Goal: Task Accomplishment & Management: Manage account settings

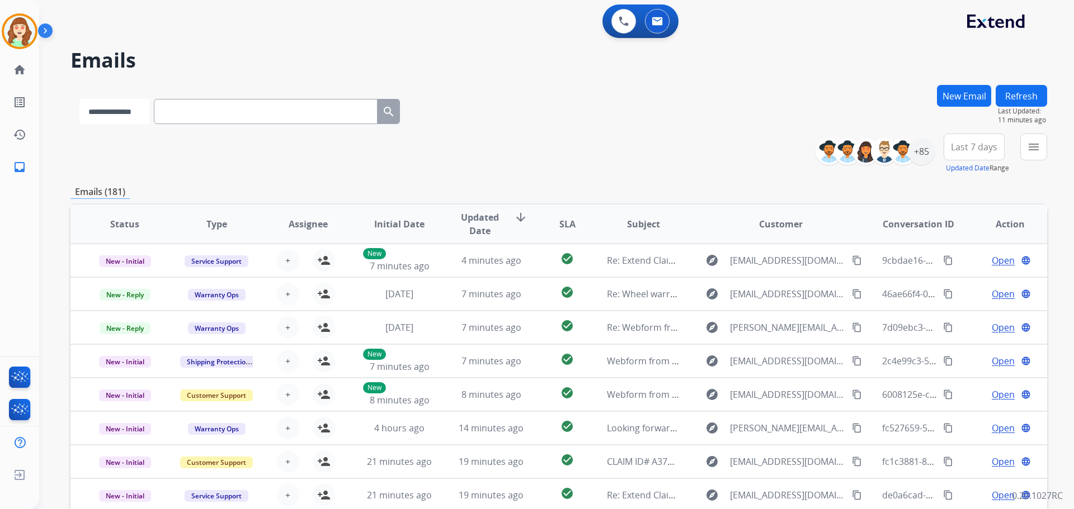
click at [140, 111] on select "**********" at bounding box center [114, 111] width 70 height 25
select select "**********"
click at [79, 99] on select "**********" at bounding box center [114, 111] width 70 height 25
paste input "**********"
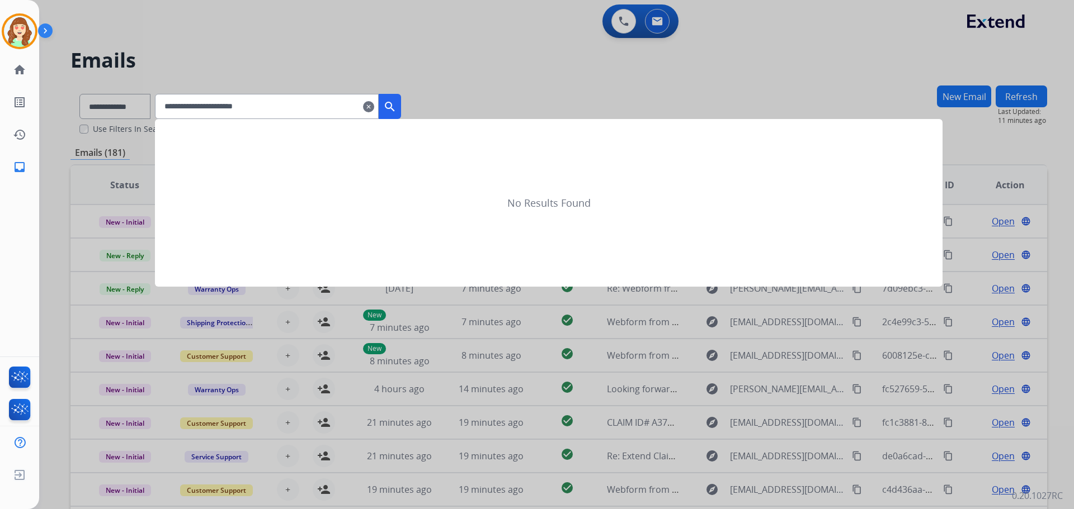
type input "**********"
click at [396, 101] on mat-icon "search" at bounding box center [389, 106] width 13 height 13
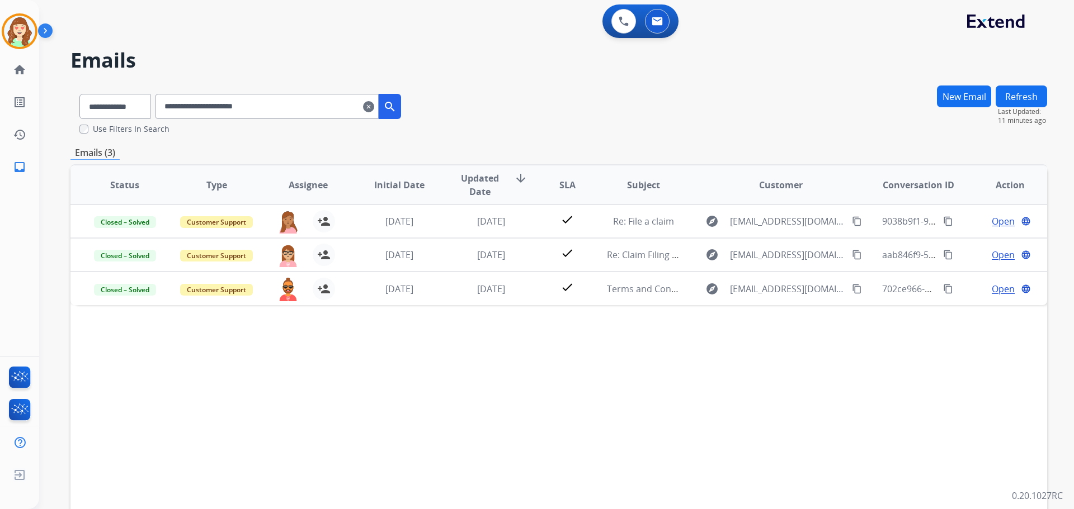
click at [555, 405] on div "Status Type Assignee Initial Date Updated Date arrow_downward SLA Subject Custo…" at bounding box center [558, 351] width 976 height 375
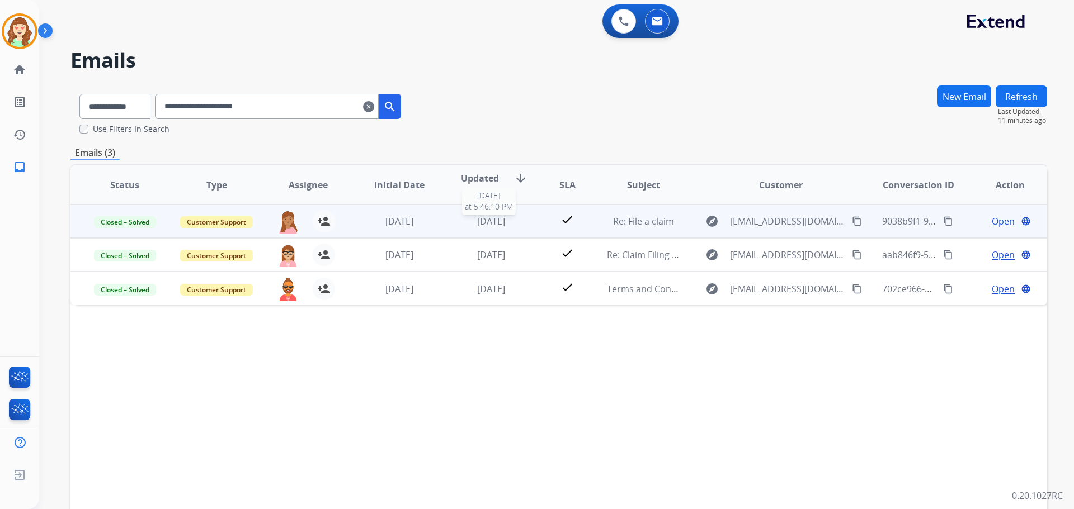
click at [494, 224] on span "[DATE]" at bounding box center [491, 221] width 28 height 12
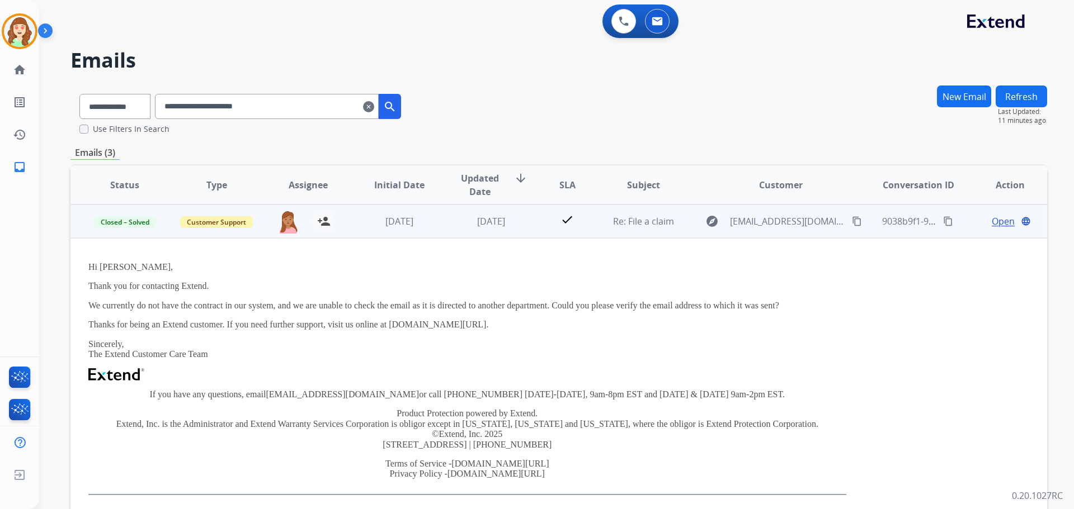
click at [1001, 220] on span "Open" at bounding box center [1002, 221] width 23 height 13
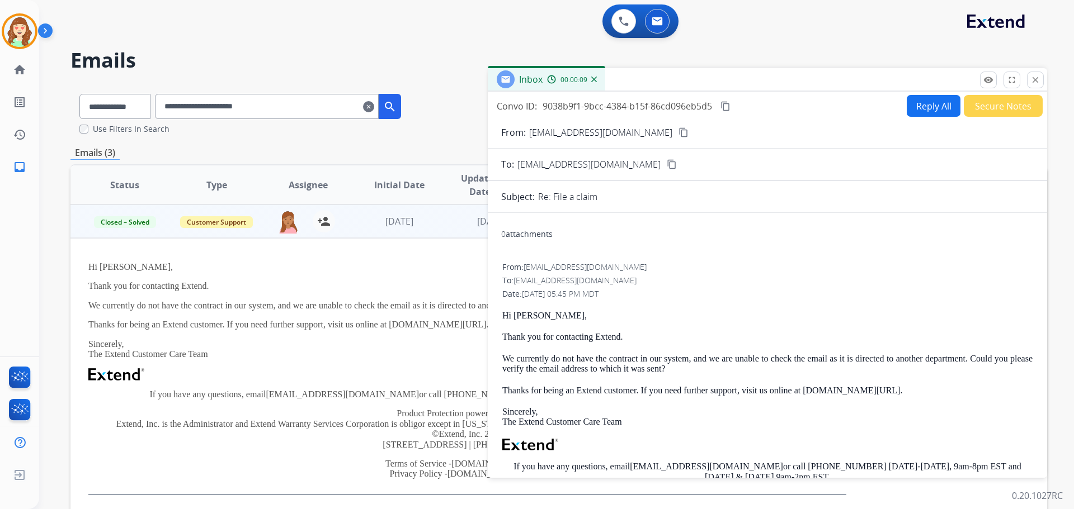
drag, startPoint x: 1038, startPoint y: 82, endPoint x: 1005, endPoint y: 110, distance: 42.8
click at [1037, 84] on mat-icon "close" at bounding box center [1035, 80] width 10 height 10
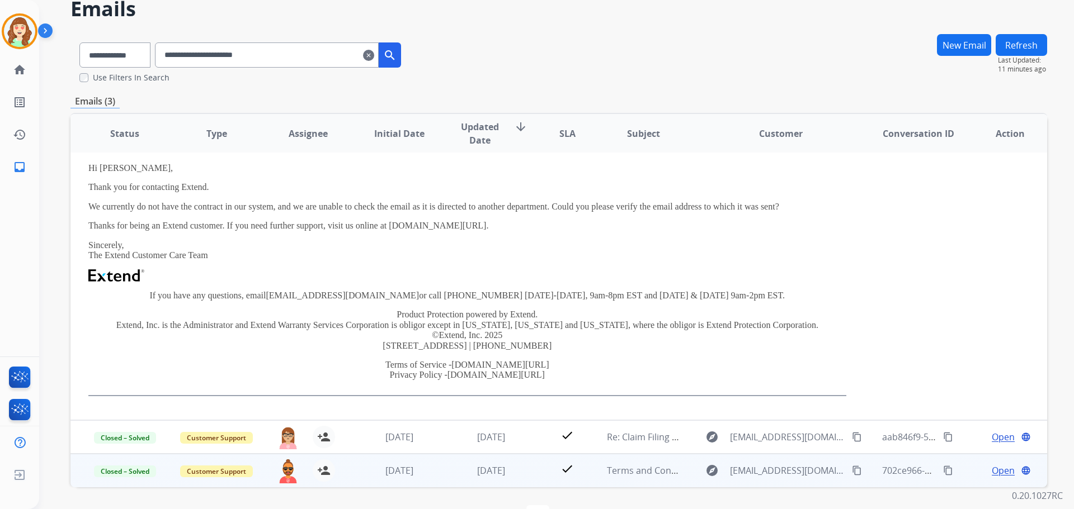
scroll to position [88, 0]
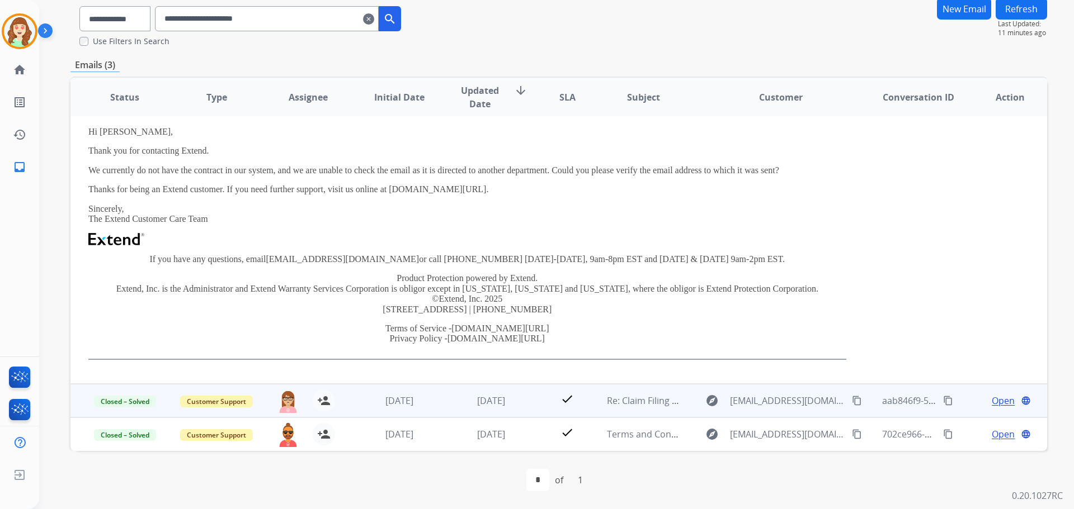
click at [444, 405] on td "[DATE]" at bounding box center [483, 401] width 92 height 34
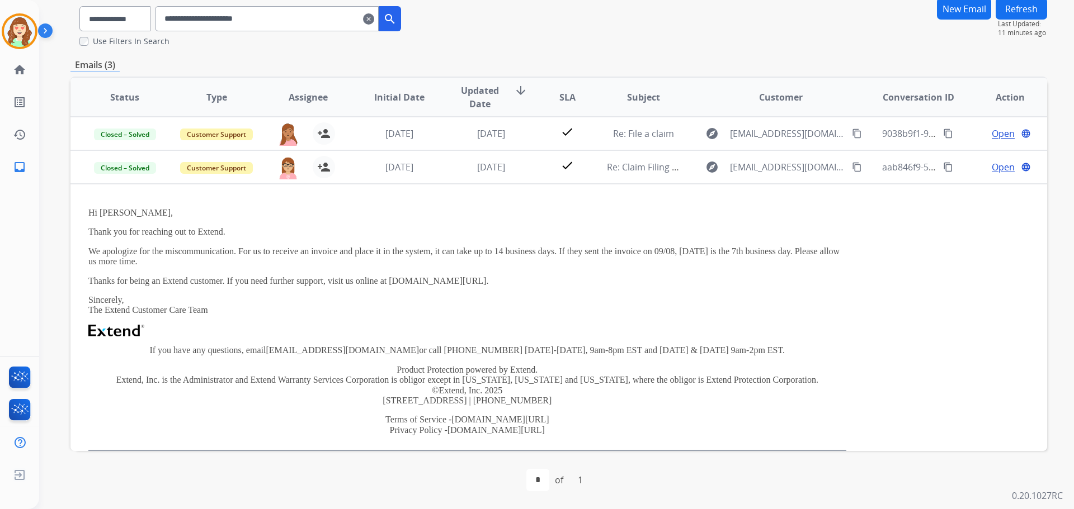
scroll to position [34, 0]
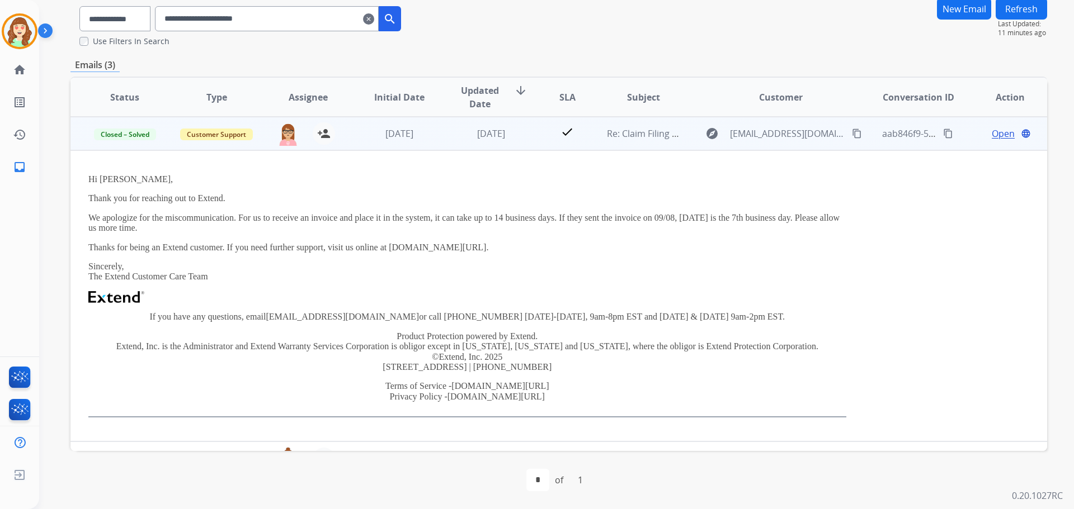
click at [992, 135] on span "Open" at bounding box center [1002, 133] width 23 height 13
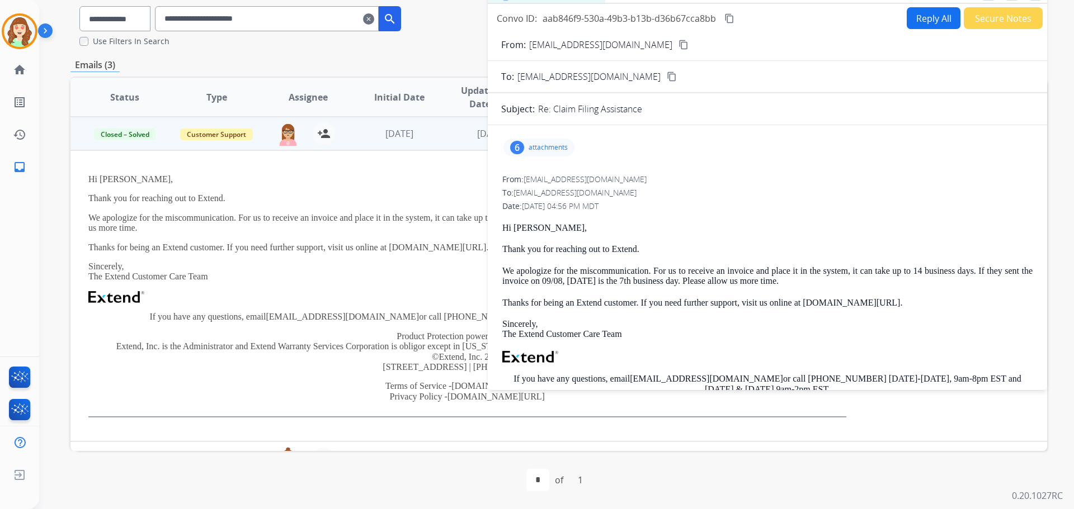
click at [543, 144] on p "attachments" at bounding box center [547, 147] width 39 height 9
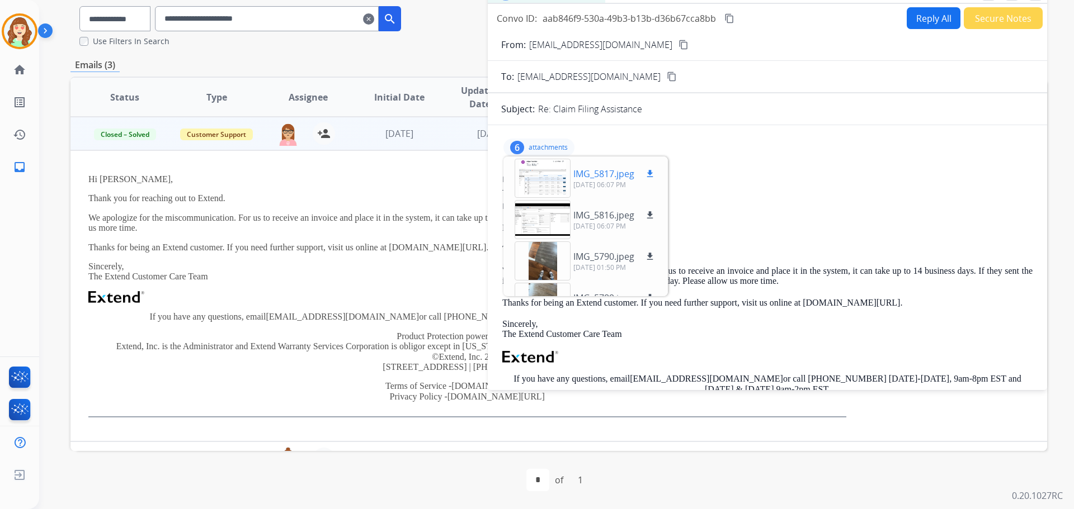
click at [545, 175] on div at bounding box center [542, 178] width 56 height 39
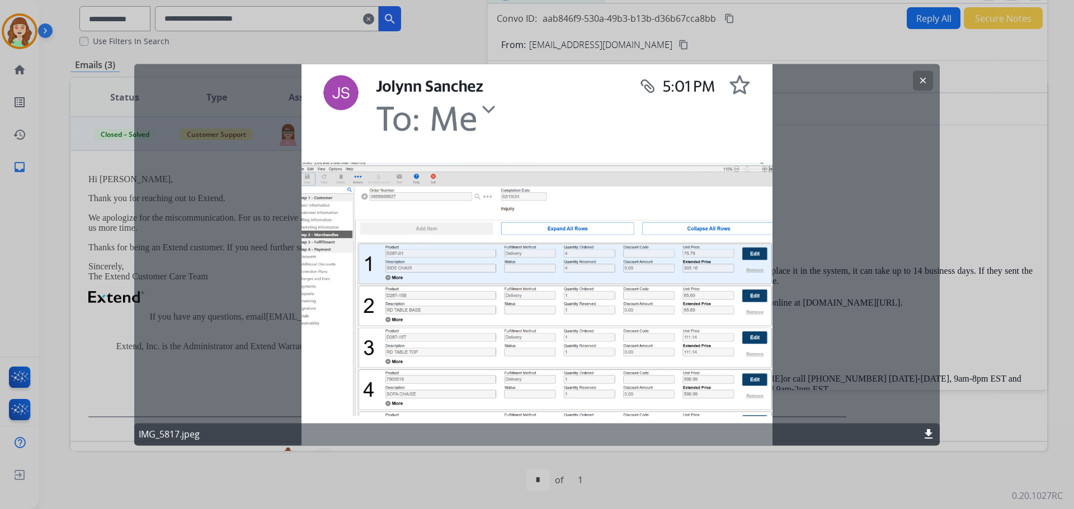
drag, startPoint x: 925, startPoint y: 82, endPoint x: 901, endPoint y: 95, distance: 27.3
click at [925, 86] on button "clear" at bounding box center [923, 80] width 20 height 20
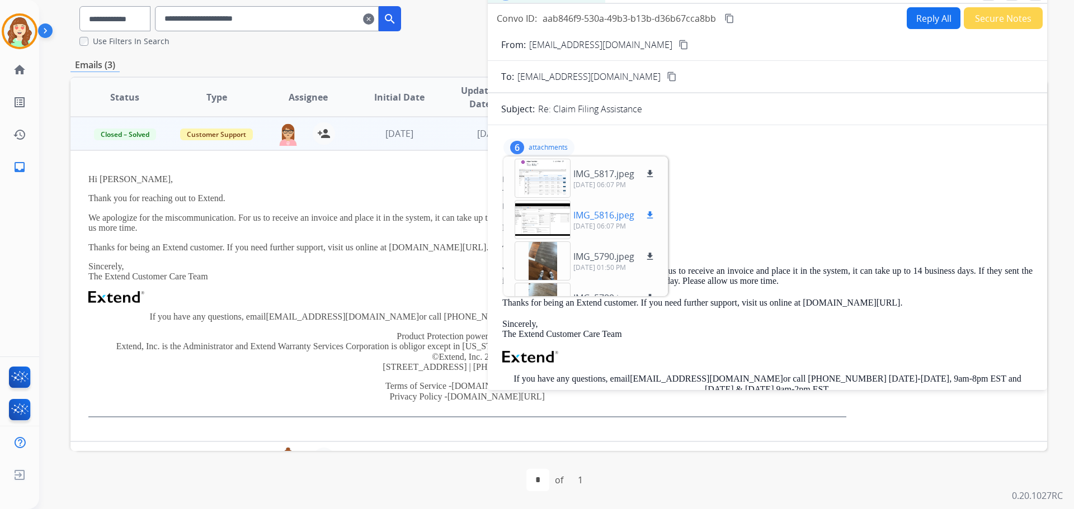
click at [545, 222] on div at bounding box center [542, 219] width 56 height 39
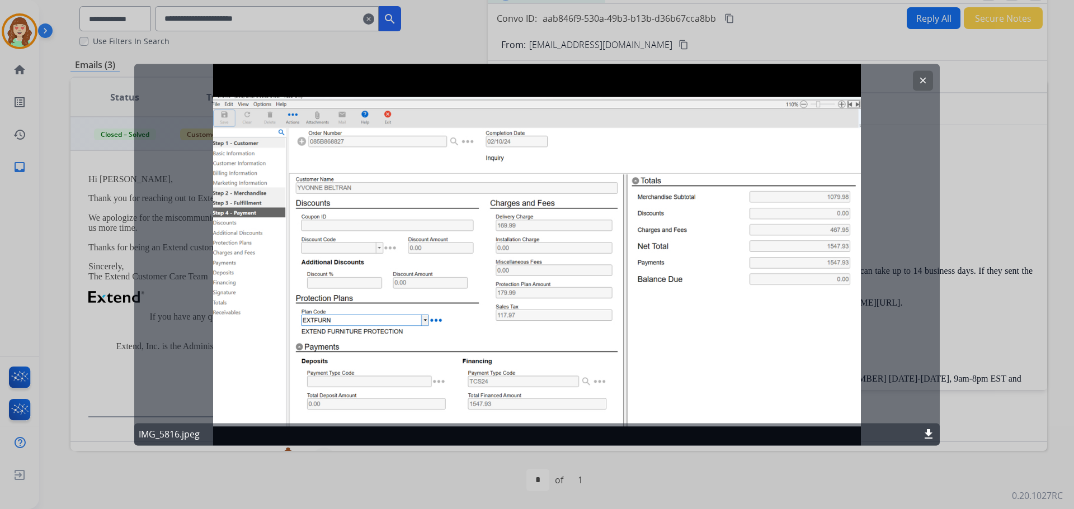
click at [932, 85] on button "clear" at bounding box center [923, 80] width 20 height 20
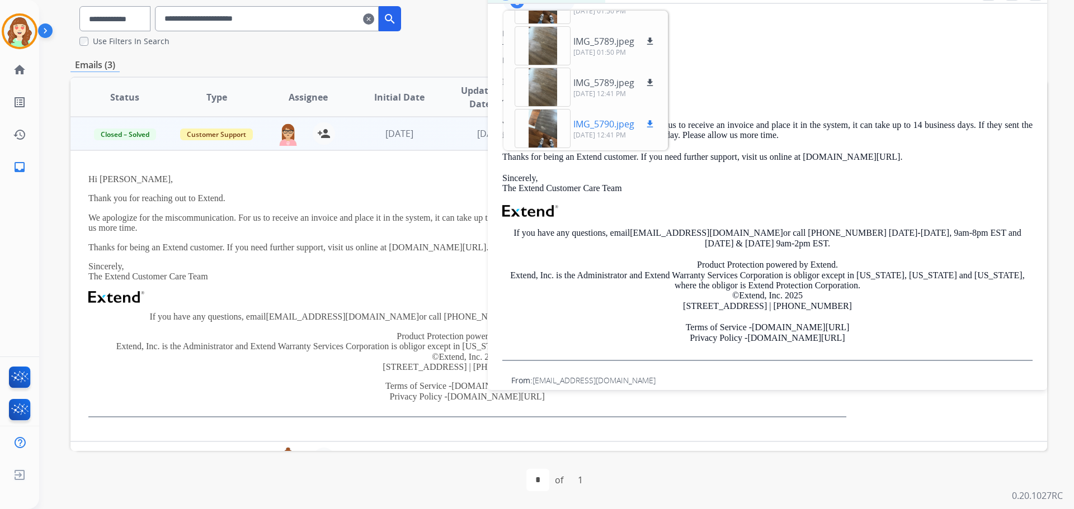
scroll to position [168, 0]
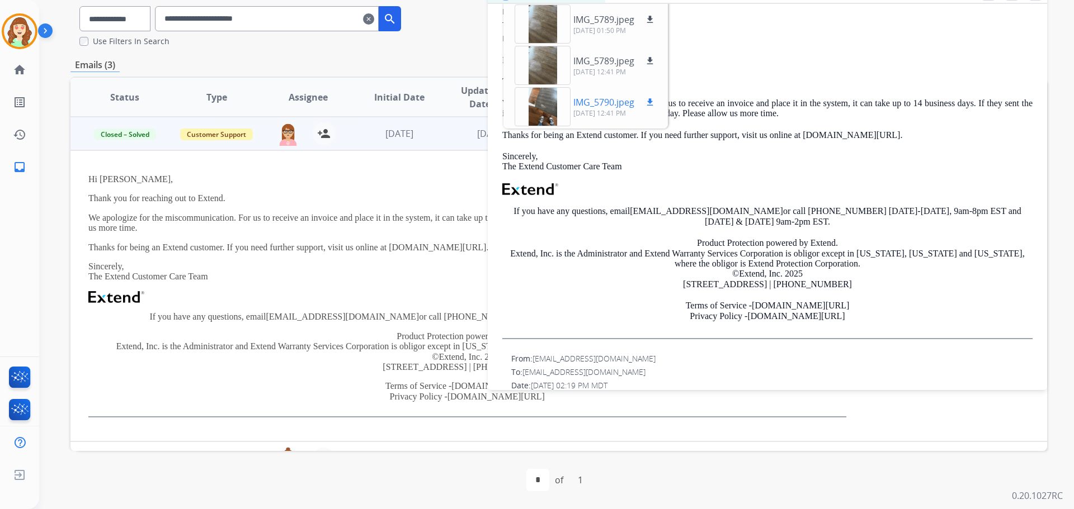
click at [541, 101] on div at bounding box center [542, 106] width 56 height 39
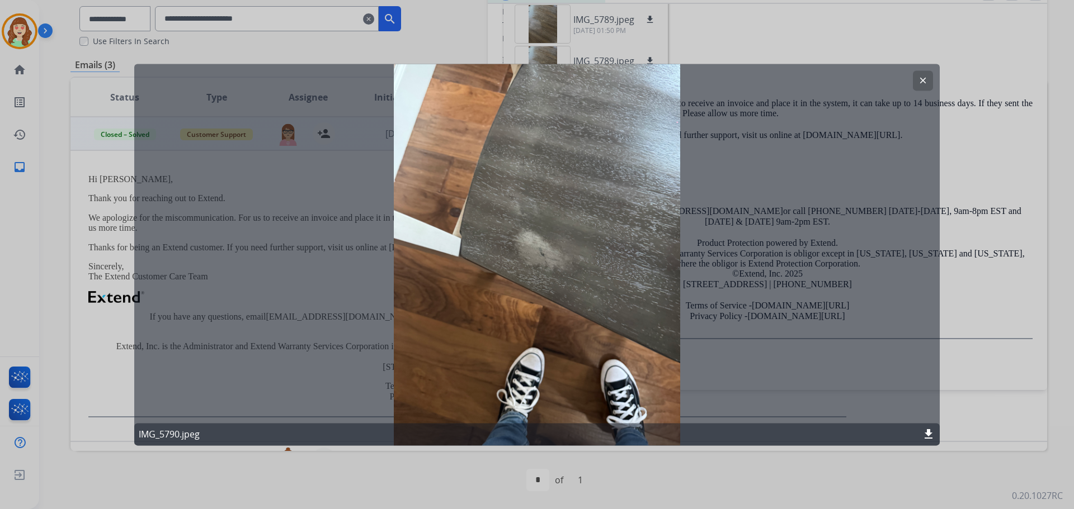
drag, startPoint x: 927, startPoint y: 77, endPoint x: 707, endPoint y: 35, distance: 224.3
click at [926, 75] on button "clear" at bounding box center [923, 80] width 20 height 20
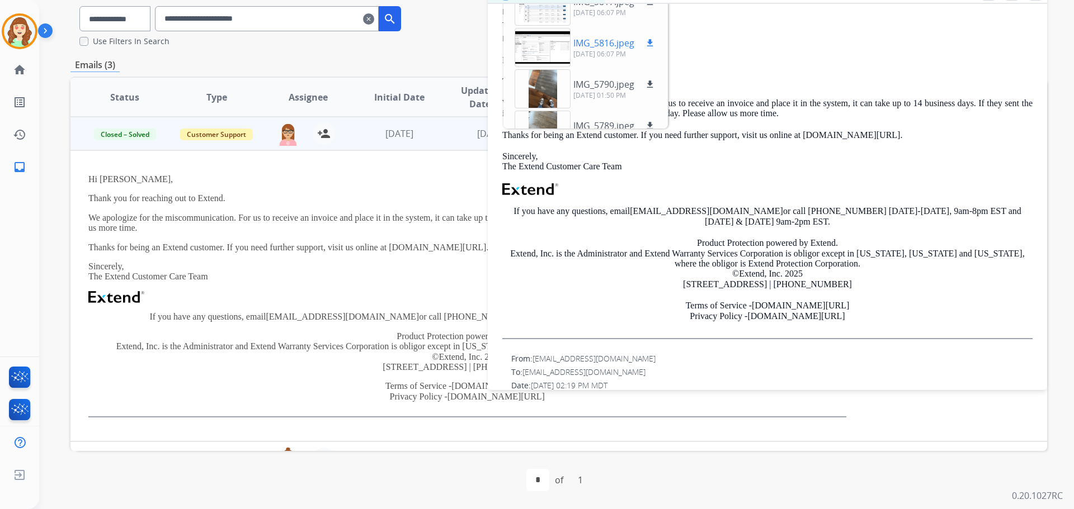
scroll to position [0, 0]
click at [530, 59] on div at bounding box center [542, 51] width 56 height 39
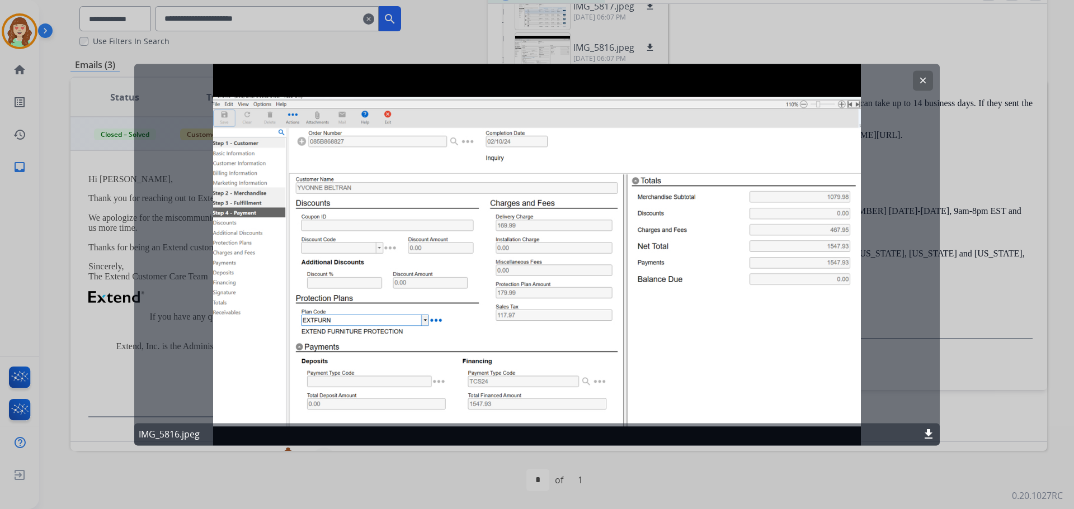
click at [922, 75] on button "clear" at bounding box center [923, 80] width 20 height 20
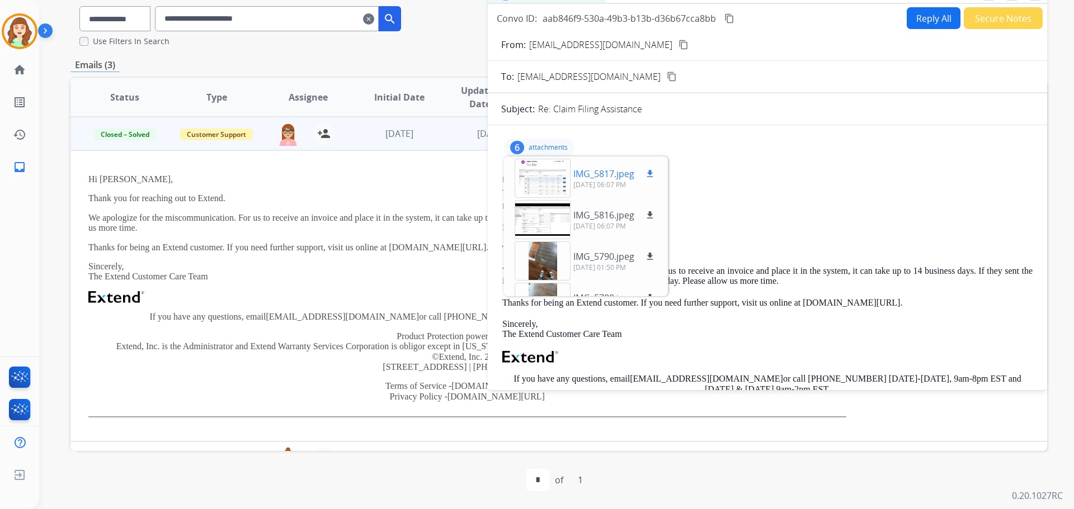
click at [550, 181] on div at bounding box center [542, 178] width 56 height 39
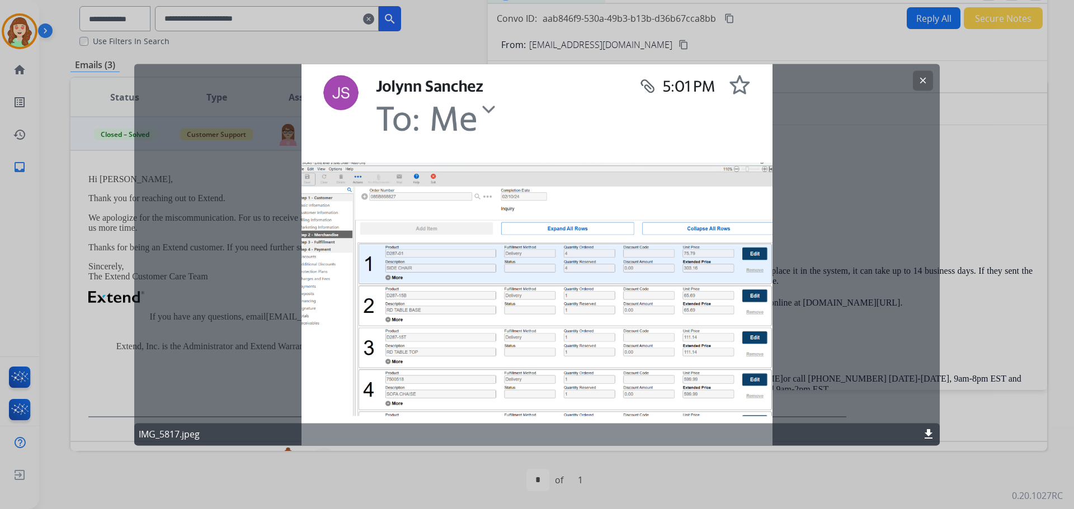
click at [924, 71] on button "clear" at bounding box center [923, 80] width 20 height 20
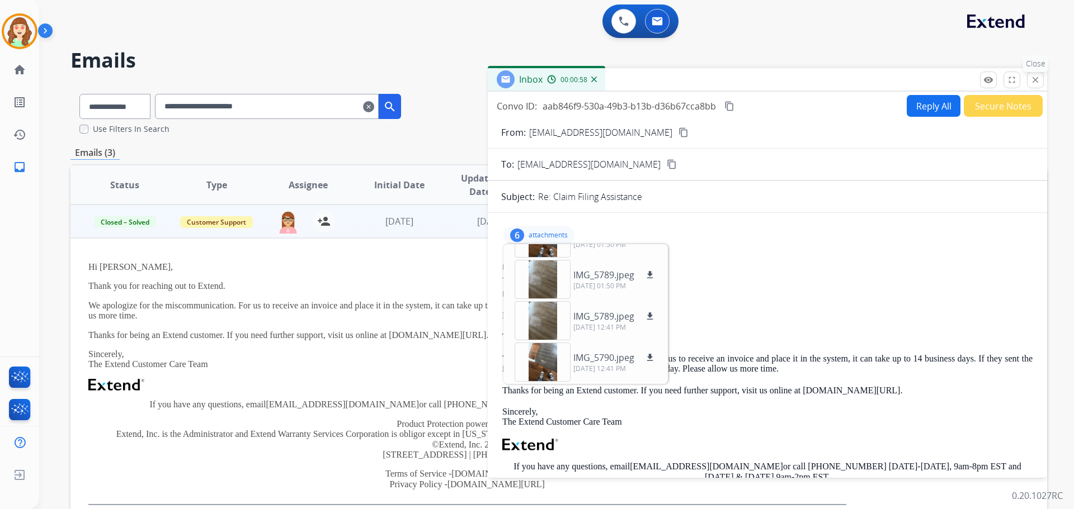
click at [1033, 82] on mat-icon "close" at bounding box center [1035, 80] width 10 height 10
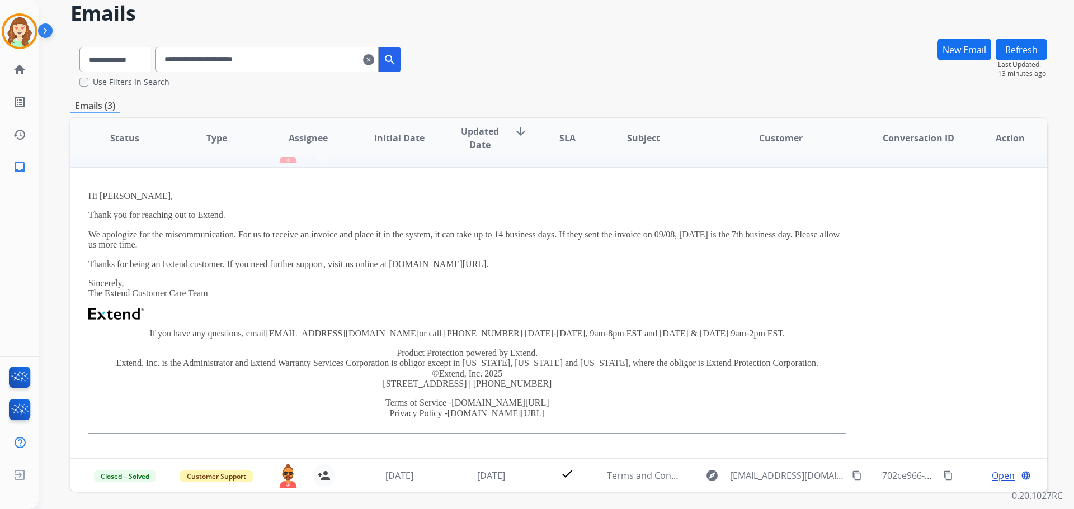
scroll to position [88, 0]
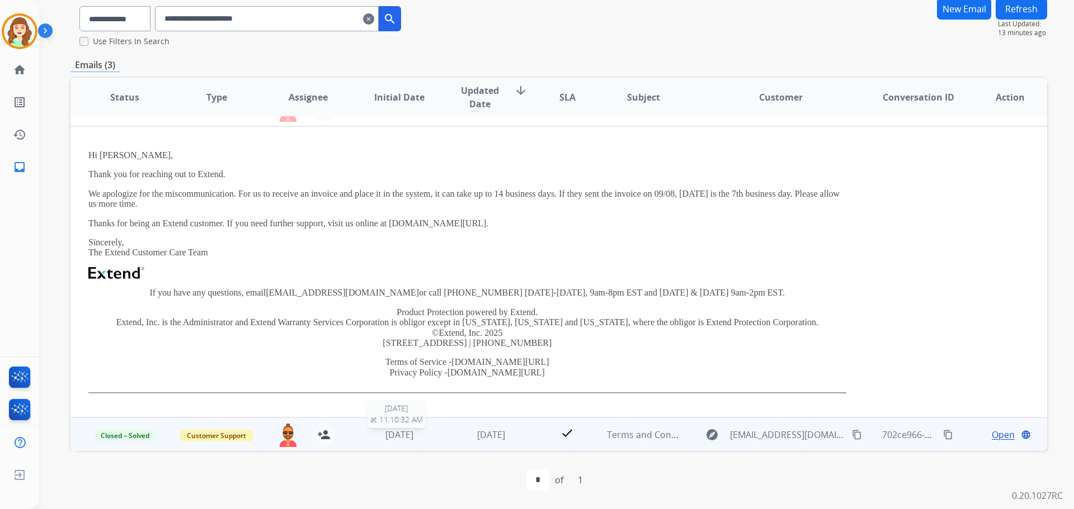
click at [410, 441] on span "[DATE]" at bounding box center [399, 435] width 28 height 12
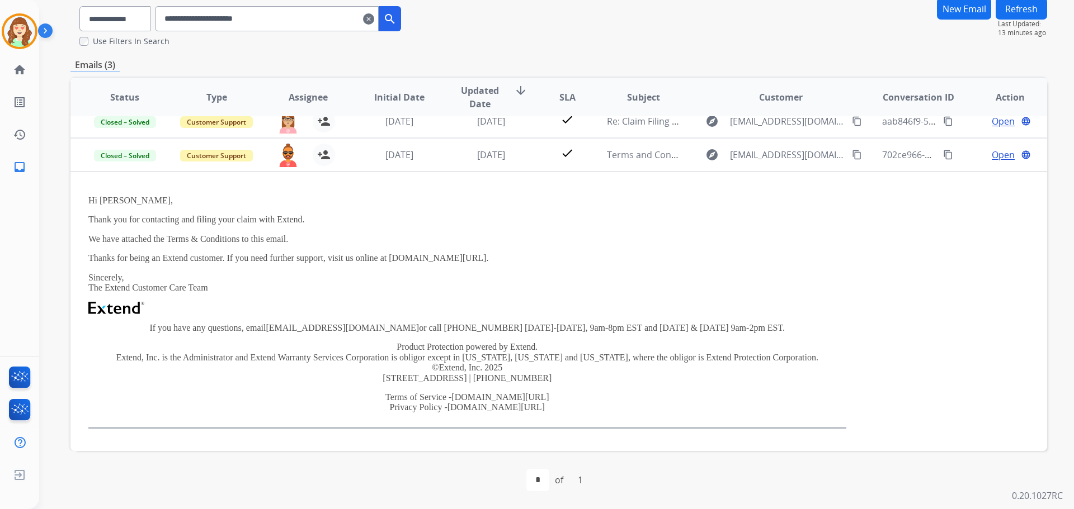
scroll to position [47, 0]
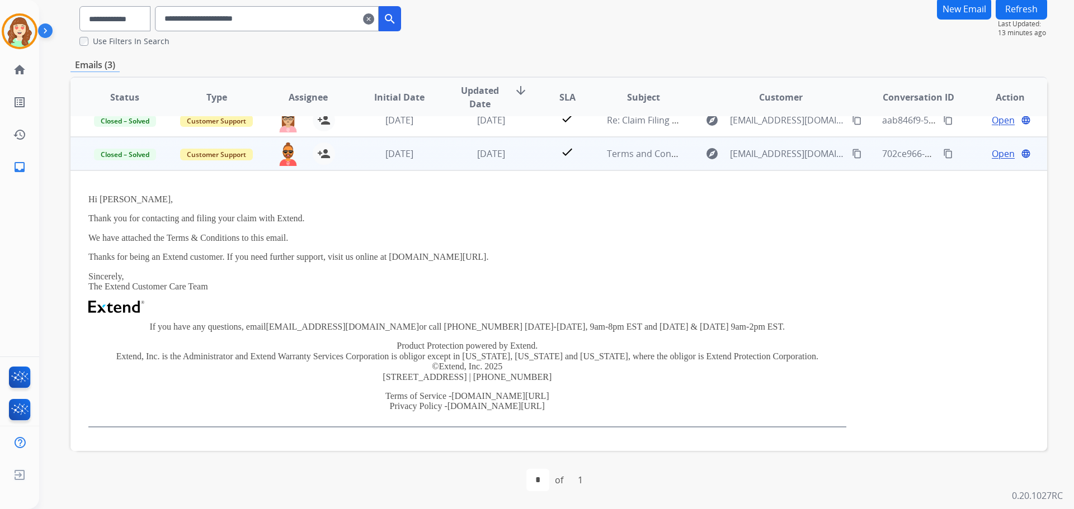
click at [1000, 152] on span "Open" at bounding box center [1002, 153] width 23 height 13
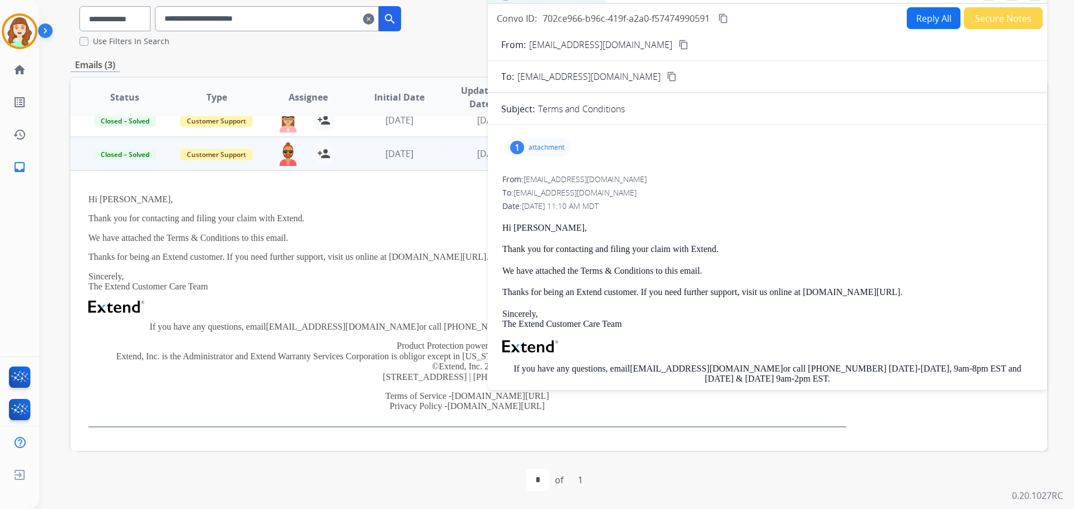
click at [550, 143] on p "attachment" at bounding box center [546, 147] width 36 height 9
click at [561, 183] on div "picture_as_pdf" at bounding box center [542, 178] width 56 height 39
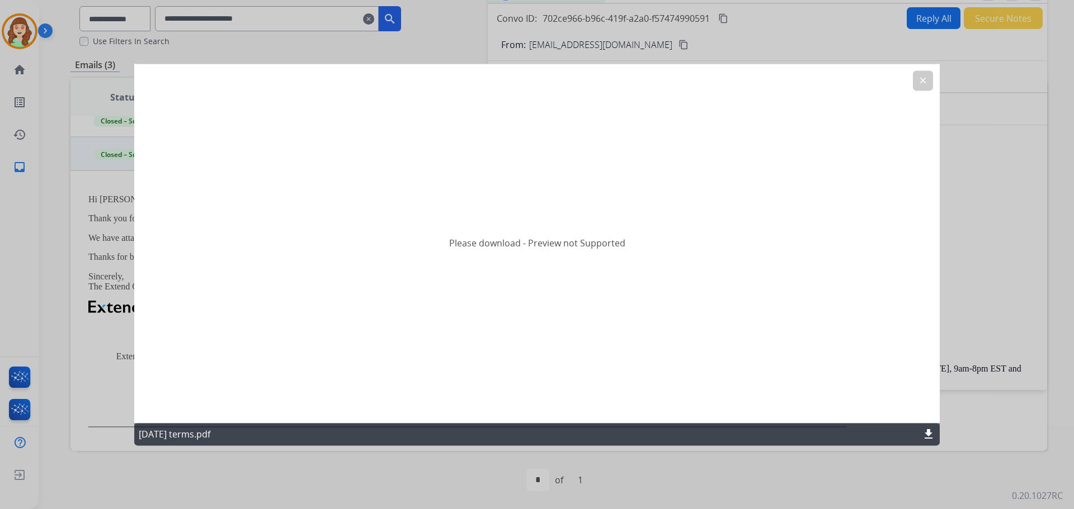
click at [923, 428] on mat-icon "download" at bounding box center [927, 434] width 13 height 13
click at [924, 75] on button "clear" at bounding box center [923, 80] width 20 height 20
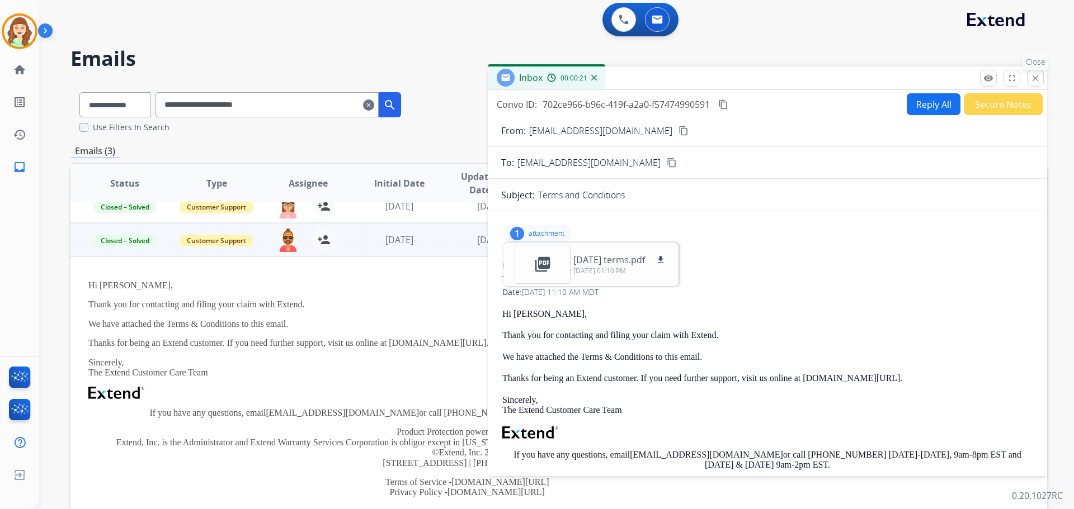
scroll to position [0, 0]
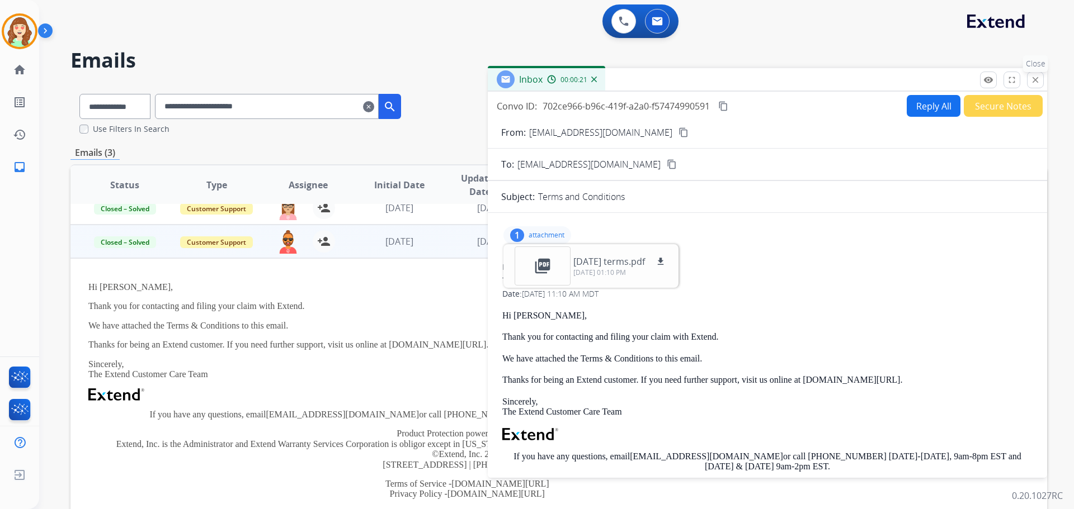
click at [1036, 77] on mat-icon "close" at bounding box center [1035, 80] width 10 height 10
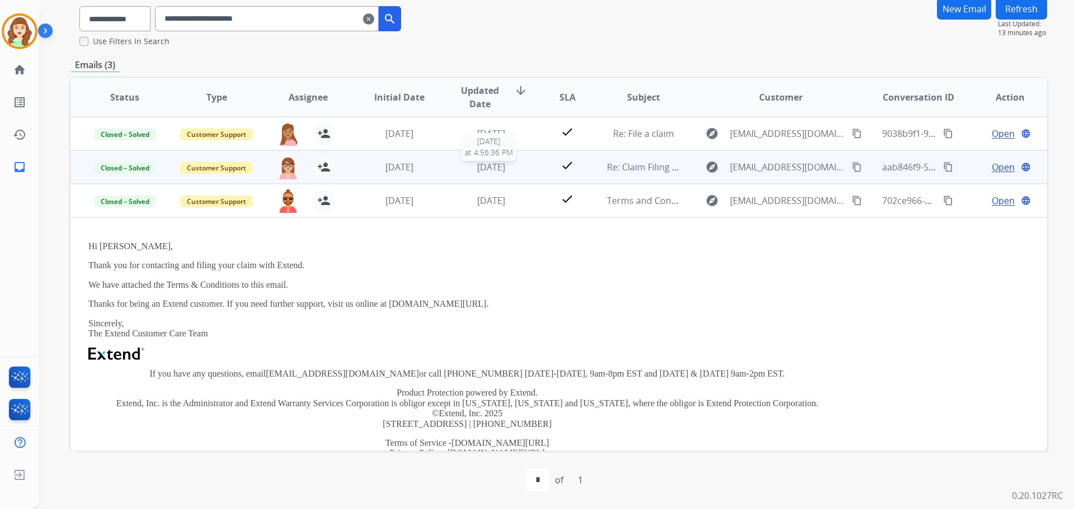
click at [480, 167] on span "[DATE]" at bounding box center [491, 167] width 28 height 12
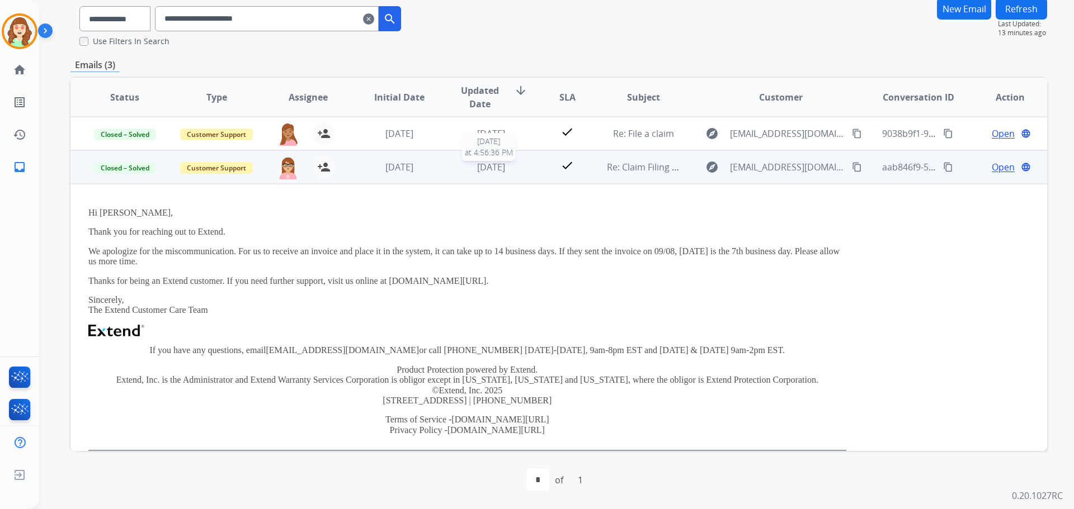
scroll to position [34, 0]
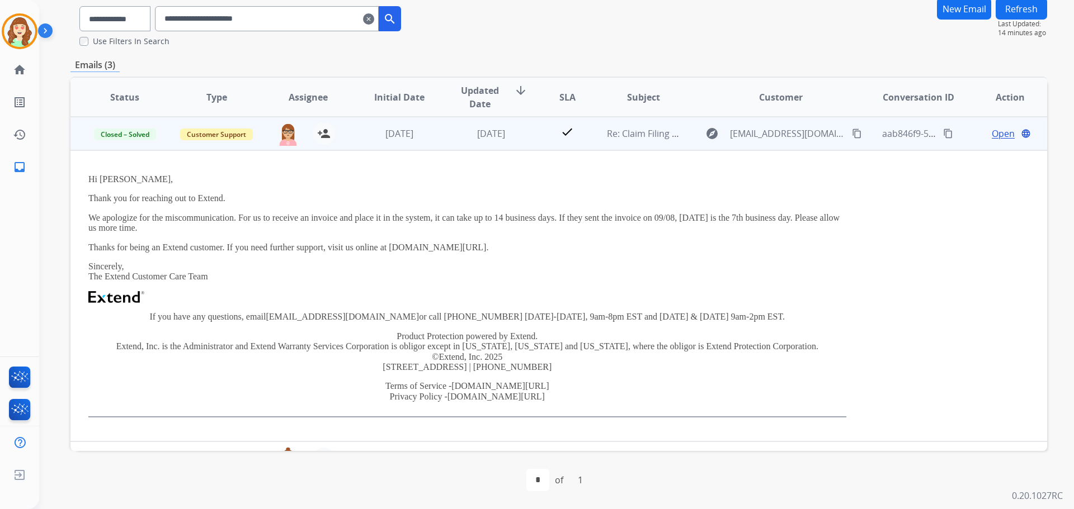
click at [995, 135] on span "Open" at bounding box center [1002, 133] width 23 height 13
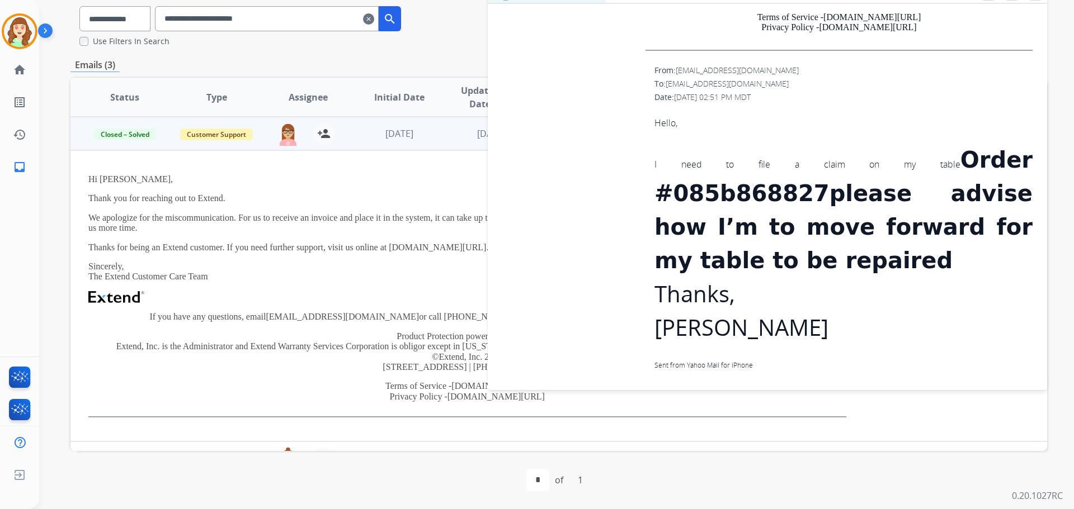
scroll to position [4252, 0]
click at [601, 159] on div "From: [EMAIL_ADDRESS][DOMAIN_NAME] To: [EMAIL_ADDRESS][DOMAIN_NAME] Date: [DATE…" at bounding box center [767, 223] width 532 height 318
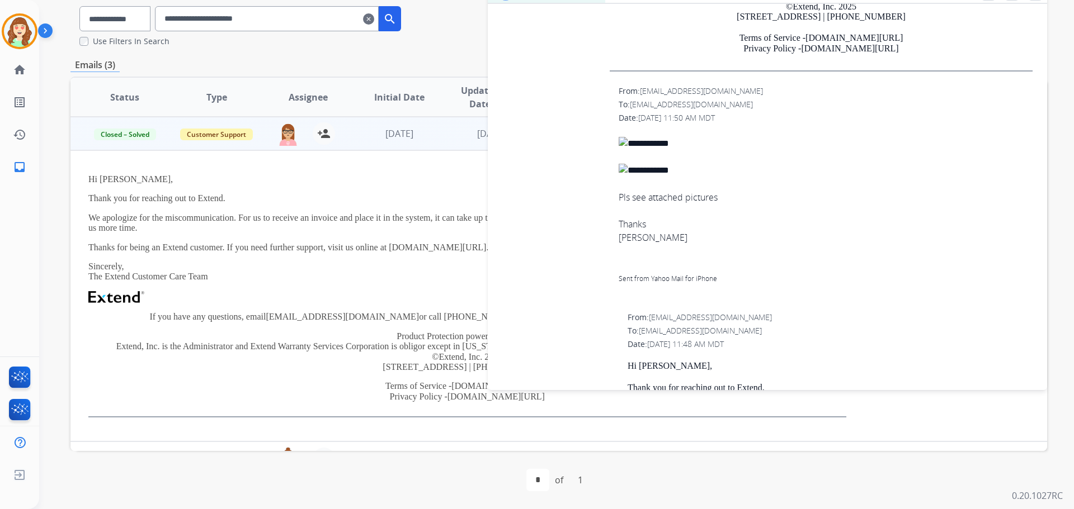
scroll to position [3078, 0]
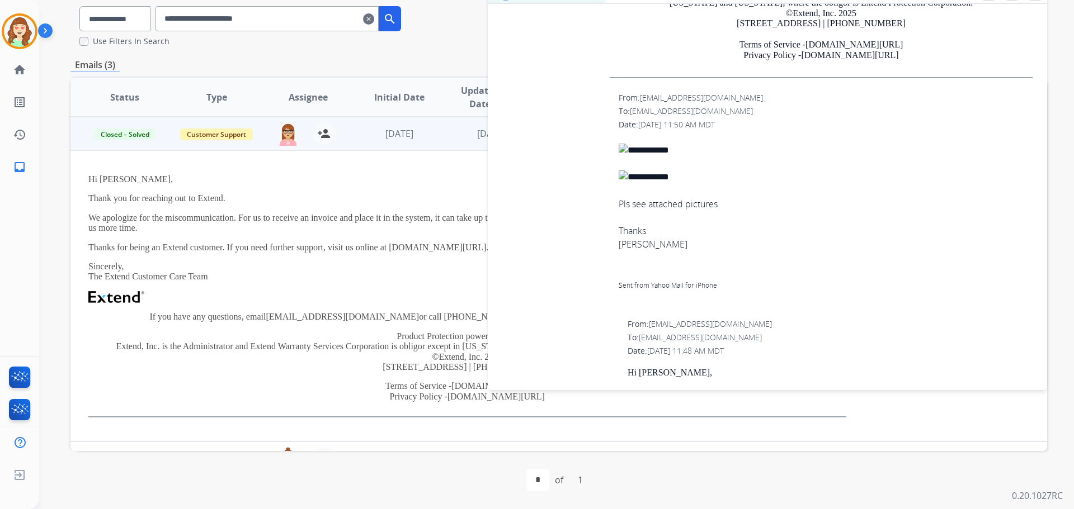
click at [621, 144] on img at bounding box center [825, 150] width 414 height 13
click at [623, 174] on img at bounding box center [825, 177] width 414 height 13
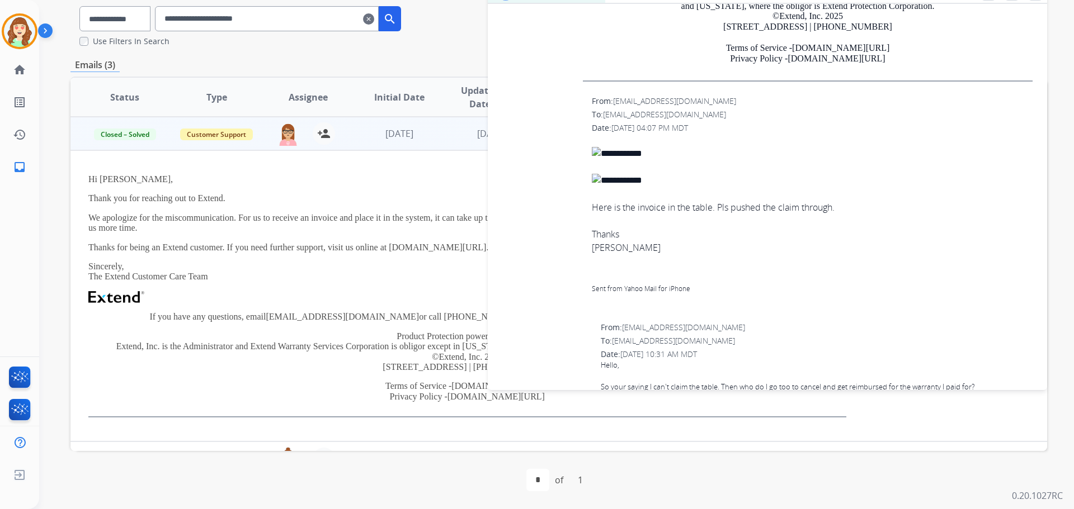
scroll to position [2351, 0]
click at [600, 176] on img at bounding box center [812, 181] width 441 height 13
click at [587, 180] on div "From: [EMAIL_ADDRESS][DOMAIN_NAME] To: [EMAIL_ADDRESS][DOMAIN_NAME] Date: [DATE…" at bounding box center [767, 208] width 532 height 224
drag, startPoint x: 601, startPoint y: 174, endPoint x: 642, endPoint y: 179, distance: 42.2
click at [601, 174] on div at bounding box center [812, 168] width 441 height 13
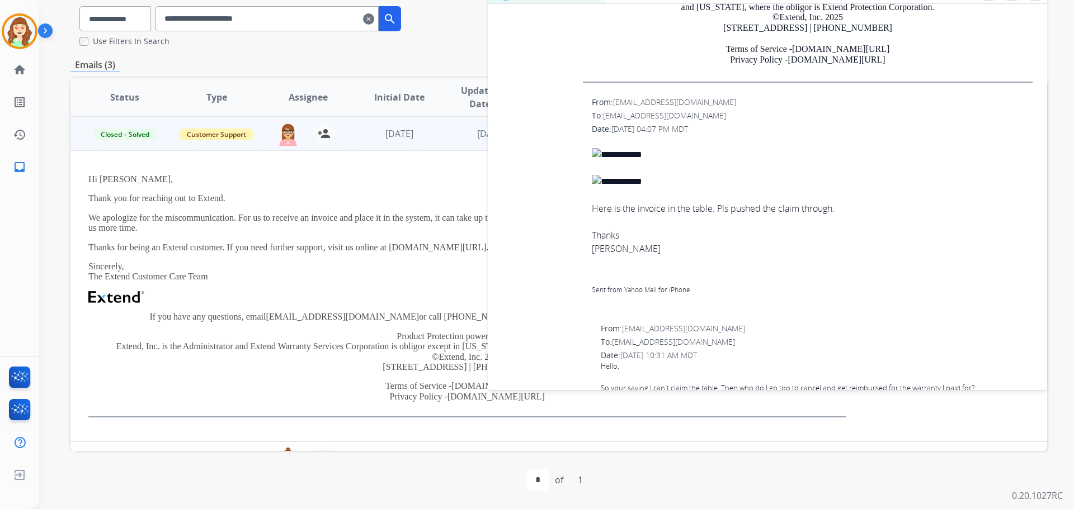
drag, startPoint x: 758, startPoint y: 196, endPoint x: 760, endPoint y: 212, distance: 16.9
click at [757, 202] on span "Here is the invoice in the table. Pls pushed the claim through. Thanks [PERSON_…" at bounding box center [812, 222] width 441 height 174
drag, startPoint x: 777, startPoint y: 212, endPoint x: 780, endPoint y: 207, distance: 6.3
click at [778, 212] on span "Here is the invoice in the table. Pls pushed the claim through. Thanks [PERSON_…" at bounding box center [812, 222] width 441 height 174
drag, startPoint x: 623, startPoint y: 176, endPoint x: 608, endPoint y: 167, distance: 17.8
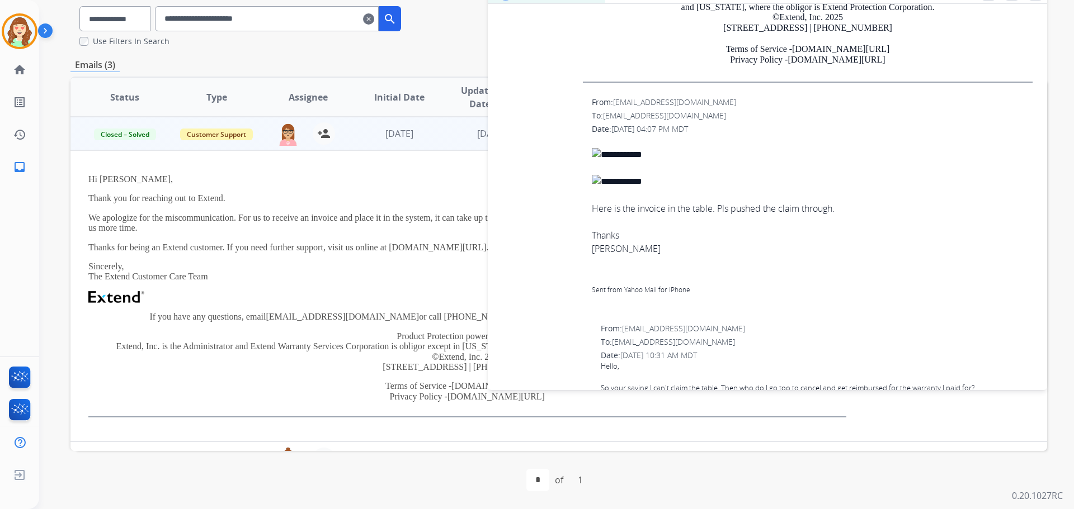
click at [620, 175] on img at bounding box center [812, 181] width 441 height 13
click at [594, 159] on img at bounding box center [812, 154] width 441 height 13
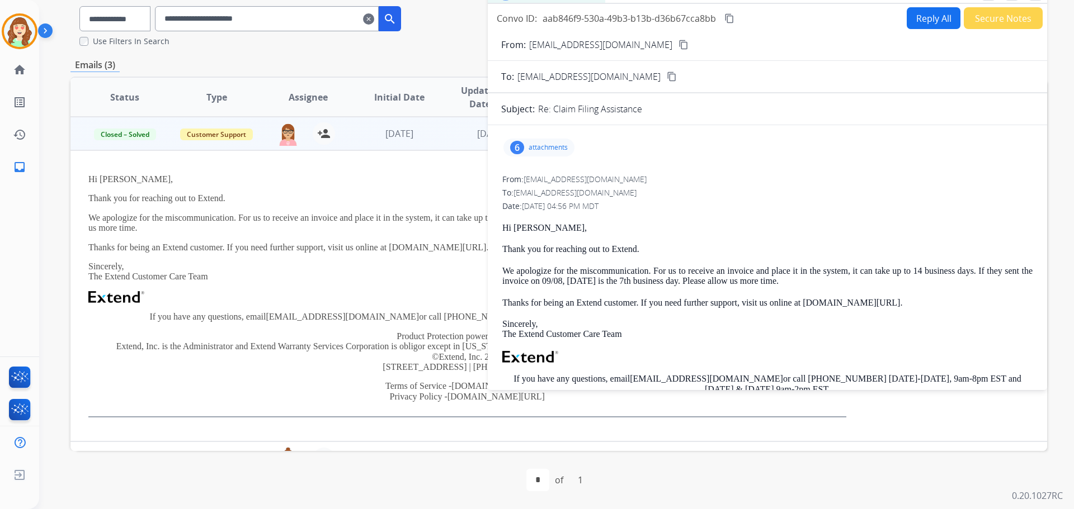
scroll to position [0, 0]
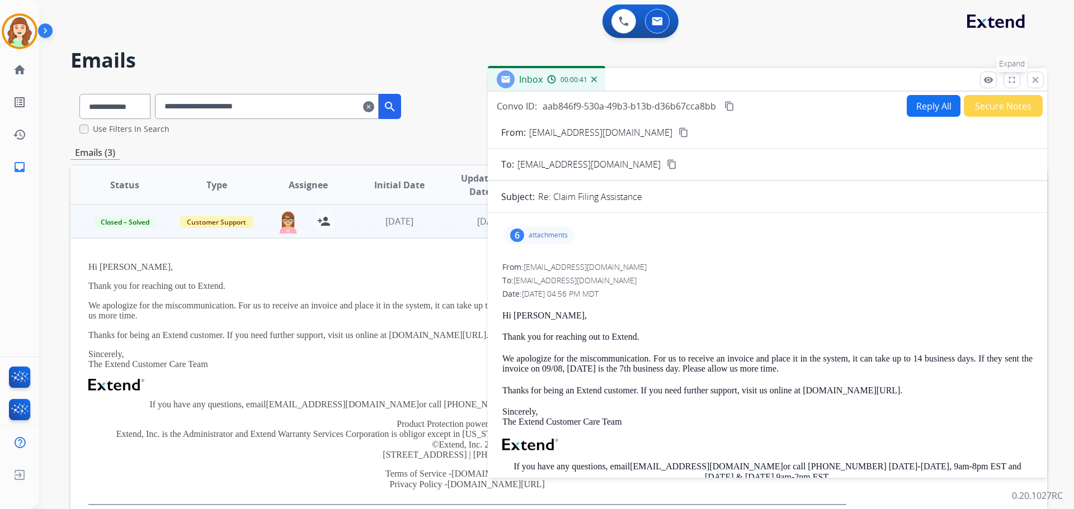
click at [1011, 83] on mat-icon "fullscreen" at bounding box center [1011, 80] width 10 height 10
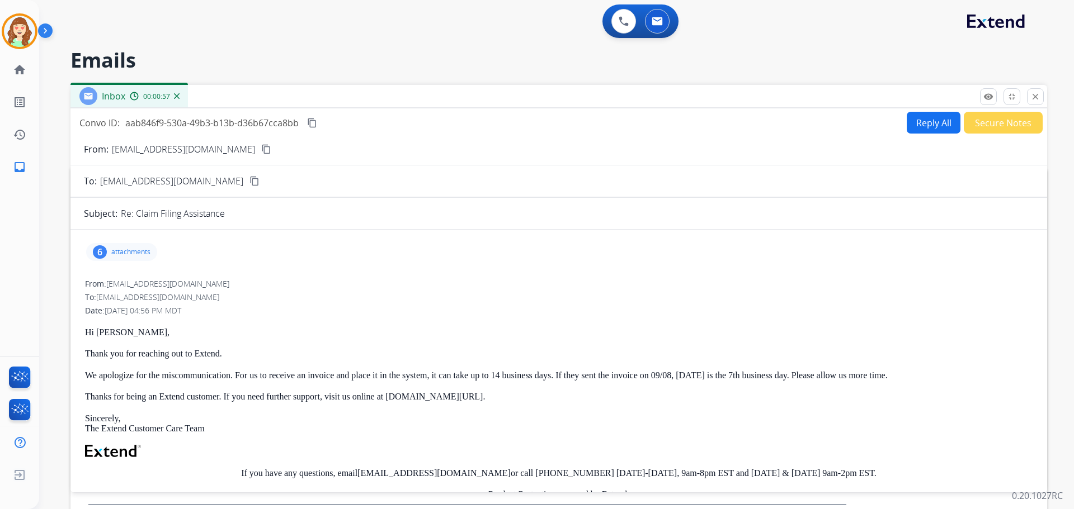
click at [130, 257] on div "6 attachments" at bounding box center [121, 252] width 71 height 18
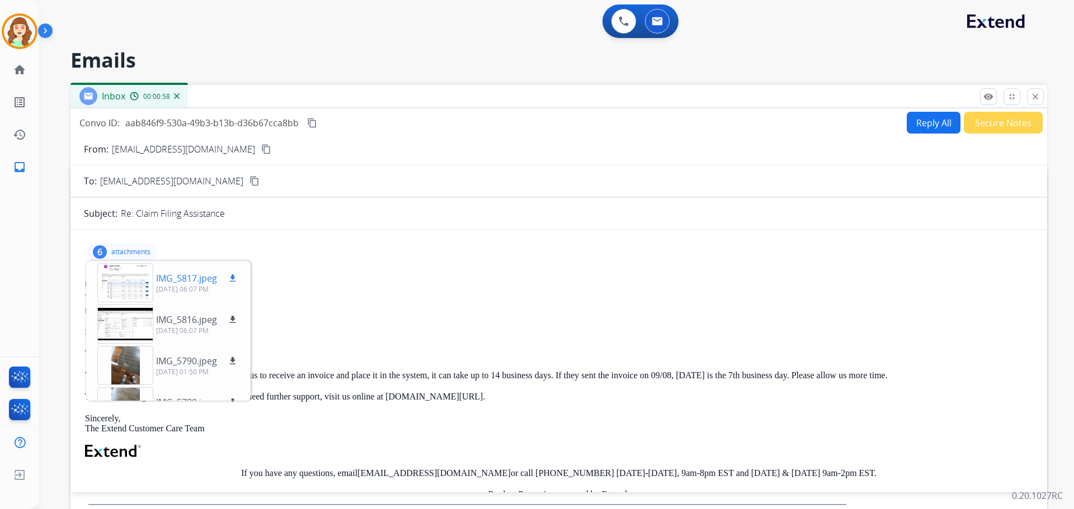
click at [124, 287] on div at bounding box center [125, 282] width 56 height 39
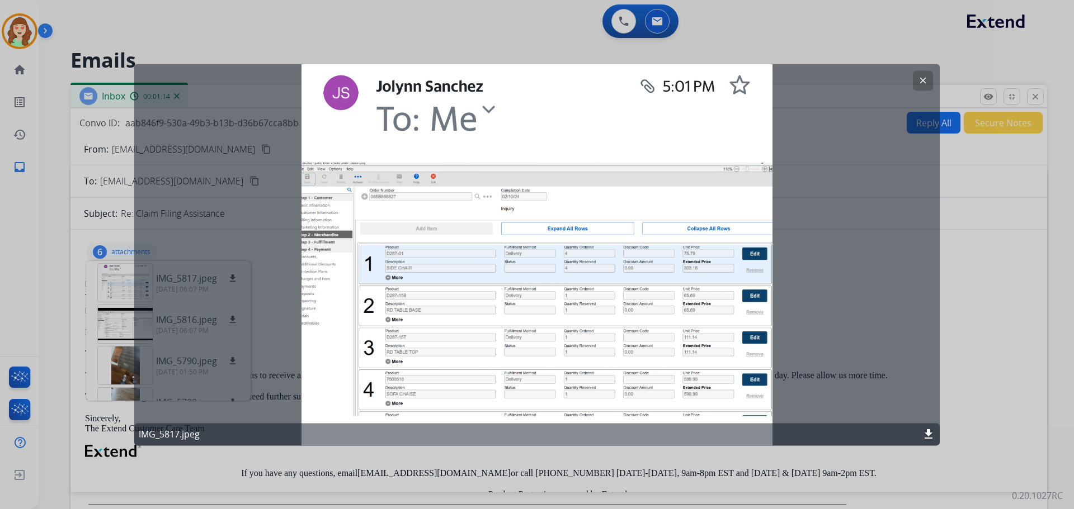
click at [913, 91] on div "clear IMG_5817.jpeg download" at bounding box center [536, 255] width 805 height 382
click at [930, 69] on div "clear IMG_5817.jpeg download" at bounding box center [536, 255] width 805 height 382
drag, startPoint x: 918, startPoint y: 77, endPoint x: 924, endPoint y: 77, distance: 6.2
click at [920, 77] on mat-icon "clear" at bounding box center [923, 80] width 10 height 10
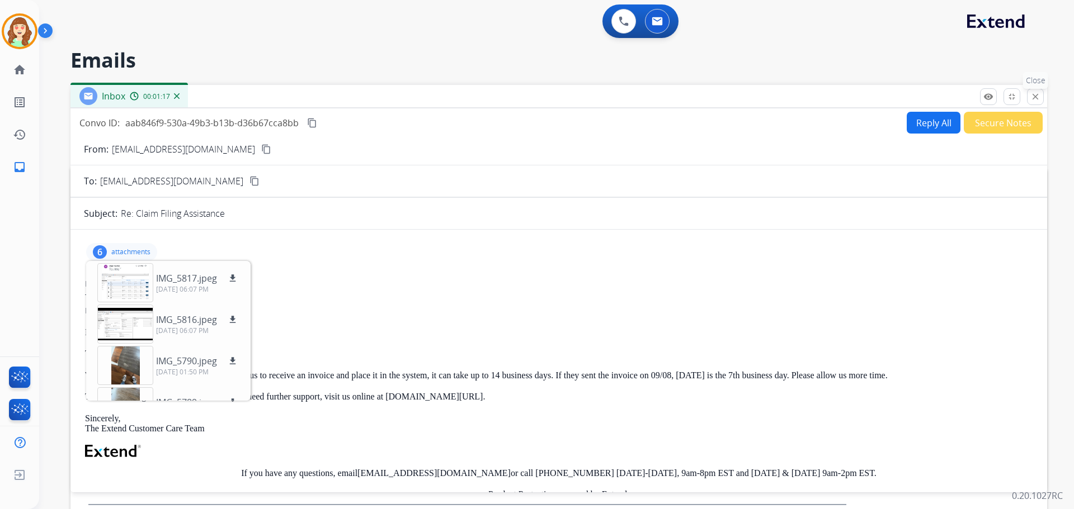
click at [1037, 94] on mat-icon "close" at bounding box center [1035, 97] width 10 height 10
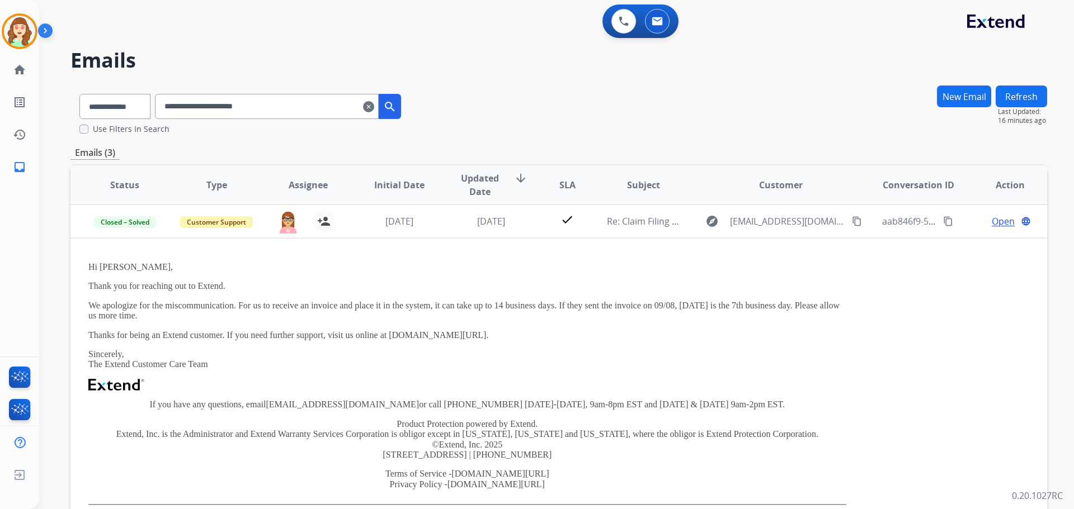
click at [374, 108] on mat-icon "clear" at bounding box center [368, 106] width 11 height 13
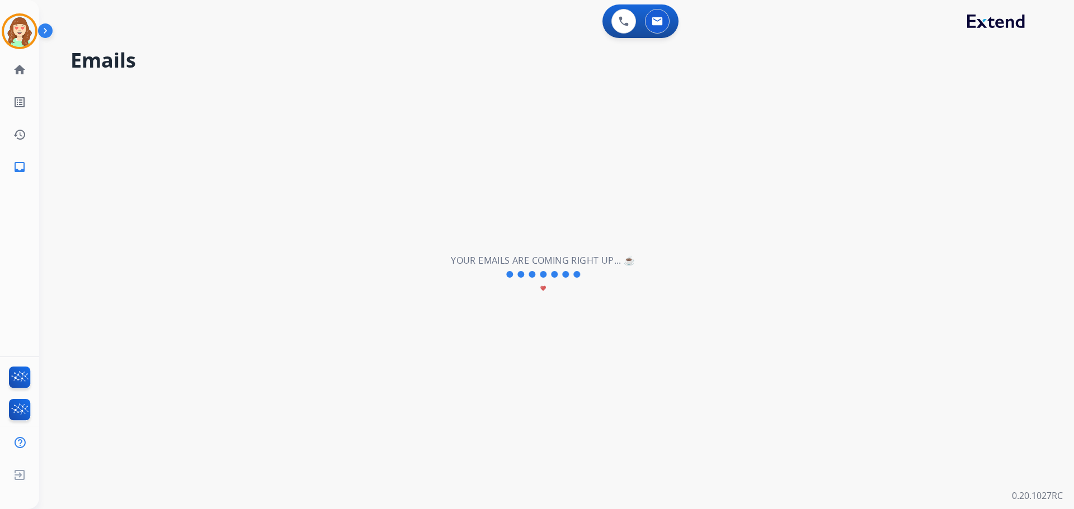
select select "**********"
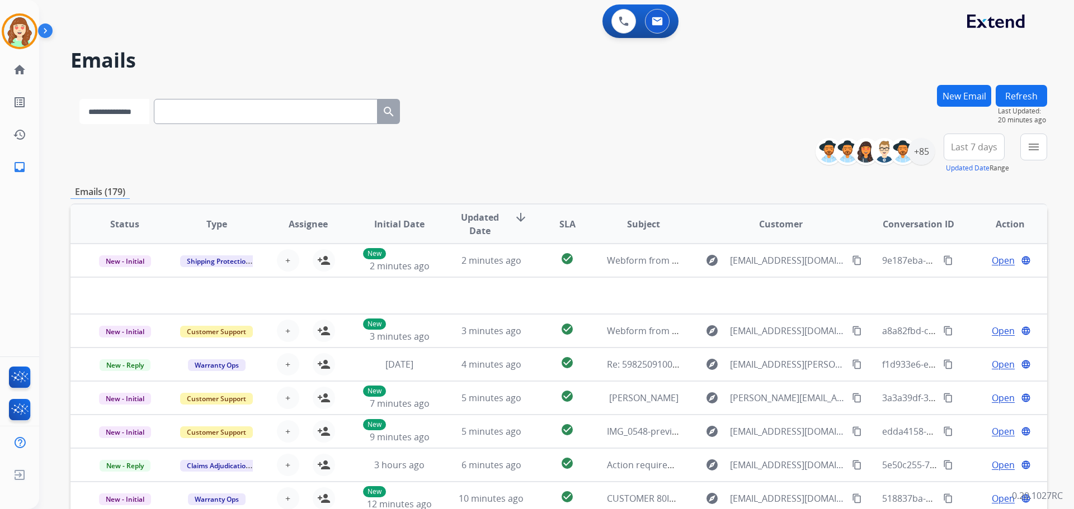
drag, startPoint x: 150, startPoint y: 111, endPoint x: 150, endPoint y: 122, distance: 11.2
click at [149, 114] on select "**********" at bounding box center [114, 111] width 70 height 25
select select "**********"
click at [79, 99] on select "**********" at bounding box center [114, 111] width 70 height 25
paste input "**********"
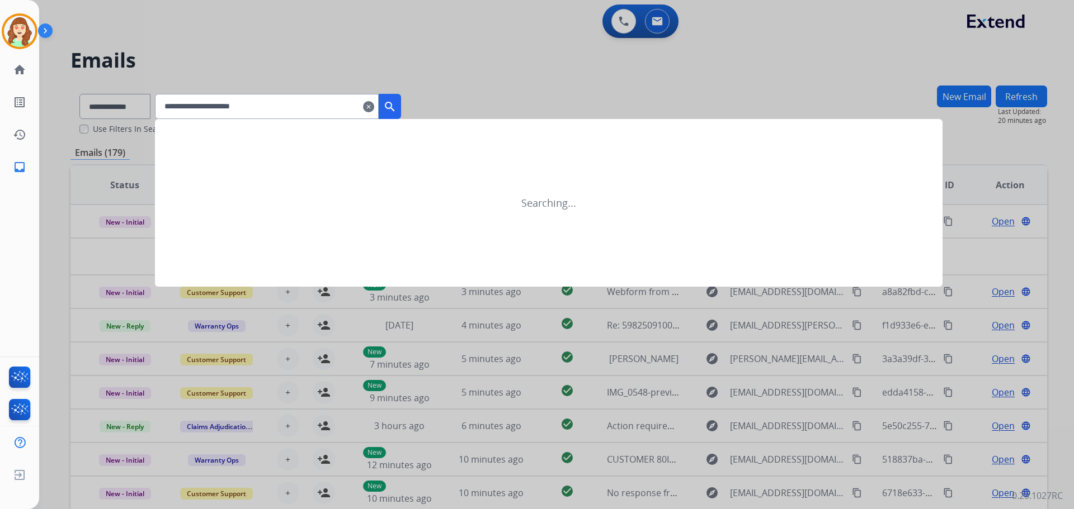
click at [396, 107] on mat-icon "search" at bounding box center [389, 106] width 13 height 13
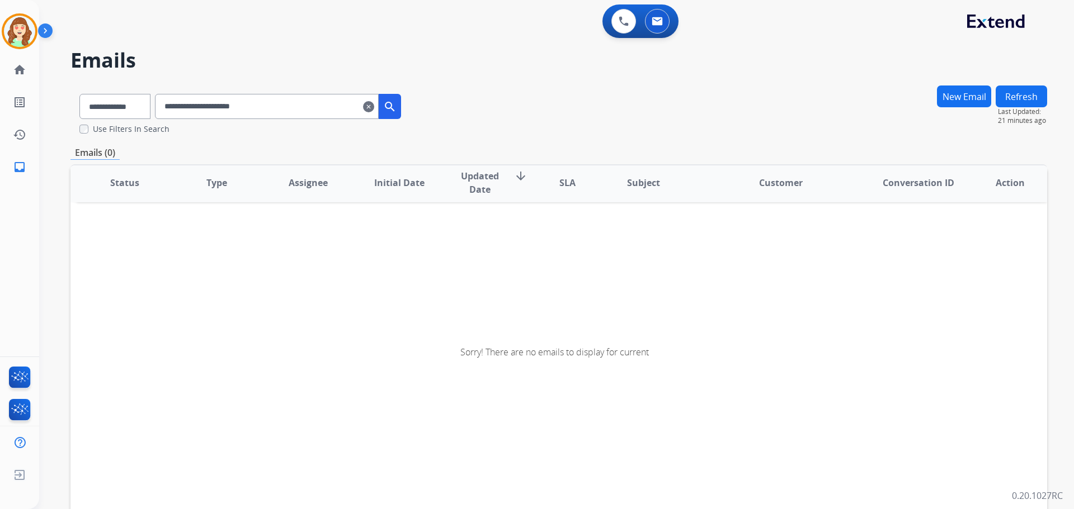
scroll to position [2, 0]
click at [183, 112] on input "**********" at bounding box center [267, 106] width 224 height 25
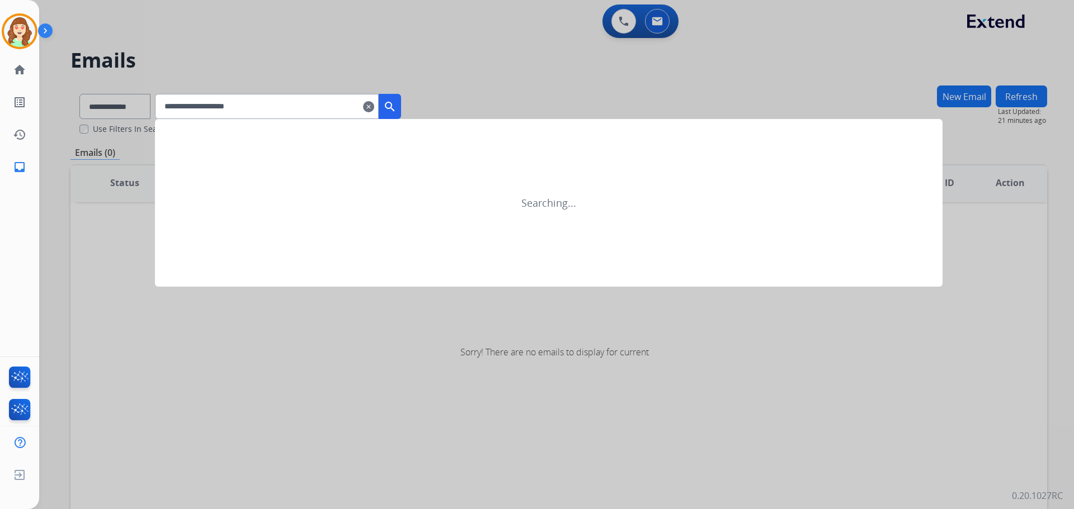
type input "**********"
click at [374, 105] on mat-icon "clear" at bounding box center [368, 106] width 11 height 13
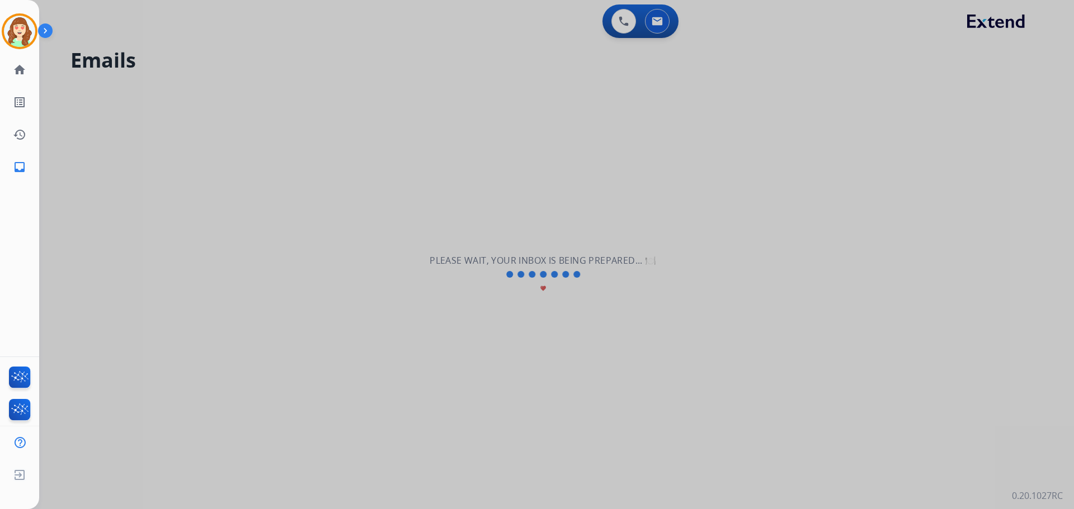
select select "**********"
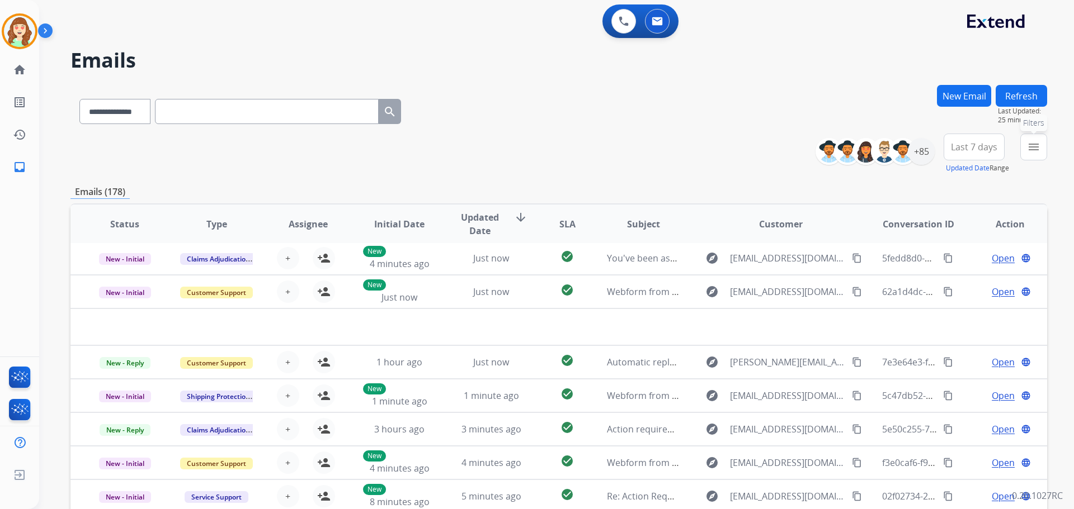
click at [1029, 144] on mat-icon "menu" at bounding box center [1033, 146] width 13 height 13
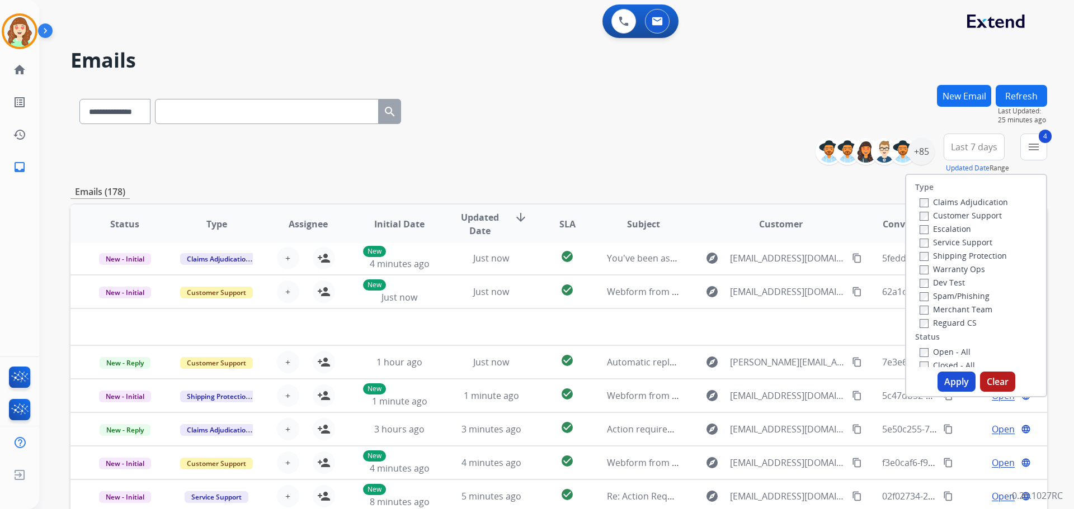
drag, startPoint x: 952, startPoint y: 379, endPoint x: 1026, endPoint y: 333, distance: 86.6
click at [1000, 353] on div "Type Claims Adjudication Customer Support Escalation Service Support Shipping P…" at bounding box center [976, 286] width 142 height 224
drag, startPoint x: 947, startPoint y: 382, endPoint x: 1009, endPoint y: 192, distance: 199.8
click at [956, 376] on button "Apply" at bounding box center [956, 382] width 38 height 20
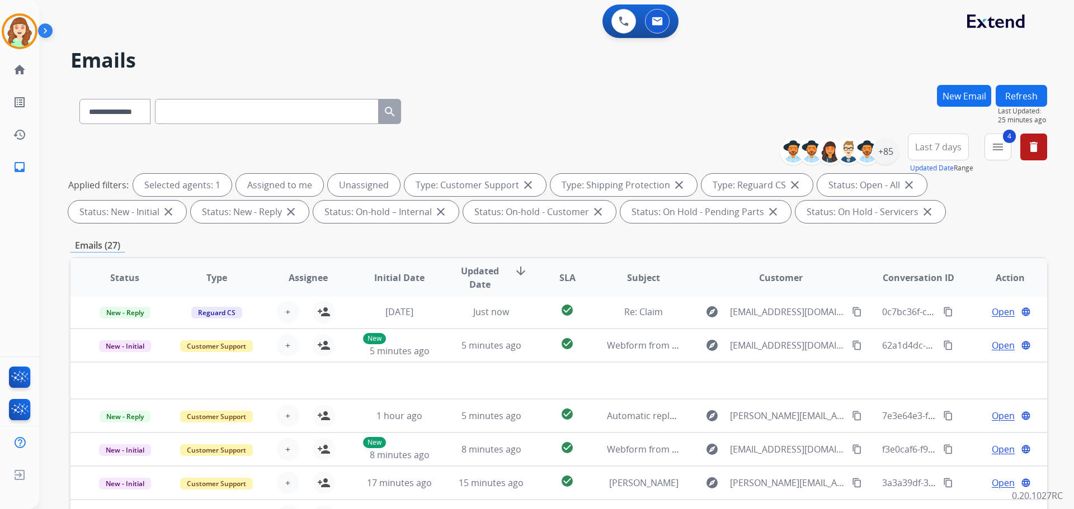
click at [943, 149] on span "Last 7 days" at bounding box center [938, 147] width 46 height 4
click at [931, 285] on div "Last 90 days" at bounding box center [935, 283] width 62 height 17
click at [888, 150] on div "+140" at bounding box center [885, 151] width 27 height 27
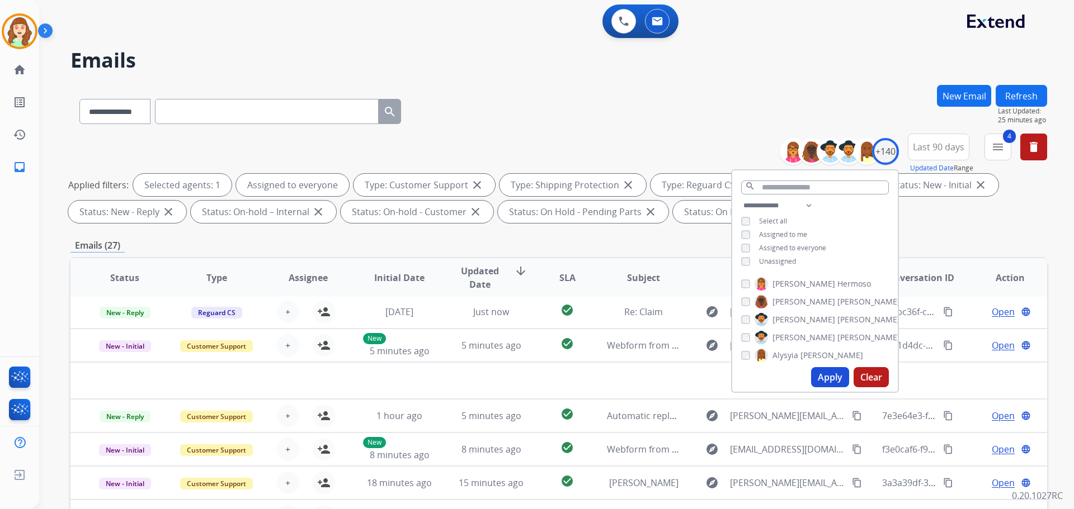
drag, startPoint x: 825, startPoint y: 376, endPoint x: 820, endPoint y: 363, distance: 14.0
click at [825, 375] on button "Apply" at bounding box center [830, 377] width 38 height 20
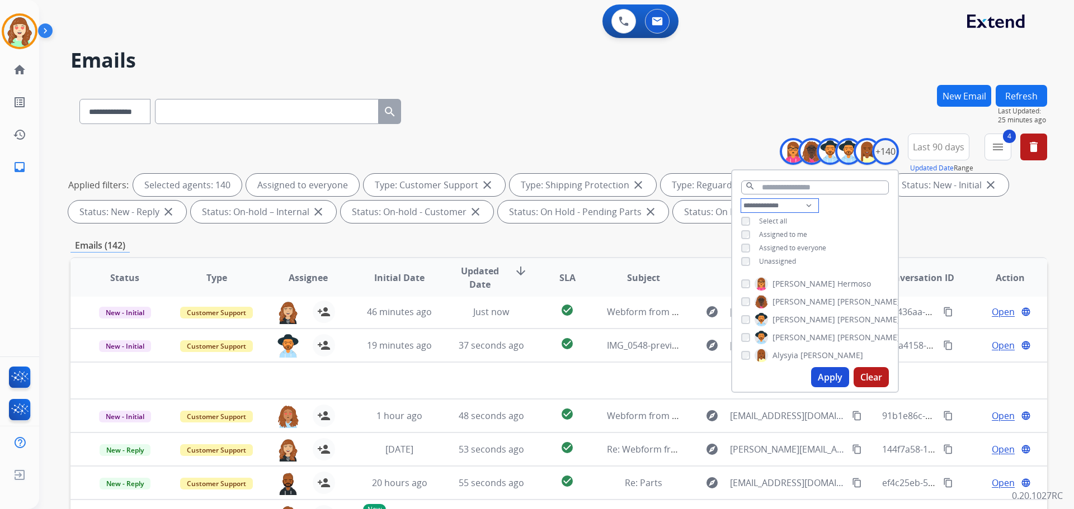
click at [785, 206] on select "**********" at bounding box center [779, 205] width 77 height 13
select select "**********"
click at [741, 199] on select "**********" at bounding box center [779, 205] width 77 height 13
click at [828, 376] on button "Apply" at bounding box center [830, 377] width 38 height 20
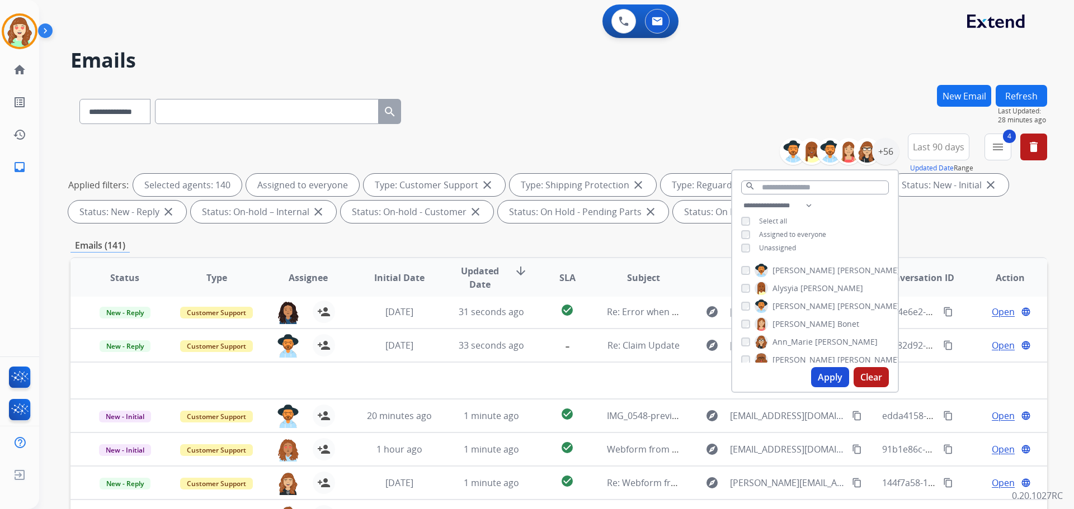
click at [653, 160] on div "**********" at bounding box center [558, 181] width 976 height 94
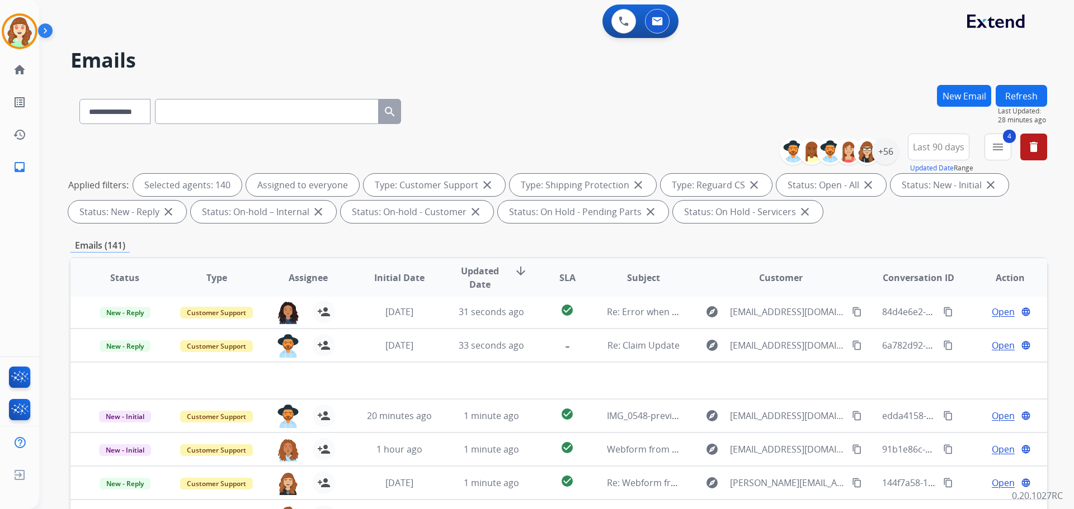
click at [561, 281] on span "SLA" at bounding box center [567, 277] width 16 height 13
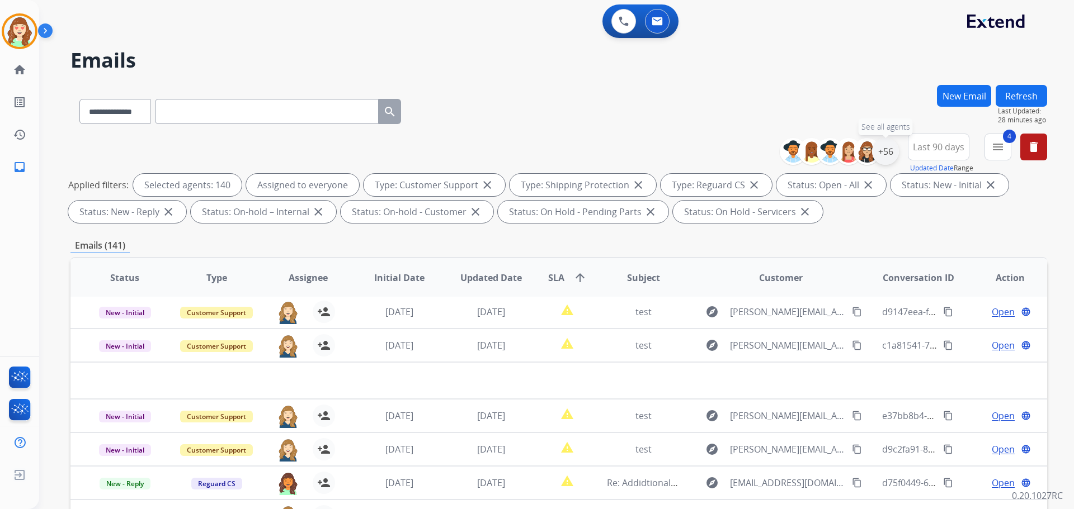
click at [874, 154] on div "+56" at bounding box center [885, 151] width 27 height 27
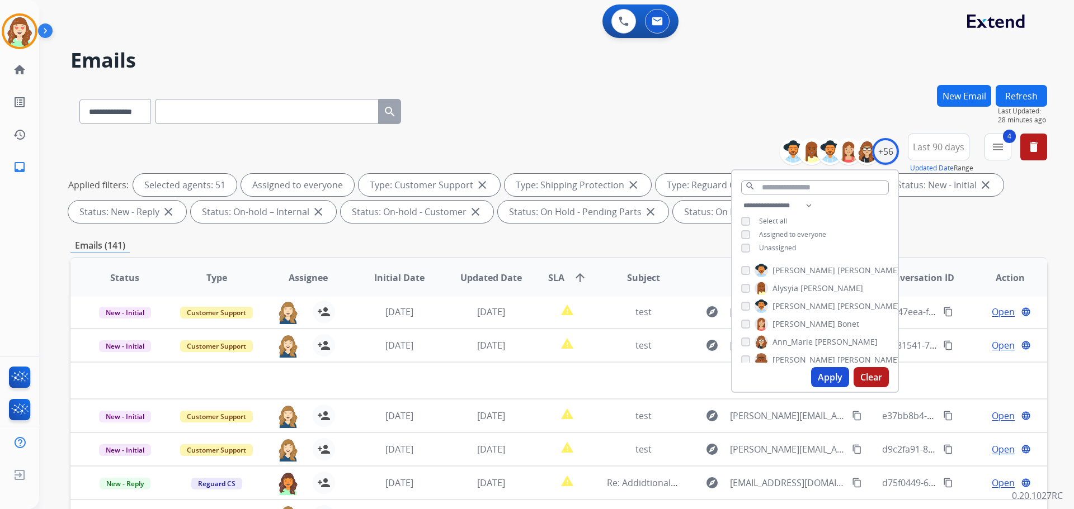
click at [826, 381] on button "Apply" at bounding box center [830, 377] width 38 height 20
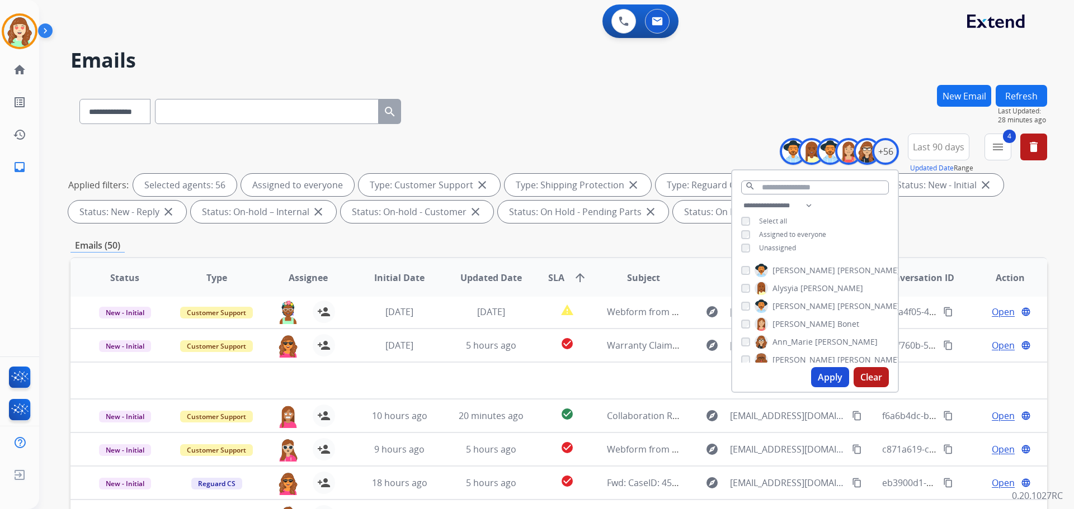
click at [668, 137] on div "**********" at bounding box center [558, 181] width 976 height 94
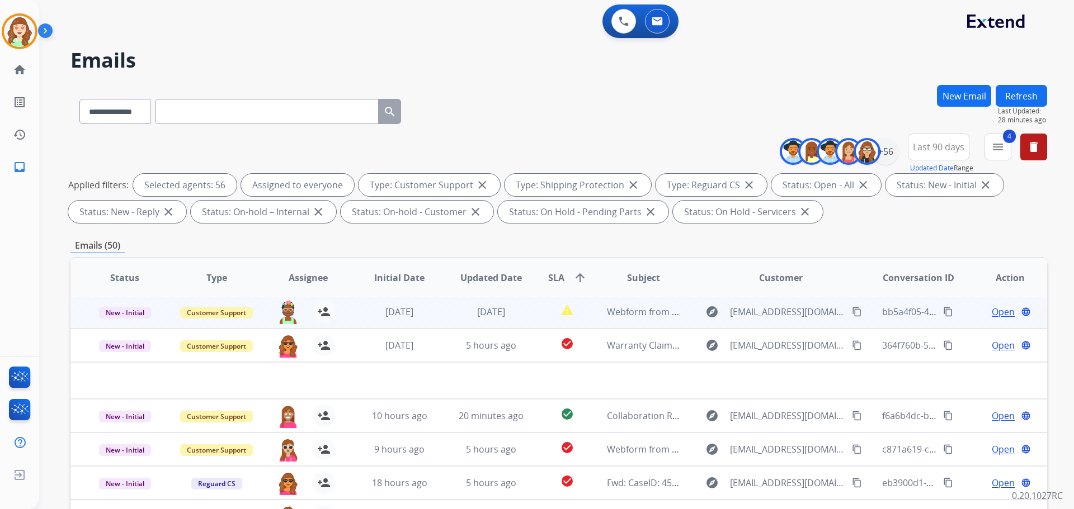
click at [852, 312] on mat-icon "content_copy" at bounding box center [857, 312] width 10 height 10
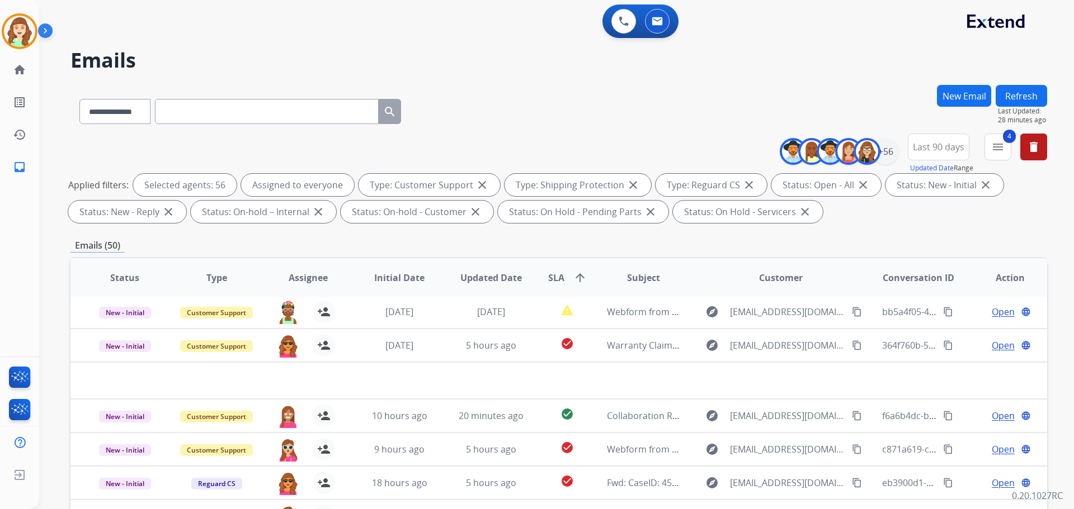
click at [498, 114] on div "**********" at bounding box center [558, 109] width 976 height 49
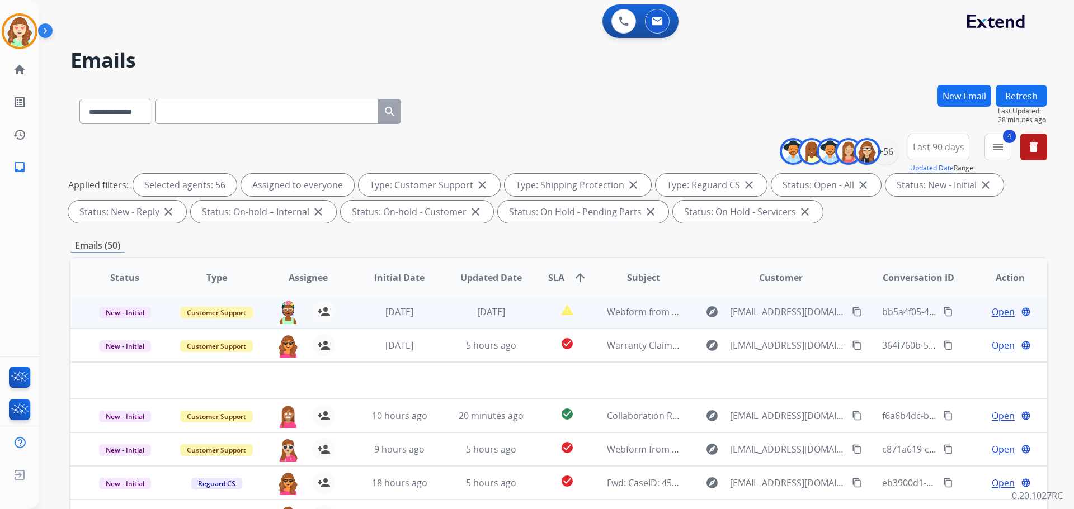
click at [943, 311] on mat-icon "content_copy" at bounding box center [948, 312] width 10 height 10
click at [287, 311] on img at bounding box center [288, 312] width 22 height 23
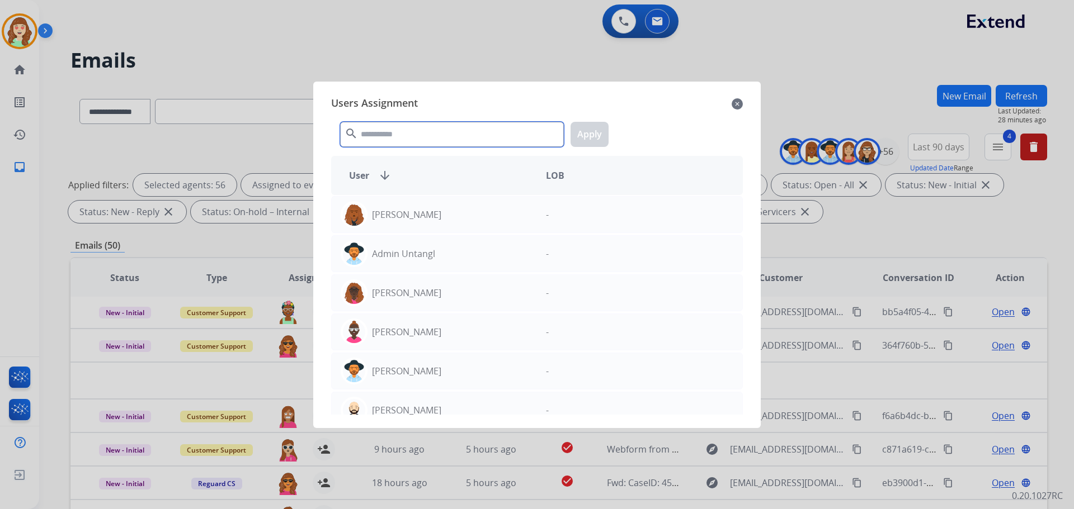
click at [420, 126] on input "text" at bounding box center [452, 134] width 224 height 25
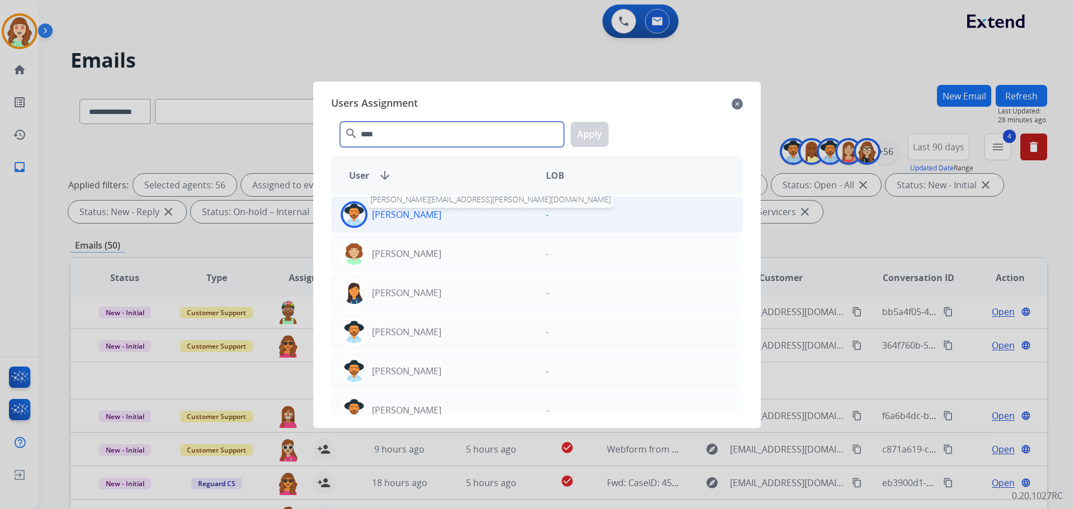
type input "****"
click at [412, 218] on p "[PERSON_NAME]" at bounding box center [406, 214] width 69 height 13
click at [599, 133] on button "Apply" at bounding box center [589, 134] width 38 height 25
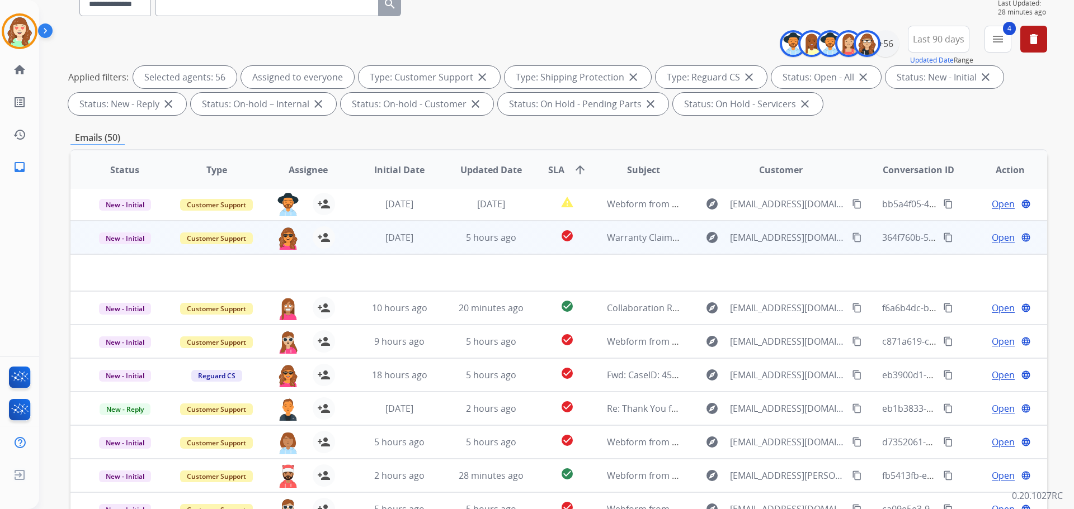
scroll to position [168, 0]
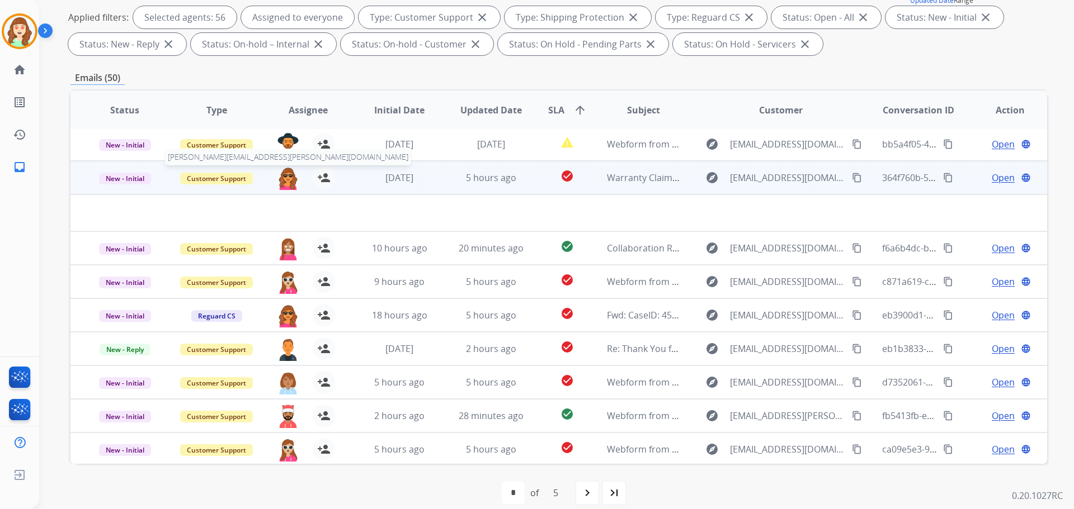
click at [289, 182] on img at bounding box center [288, 178] width 22 height 23
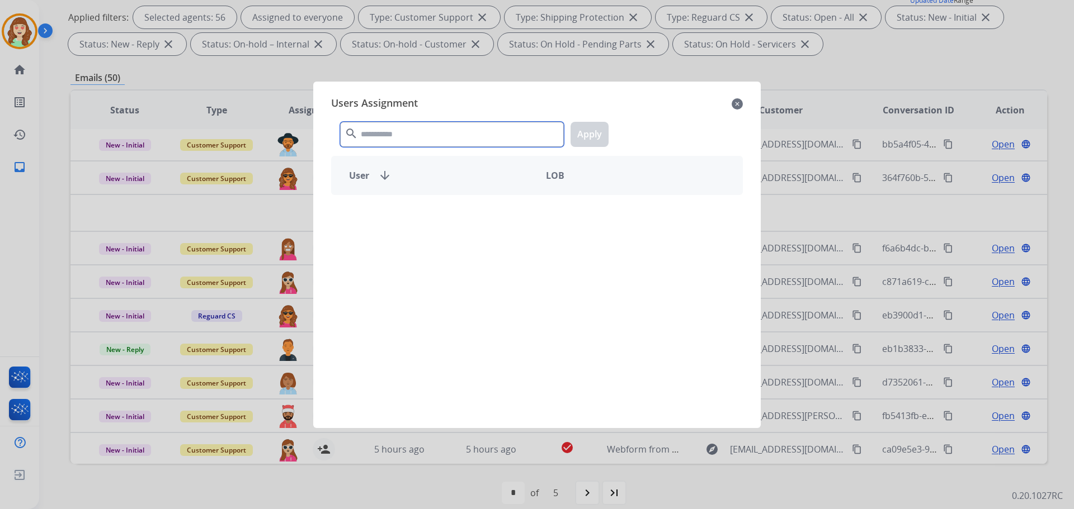
click at [421, 127] on input "text" at bounding box center [452, 134] width 224 height 25
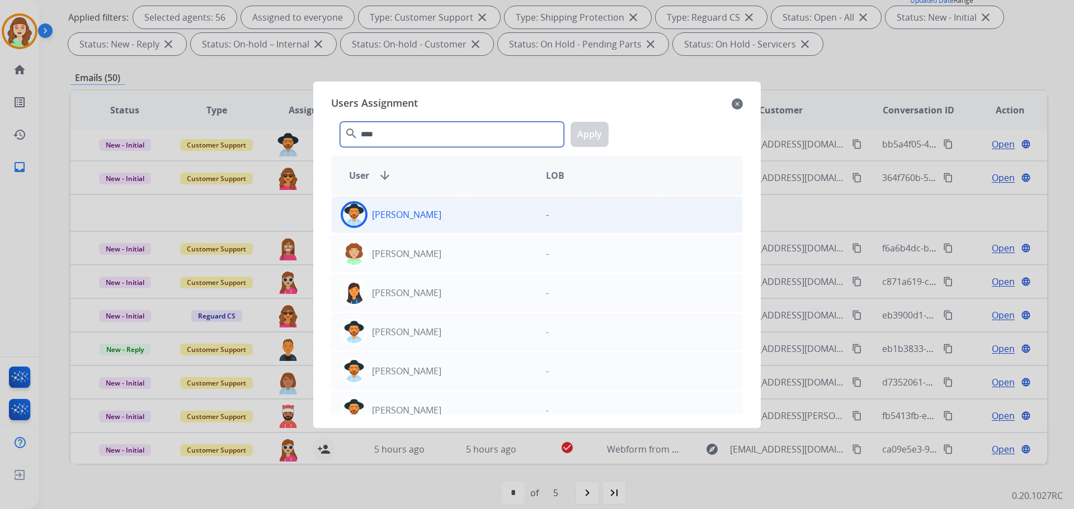
type input "****"
drag, startPoint x: 465, startPoint y: 218, endPoint x: 470, endPoint y: 215, distance: 6.0
click at [465, 216] on div "[PERSON_NAME]" at bounding box center [434, 214] width 205 height 27
click at [598, 130] on button "Apply" at bounding box center [589, 134] width 38 height 25
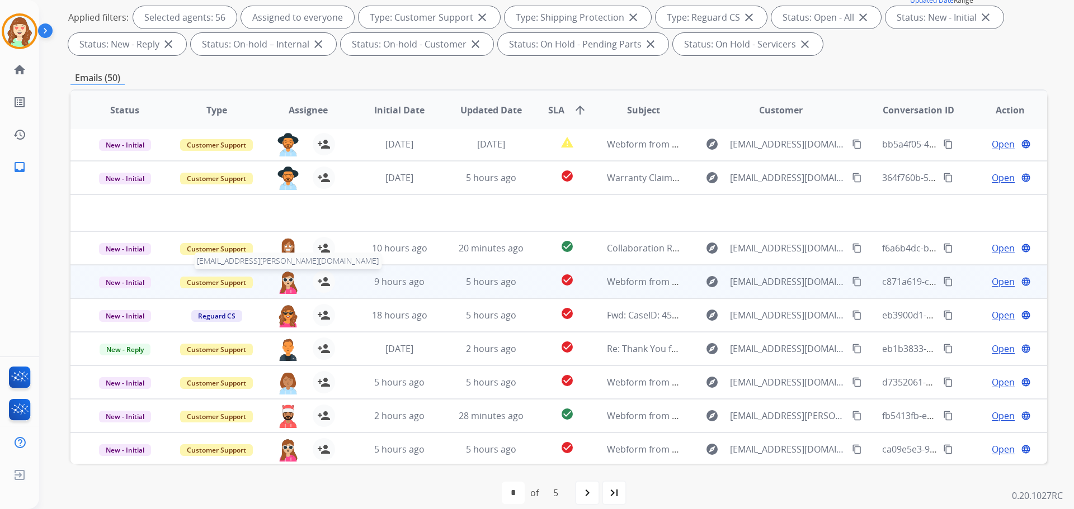
click at [284, 282] on img at bounding box center [288, 282] width 22 height 23
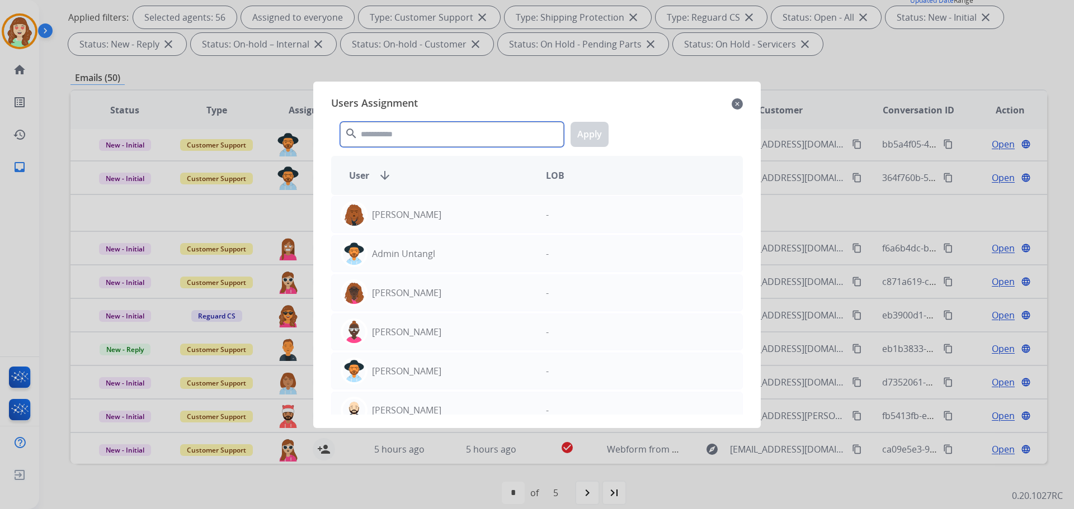
drag, startPoint x: 452, startPoint y: 141, endPoint x: 412, endPoint y: 125, distance: 43.4
click at [424, 127] on input "text" at bounding box center [452, 134] width 224 height 25
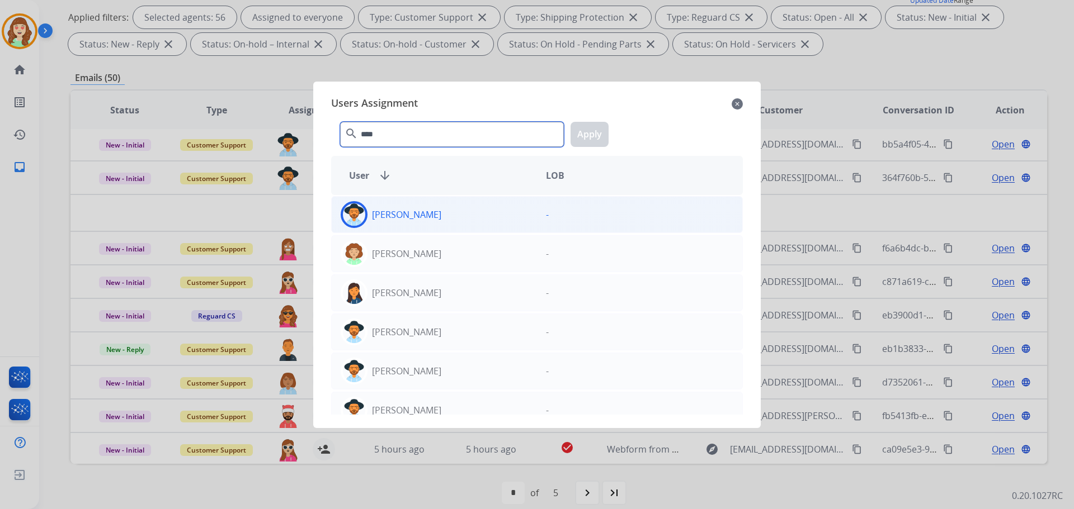
type input "****"
click at [498, 225] on div "[PERSON_NAME]" at bounding box center [434, 214] width 205 height 27
click at [578, 140] on button "Apply" at bounding box center [589, 134] width 38 height 25
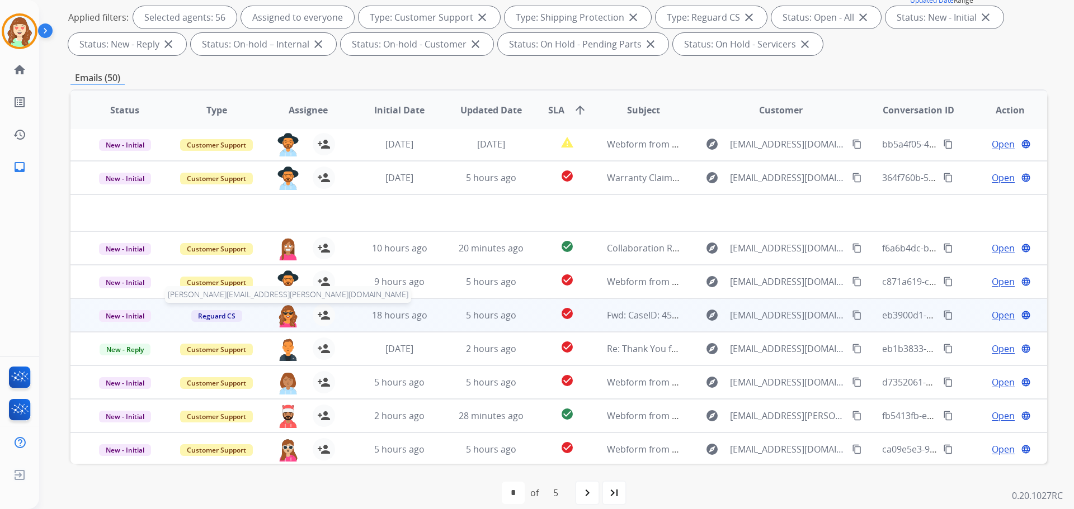
click at [286, 327] on img at bounding box center [288, 315] width 22 height 23
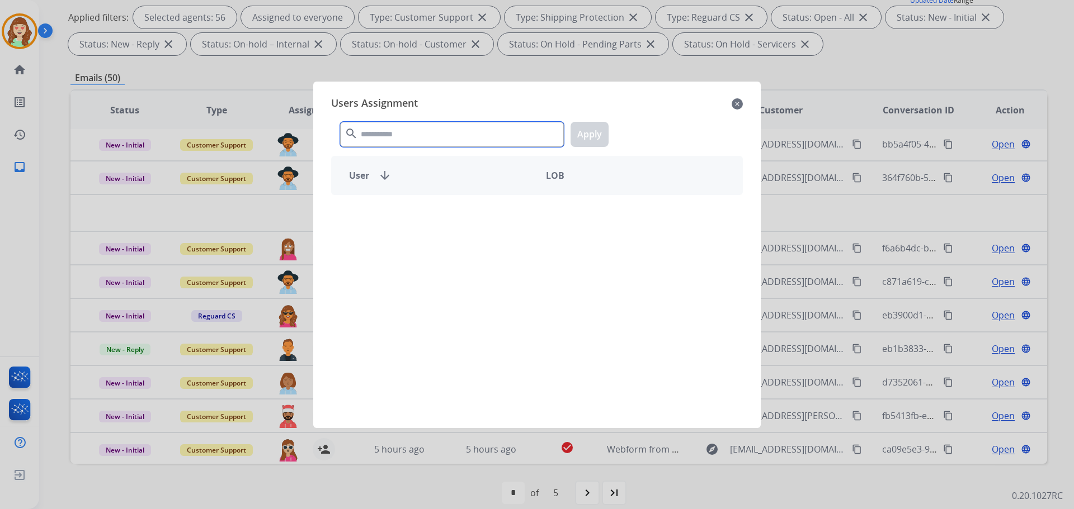
click at [380, 116] on div "search Apply" at bounding box center [537, 132] width 412 height 39
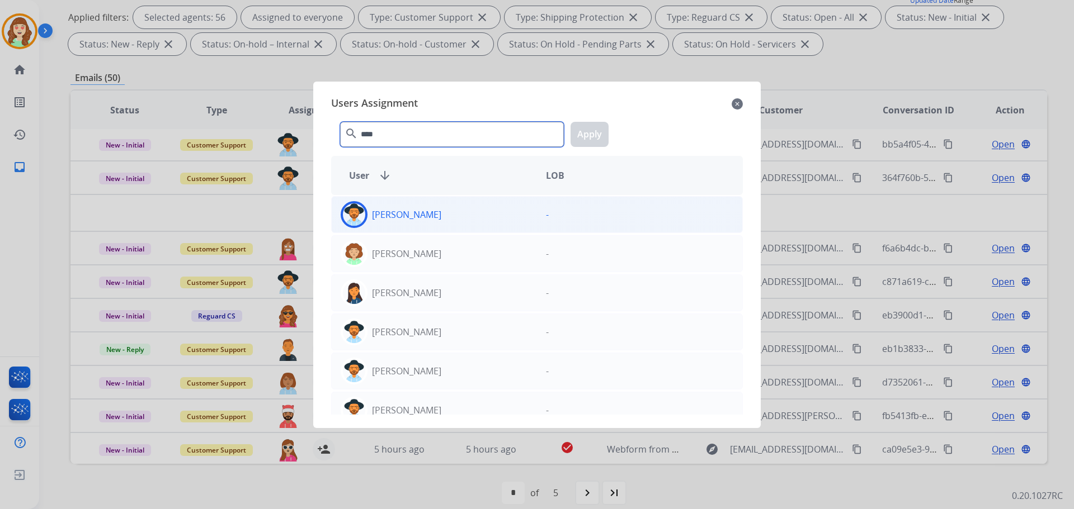
type input "****"
click at [439, 221] on div "[PERSON_NAME]" at bounding box center [434, 214] width 205 height 27
click at [601, 136] on button "Apply" at bounding box center [589, 134] width 38 height 25
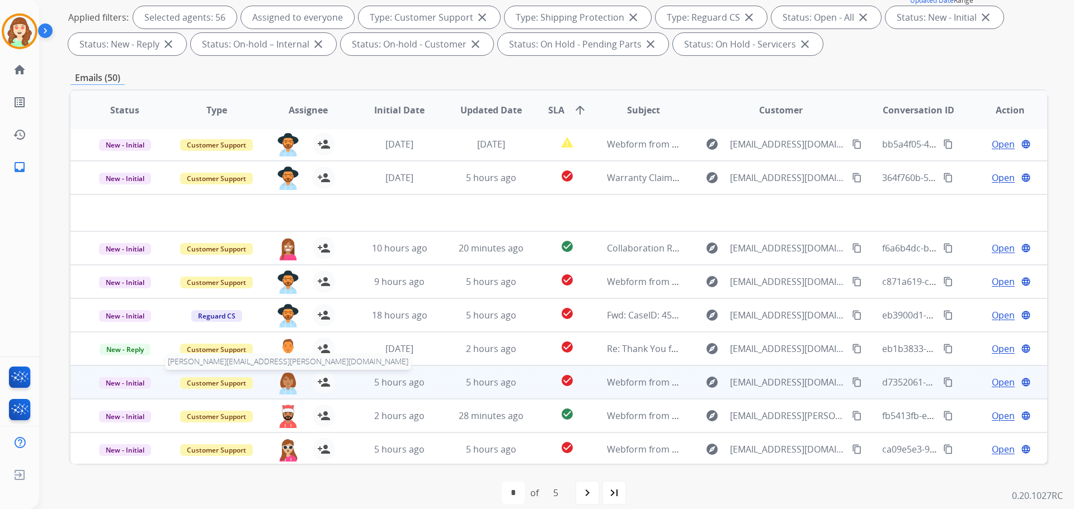
click at [283, 377] on img at bounding box center [288, 382] width 22 height 23
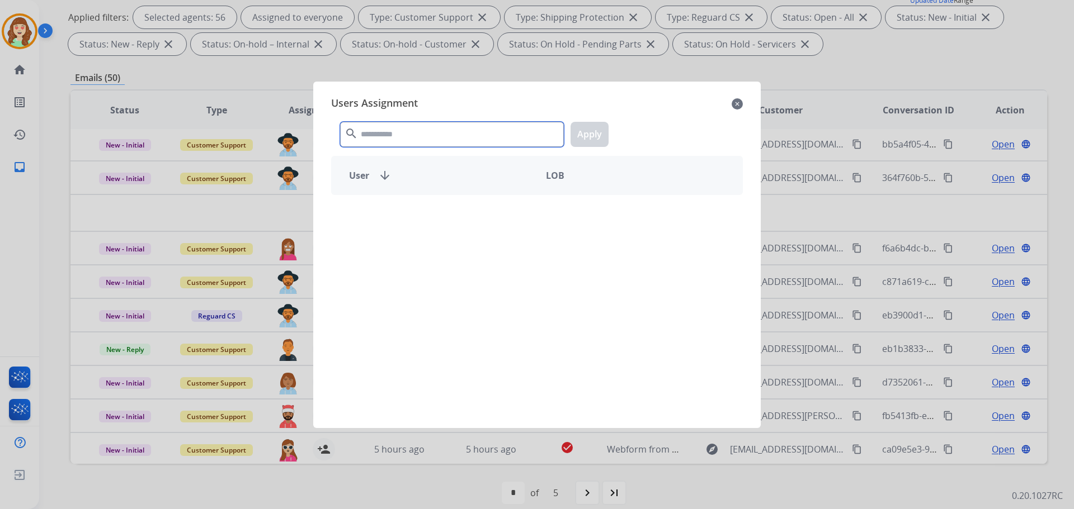
click at [464, 124] on input "text" at bounding box center [452, 134] width 224 height 25
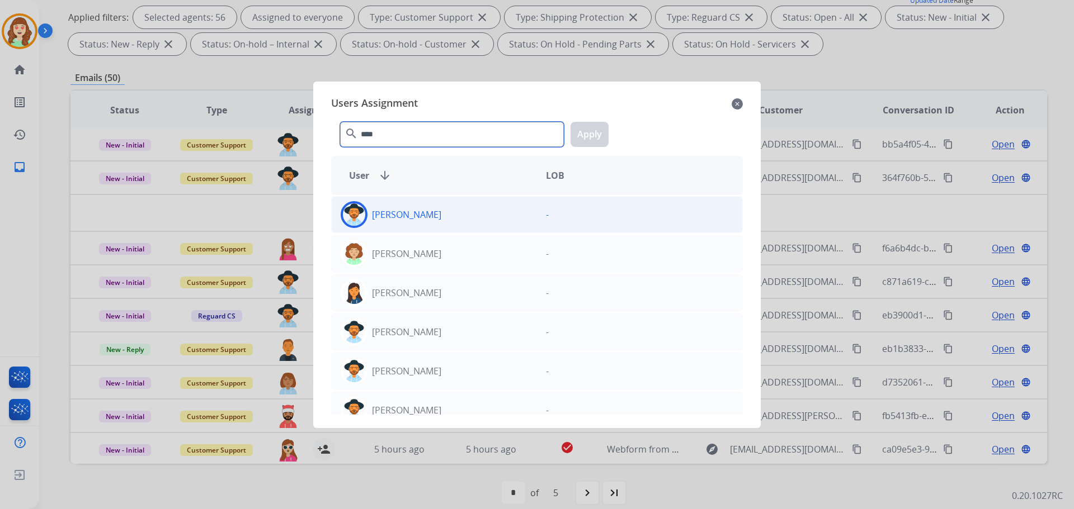
type input "****"
click at [494, 205] on div "[PERSON_NAME]" at bounding box center [434, 214] width 205 height 27
click at [593, 140] on button "Apply" at bounding box center [589, 134] width 38 height 25
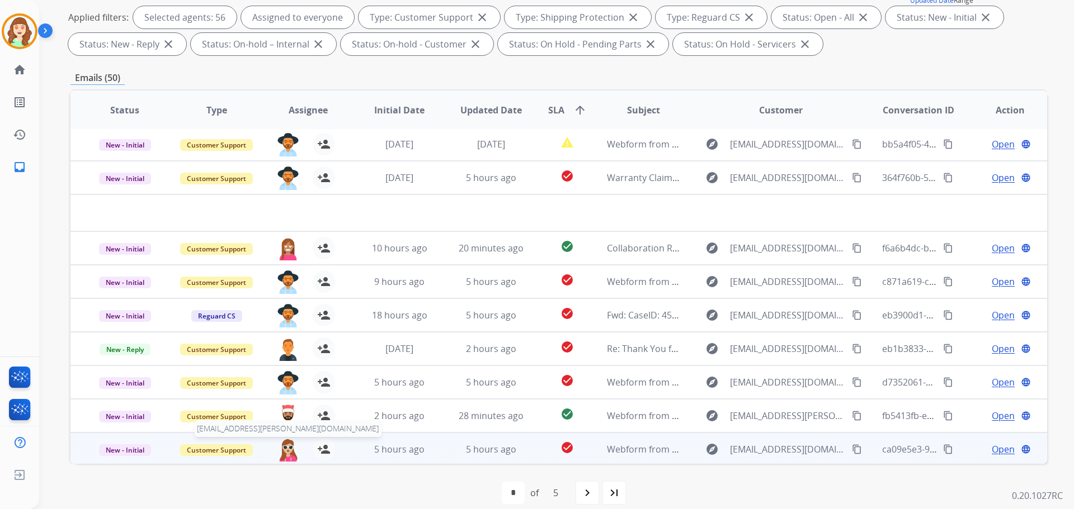
click at [283, 456] on img at bounding box center [288, 449] width 22 height 23
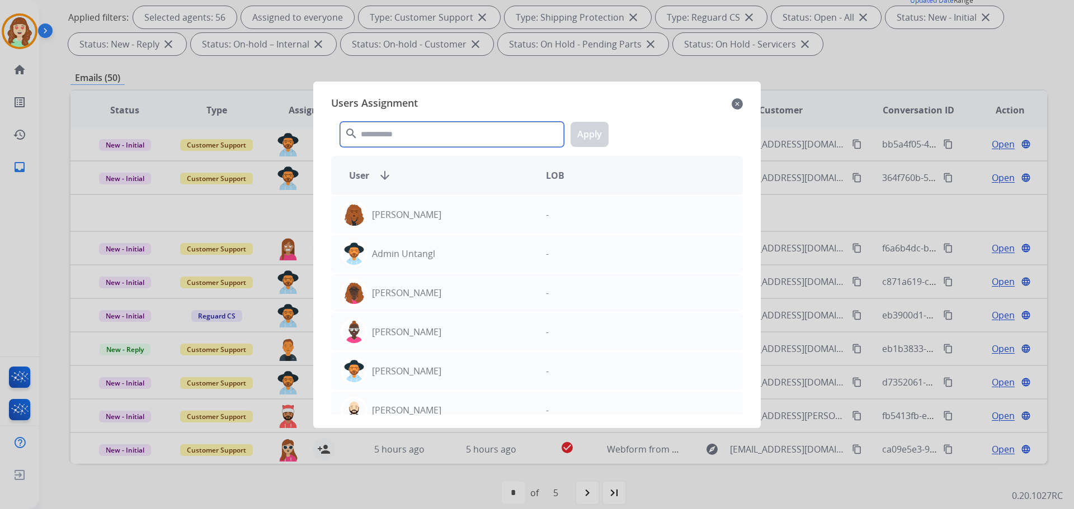
click at [434, 144] on input "text" at bounding box center [452, 134] width 224 height 25
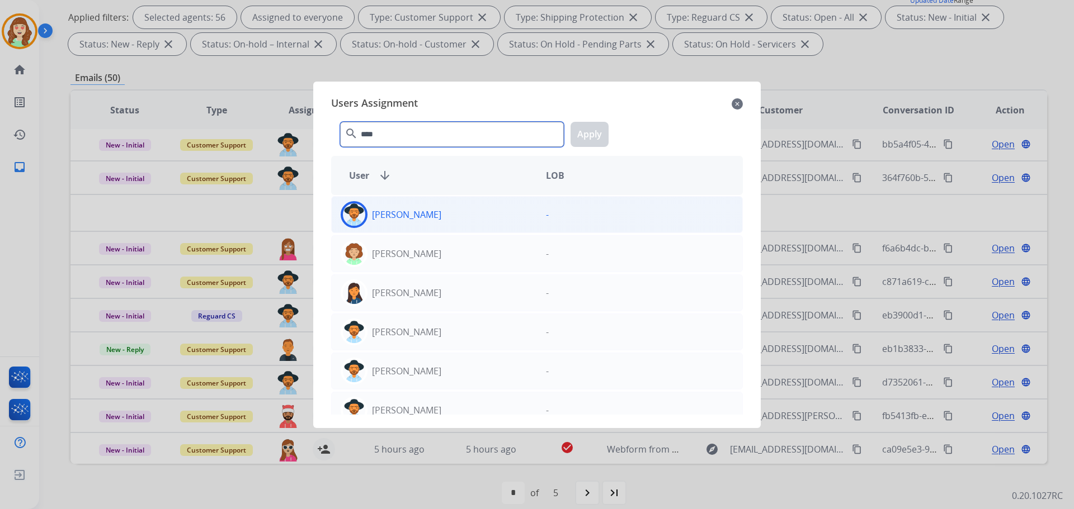
type input "****"
click at [438, 216] on div "[PERSON_NAME]" at bounding box center [434, 214] width 205 height 27
click at [592, 133] on button "Apply" at bounding box center [589, 134] width 38 height 25
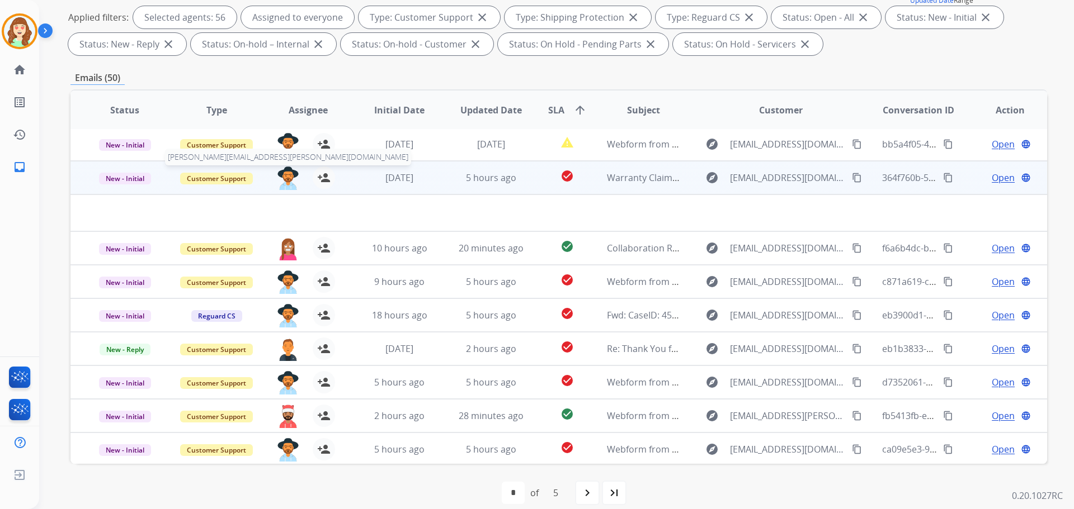
click at [285, 179] on img at bounding box center [288, 178] width 22 height 23
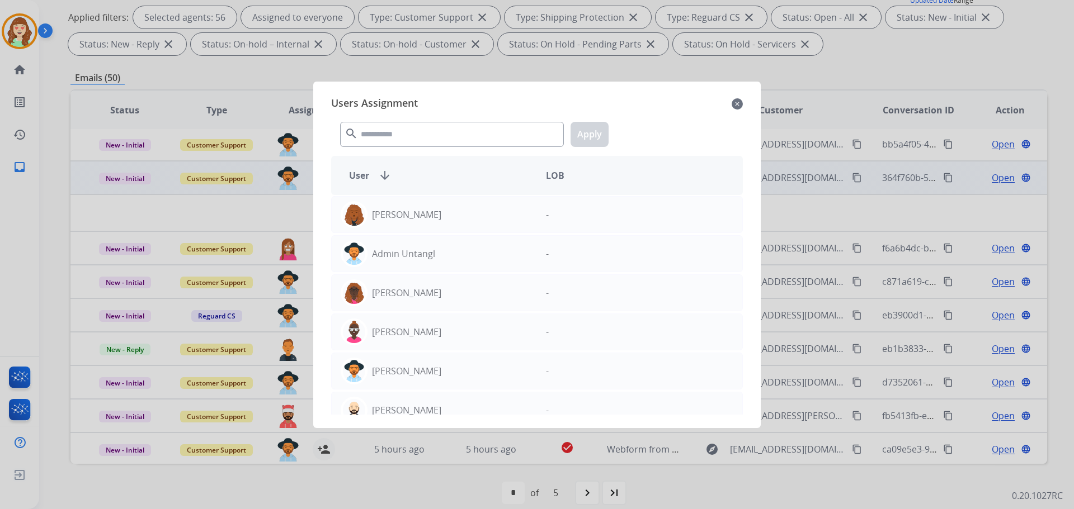
click at [738, 101] on mat-icon "close" at bounding box center [736, 103] width 11 height 13
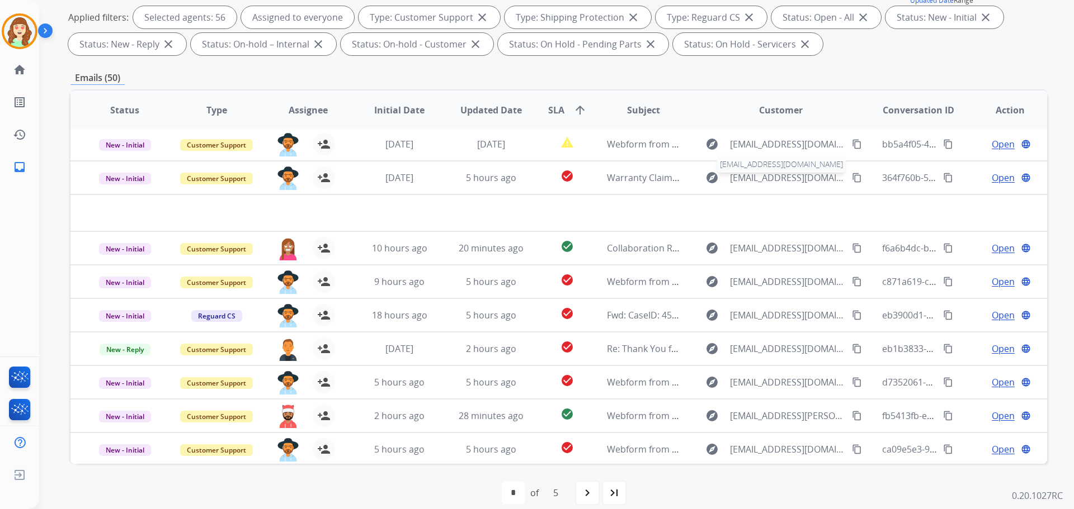
scroll to position [0, 0]
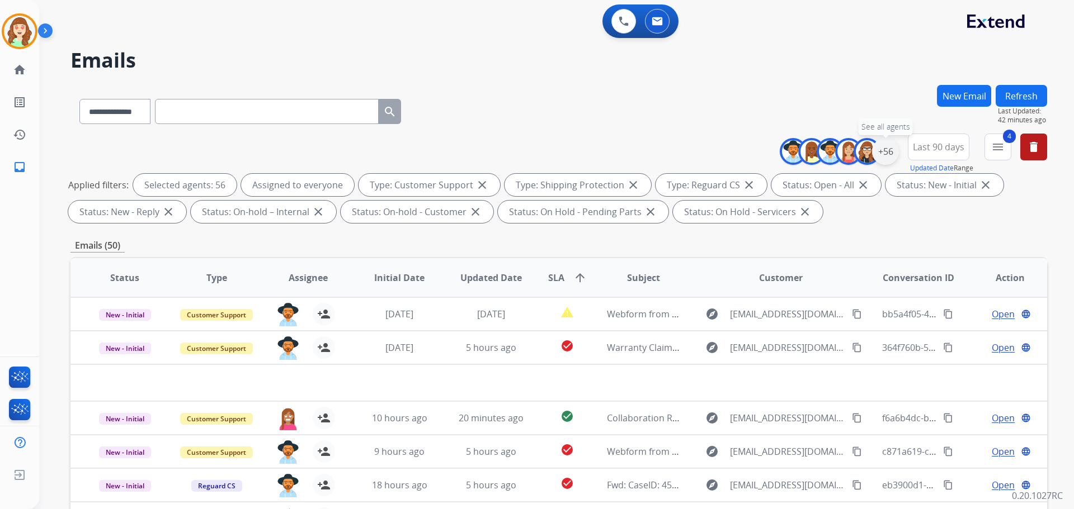
click at [874, 152] on div "+56" at bounding box center [885, 151] width 27 height 27
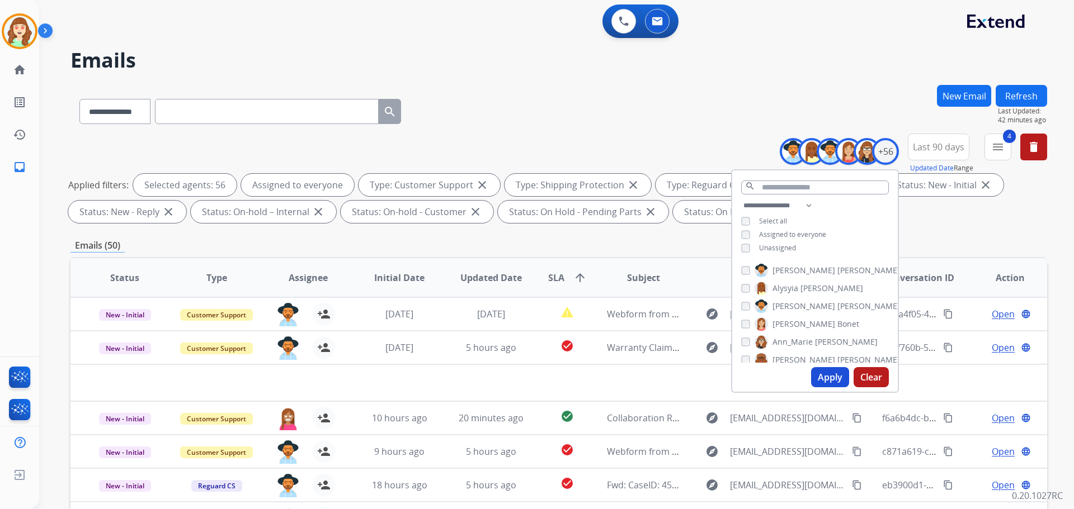
click at [828, 375] on button "Apply" at bounding box center [830, 377] width 38 height 20
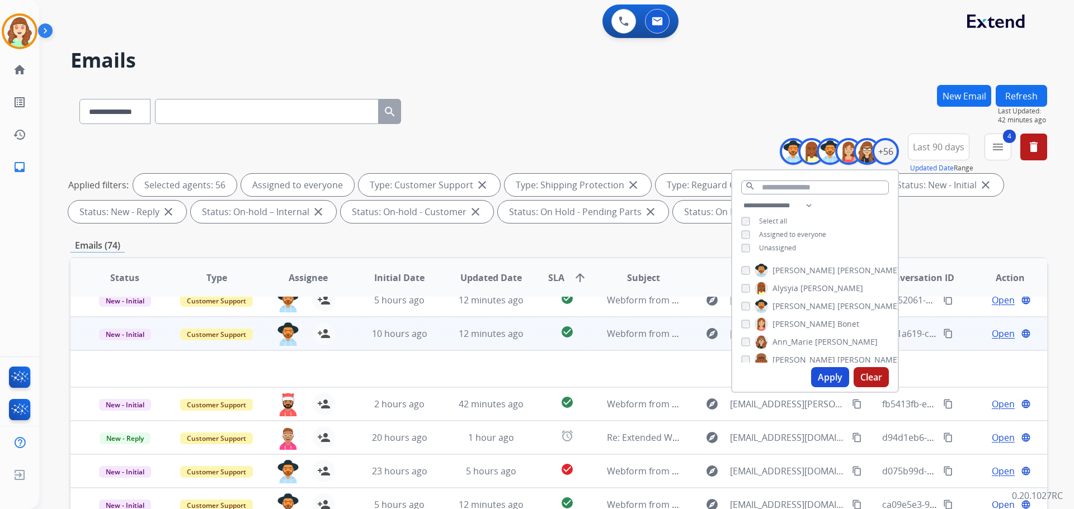
scroll to position [38, 0]
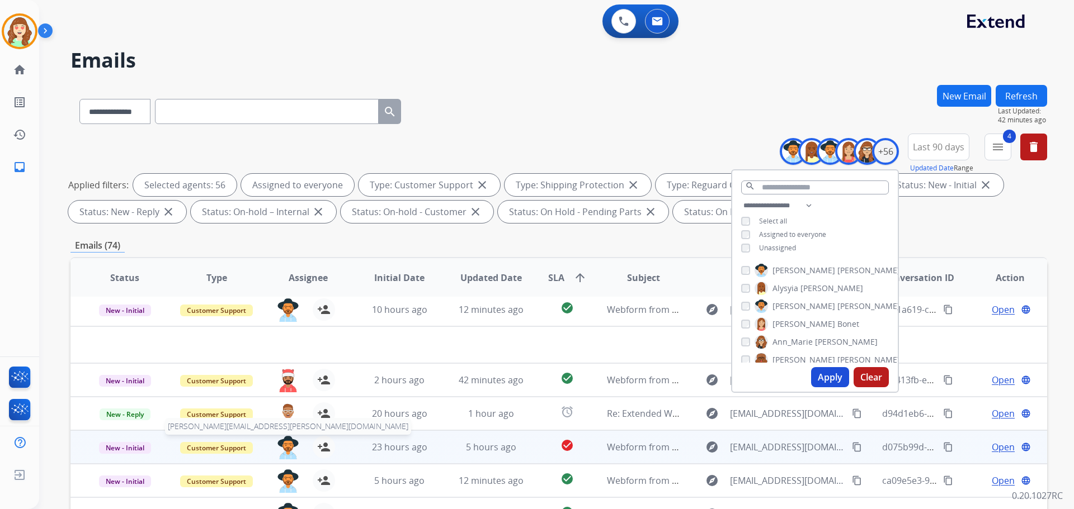
click at [284, 443] on img at bounding box center [288, 447] width 22 height 23
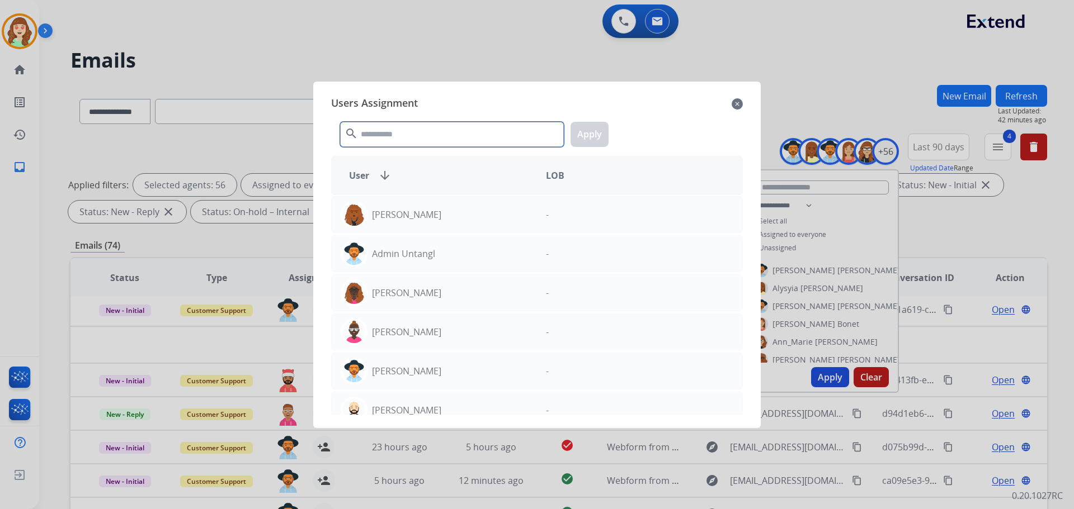
click at [431, 135] on input "text" at bounding box center [452, 134] width 224 height 25
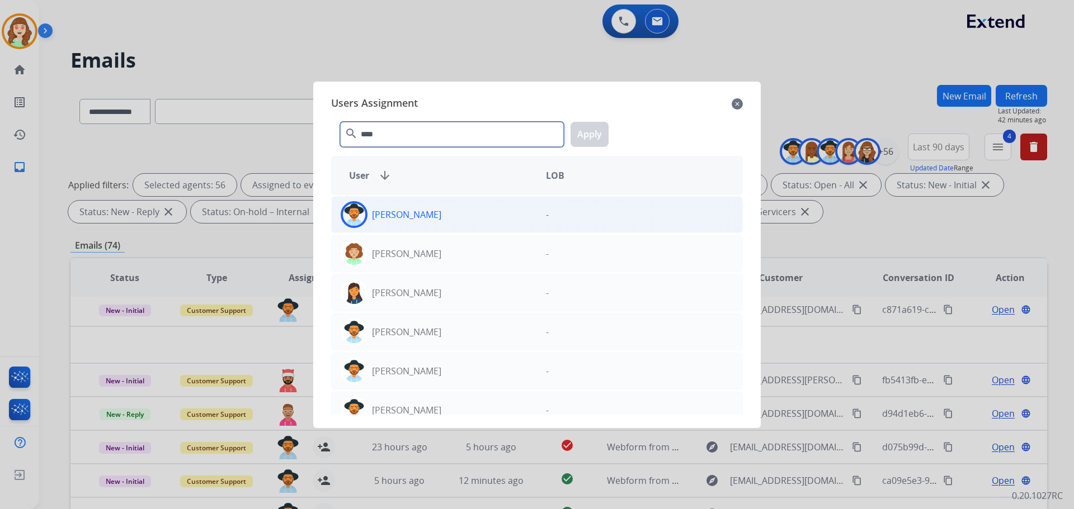
type input "****"
click at [447, 220] on div "[PERSON_NAME]" at bounding box center [434, 214] width 205 height 27
click at [584, 135] on button "Apply" at bounding box center [589, 134] width 38 height 25
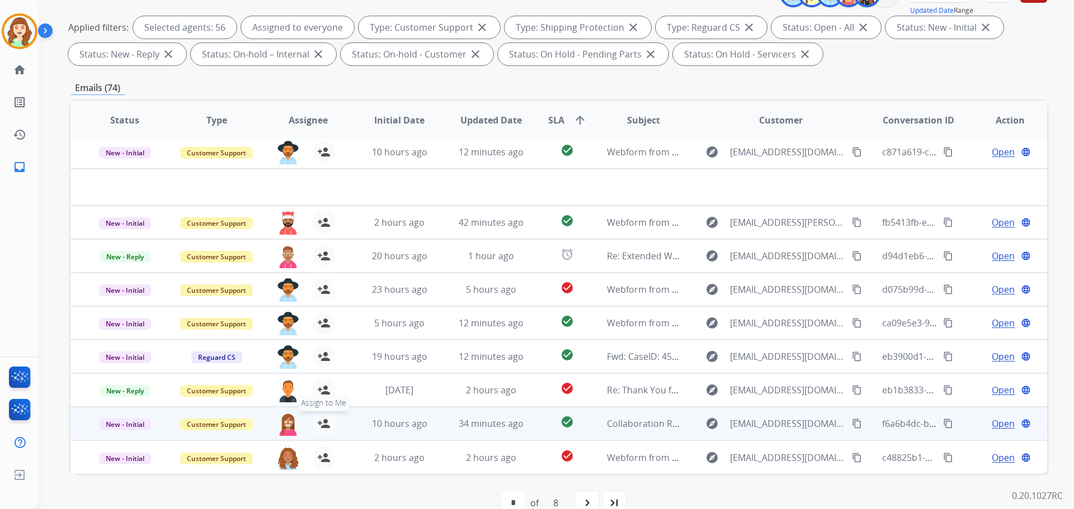
scroll to position [181, 0]
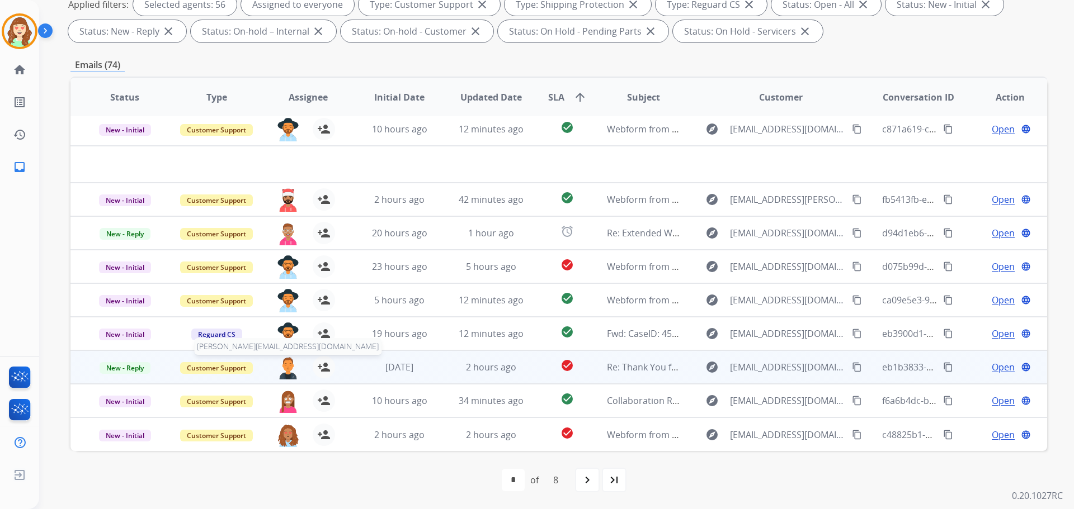
click at [294, 372] on img at bounding box center [288, 367] width 22 height 23
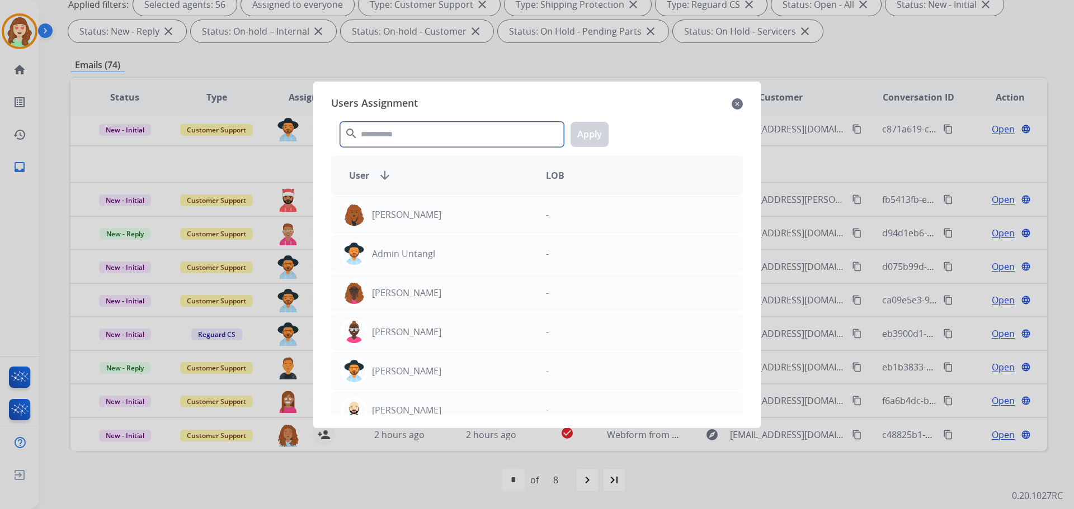
click at [465, 138] on input "text" at bounding box center [452, 134] width 224 height 25
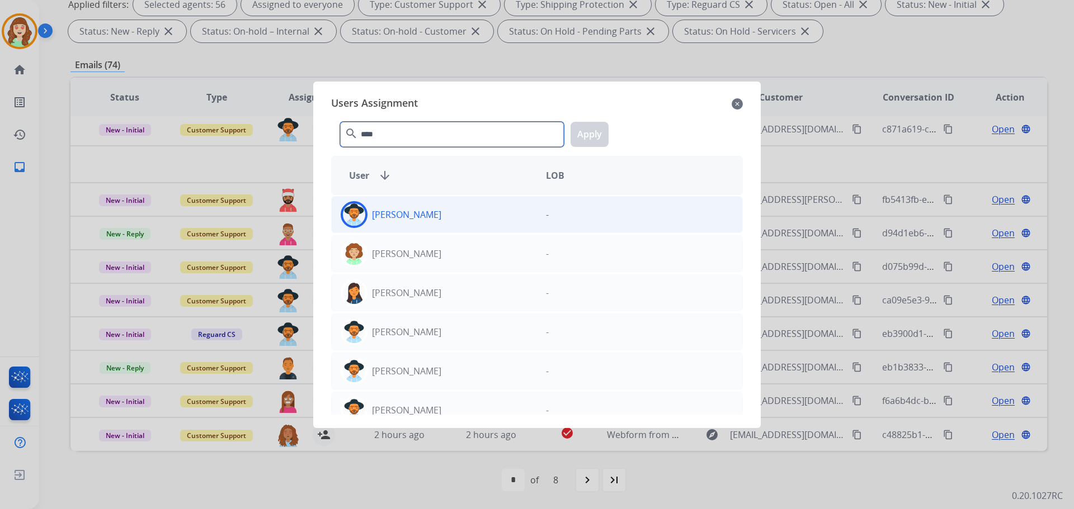
type input "****"
click at [453, 215] on div "[PERSON_NAME]" at bounding box center [434, 214] width 205 height 27
drag, startPoint x: 590, startPoint y: 129, endPoint x: 582, endPoint y: 134, distance: 9.5
click at [593, 129] on button "Apply" at bounding box center [589, 134] width 38 height 25
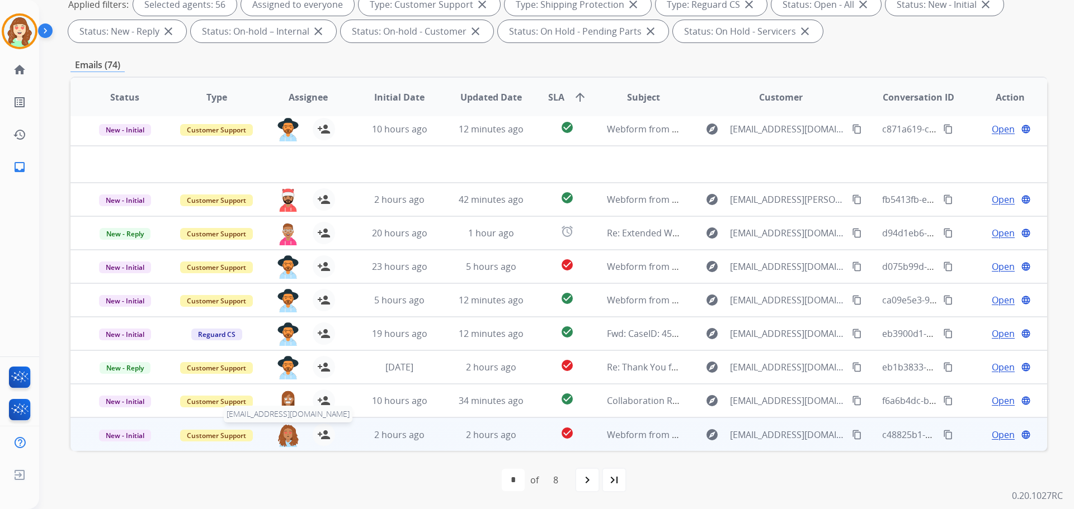
click at [285, 435] on img at bounding box center [288, 435] width 22 height 23
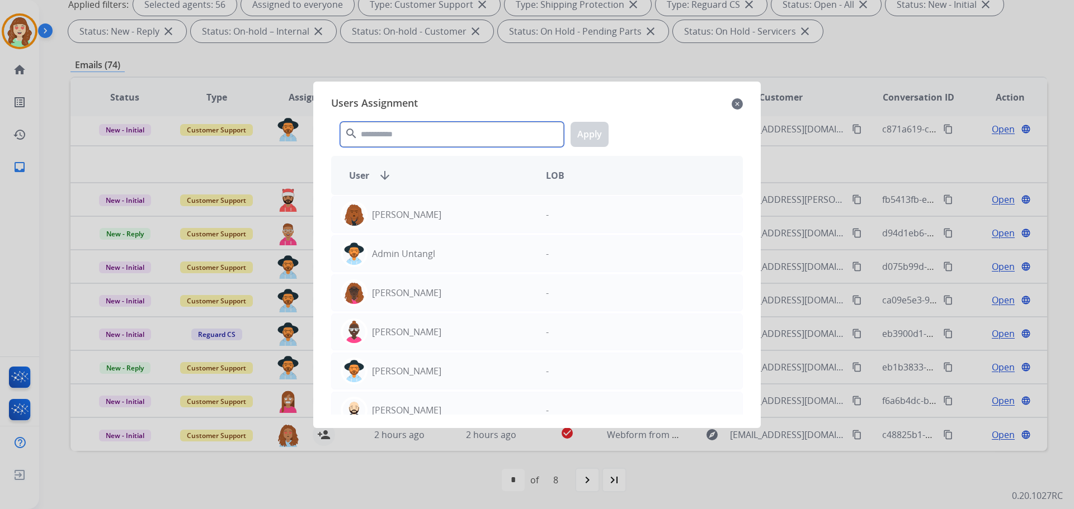
click at [470, 144] on input "text" at bounding box center [452, 134] width 224 height 25
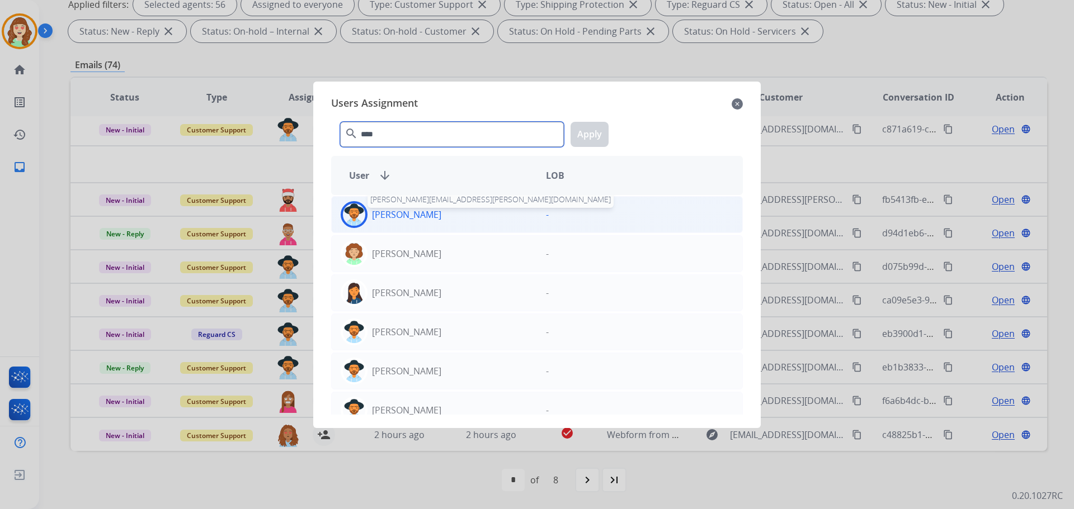
type input "****"
click at [419, 220] on p "[PERSON_NAME]" at bounding box center [406, 214] width 69 height 13
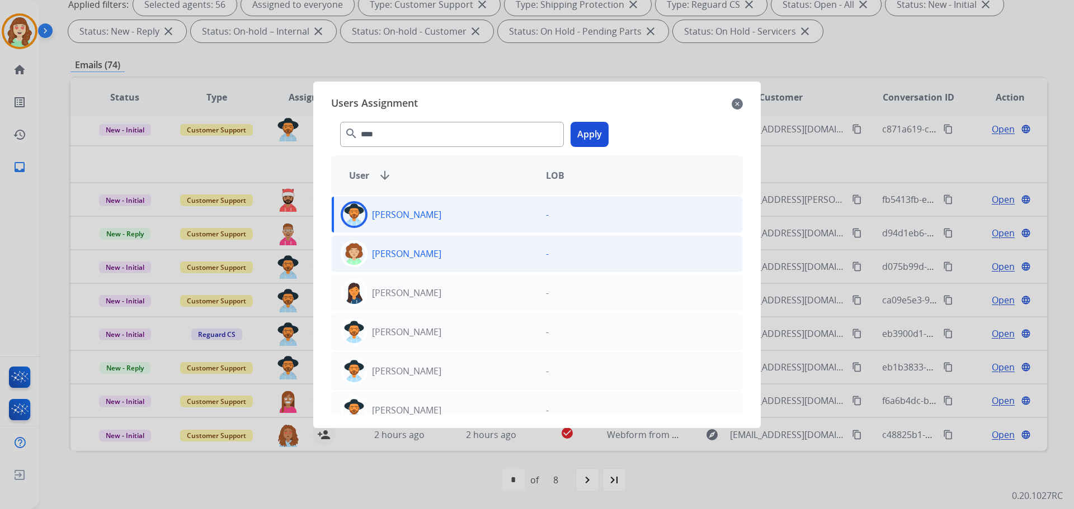
drag, startPoint x: 584, startPoint y: 136, endPoint x: 532, endPoint y: 267, distance: 141.0
click at [585, 135] on button "Apply" at bounding box center [589, 134] width 38 height 25
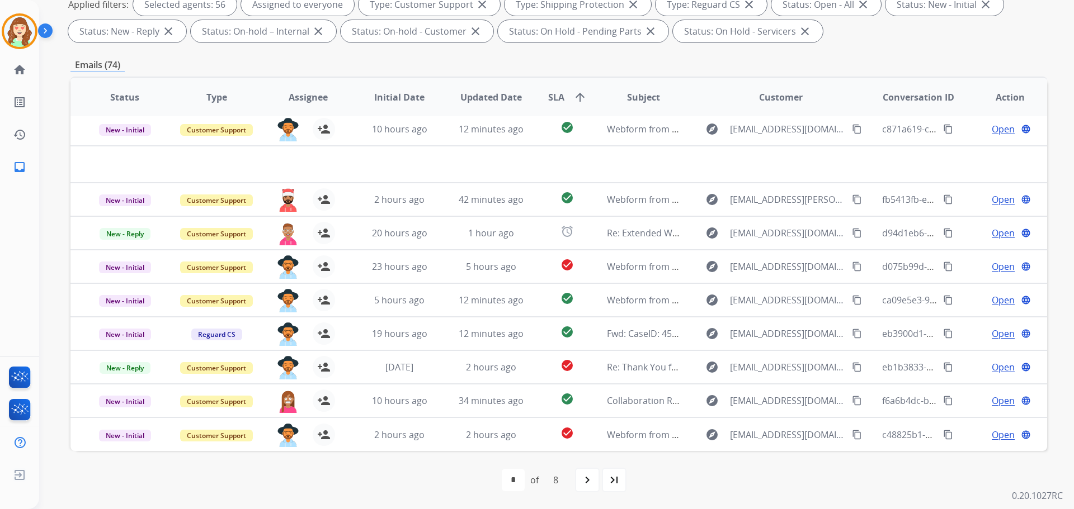
click at [585, 472] on div "navigate_next" at bounding box center [587, 480] width 25 height 25
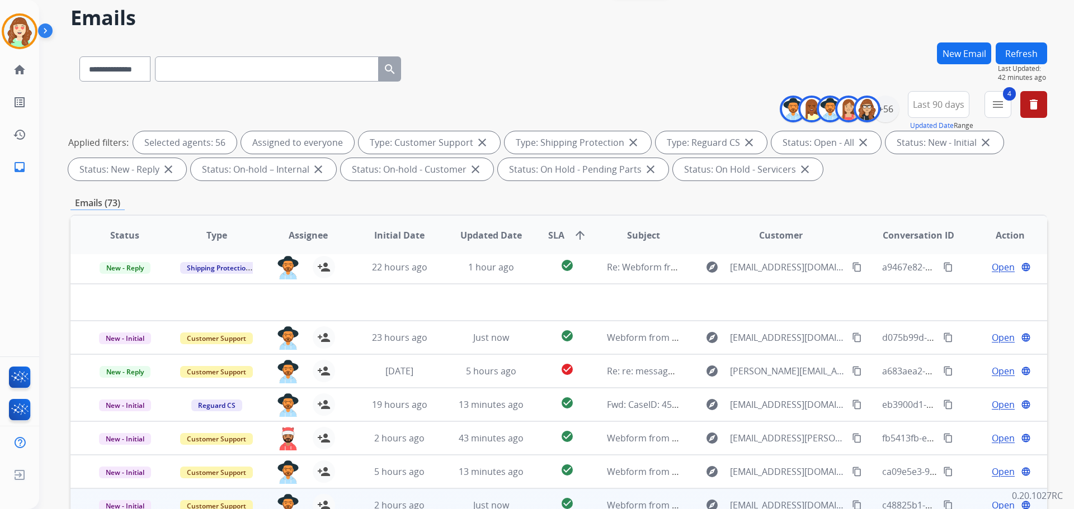
scroll to position [168, 0]
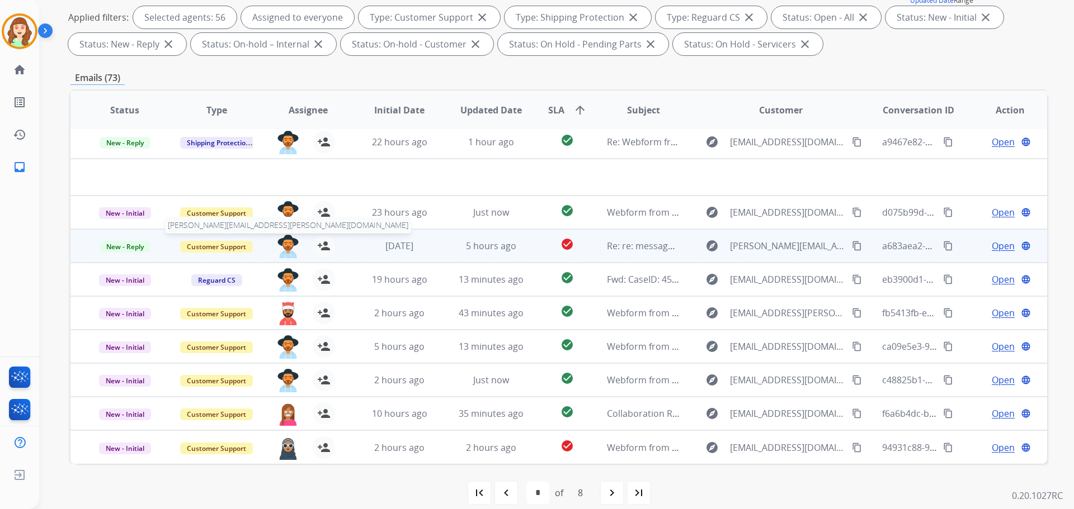
click at [285, 247] on img at bounding box center [288, 246] width 22 height 23
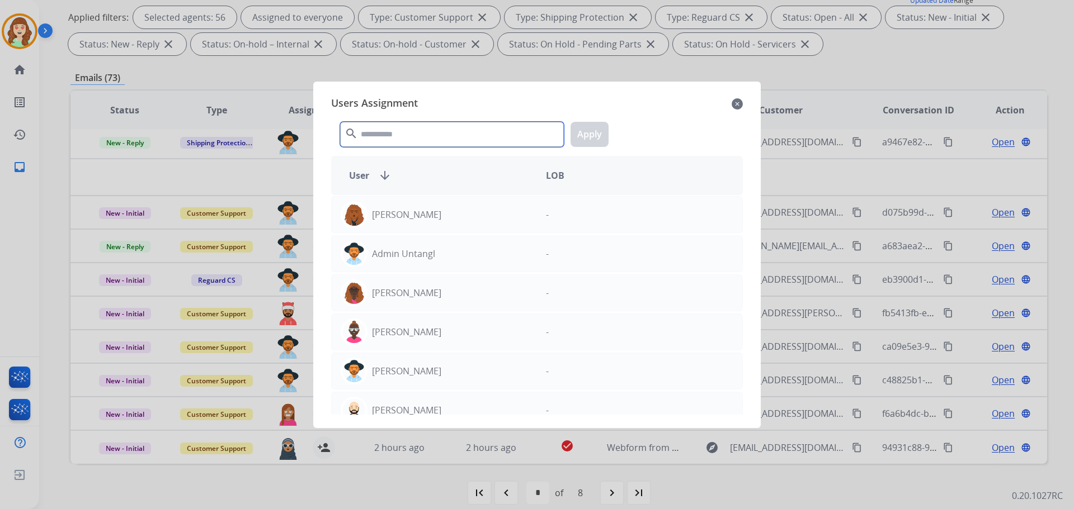
click at [427, 133] on input "text" at bounding box center [452, 134] width 224 height 25
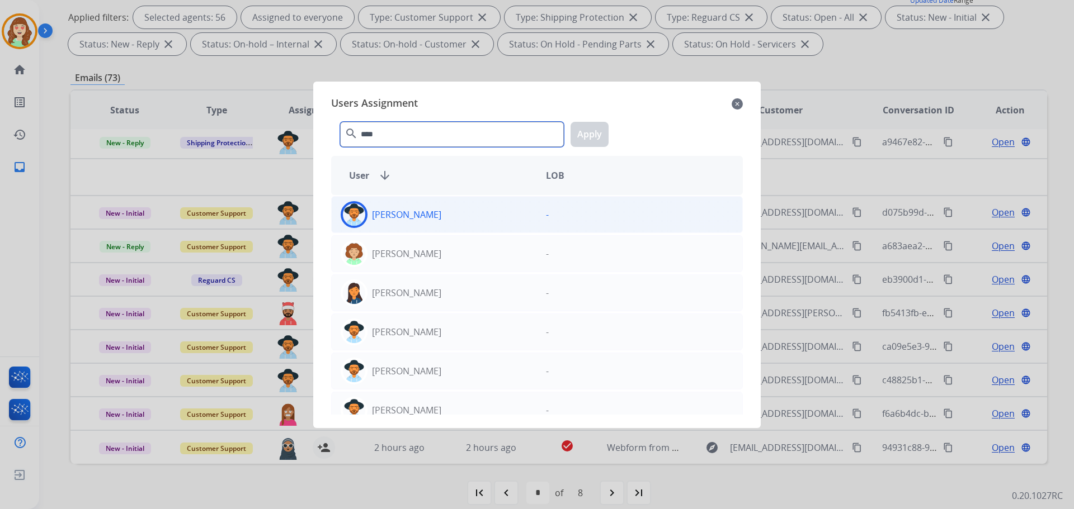
type input "****"
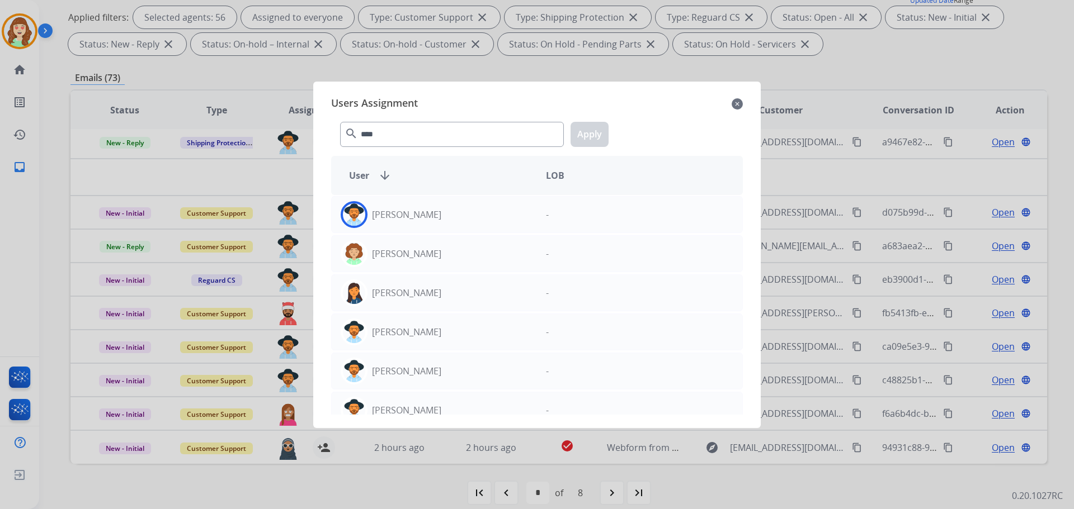
drag, startPoint x: 442, startPoint y: 218, endPoint x: 585, endPoint y: 137, distance: 164.2
click at [443, 216] on div "[PERSON_NAME]" at bounding box center [434, 214] width 205 height 27
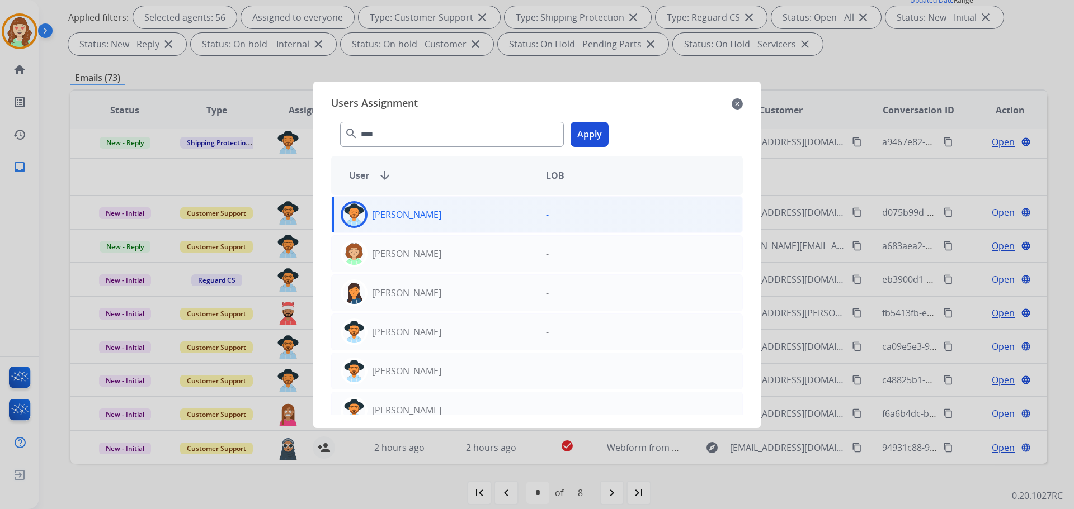
click at [598, 139] on button "Apply" at bounding box center [589, 134] width 38 height 25
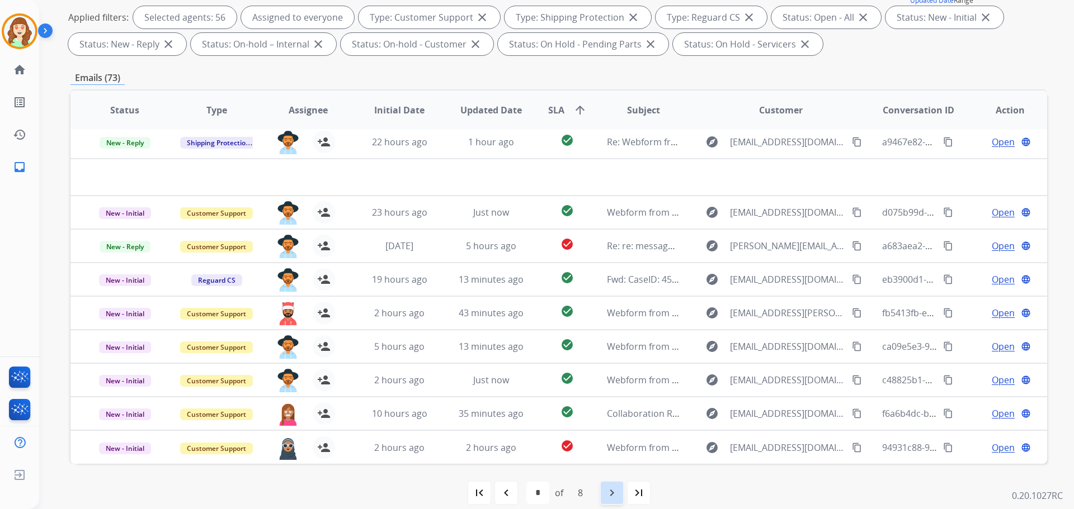
click at [624, 499] on div "navigate_next" at bounding box center [611, 493] width 25 height 25
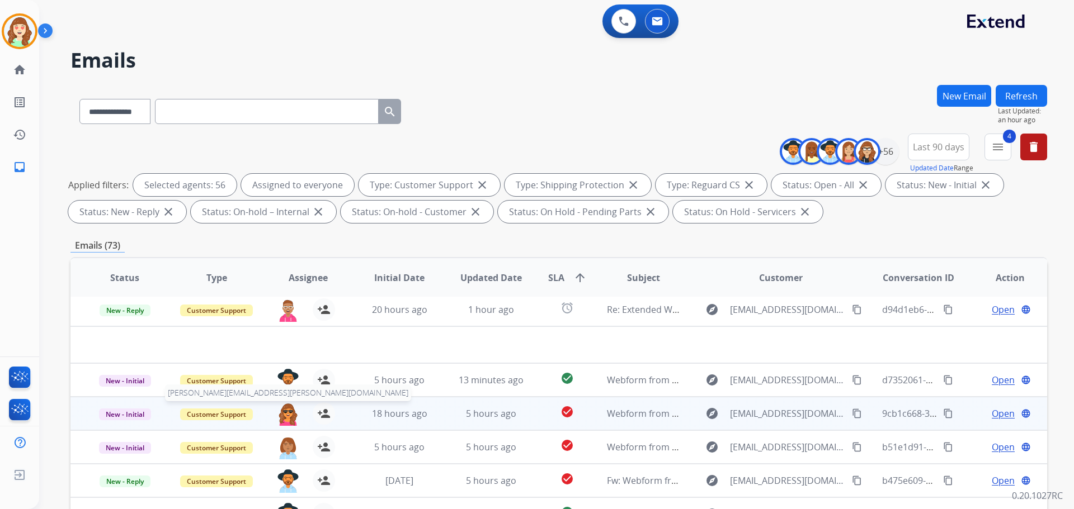
click at [284, 420] on img at bounding box center [288, 414] width 22 height 23
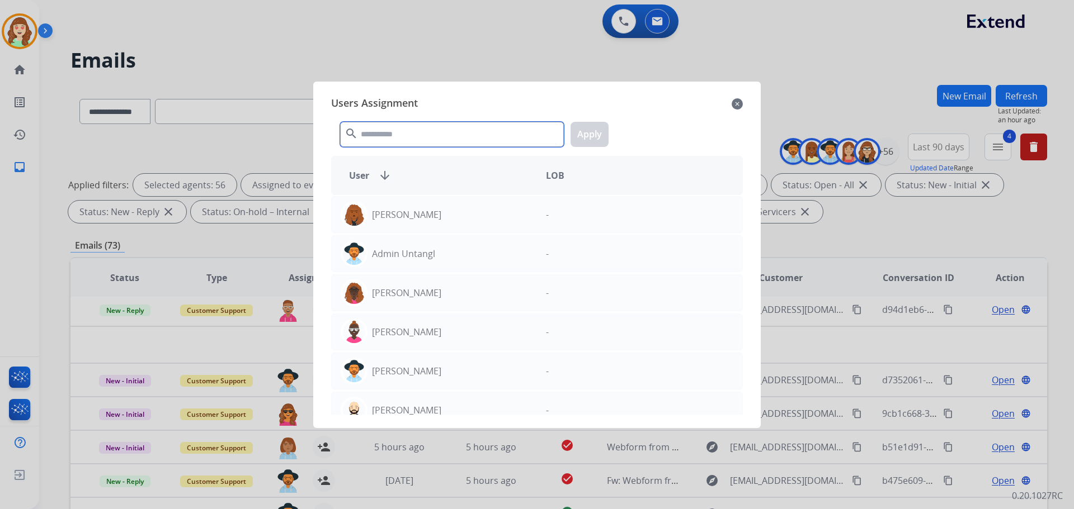
drag, startPoint x: 447, startPoint y: 141, endPoint x: 436, endPoint y: 115, distance: 28.8
click at [447, 140] on input "text" at bounding box center [452, 134] width 224 height 25
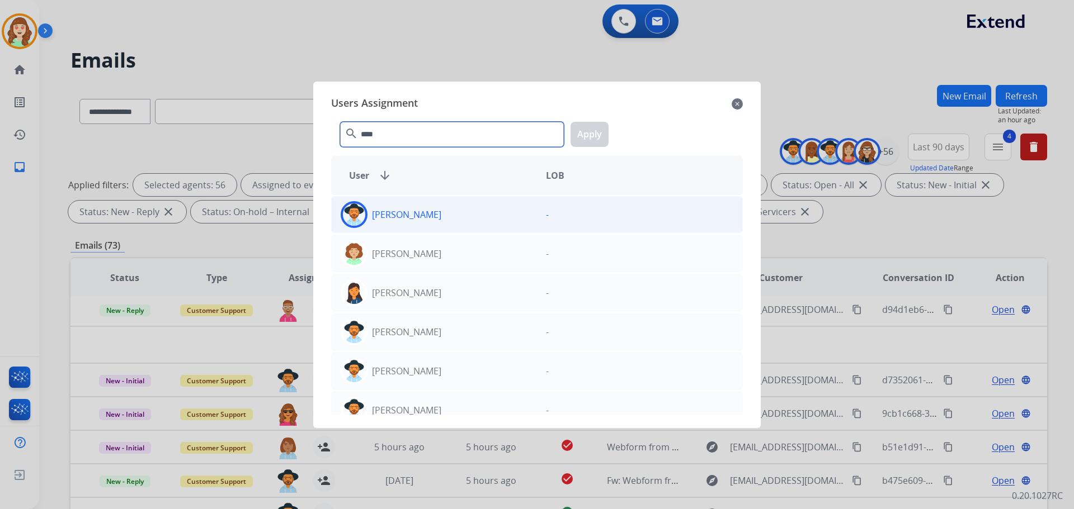
type input "****"
click at [437, 212] on div "[PERSON_NAME]" at bounding box center [434, 214] width 205 height 27
click at [604, 133] on button "Apply" at bounding box center [589, 134] width 38 height 25
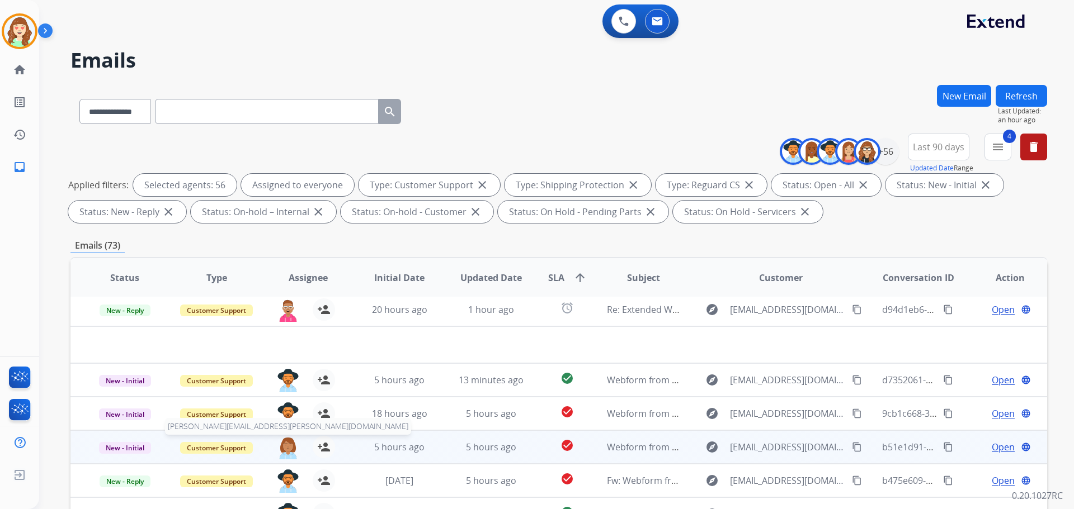
click at [291, 448] on img at bounding box center [288, 447] width 22 height 23
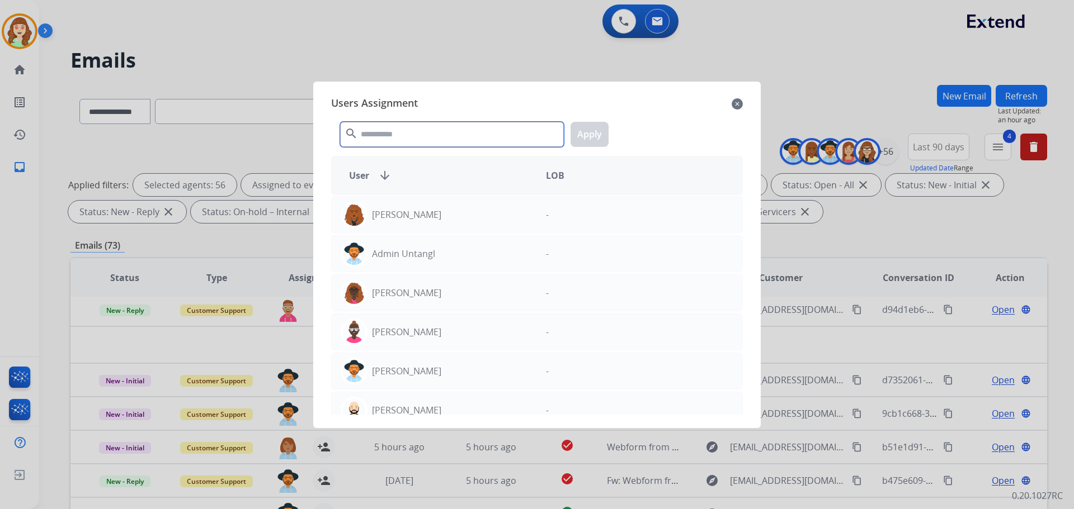
drag, startPoint x: 397, startPoint y: 136, endPoint x: 403, endPoint y: 133, distance: 6.3
click at [397, 135] on input "text" at bounding box center [452, 134] width 224 height 25
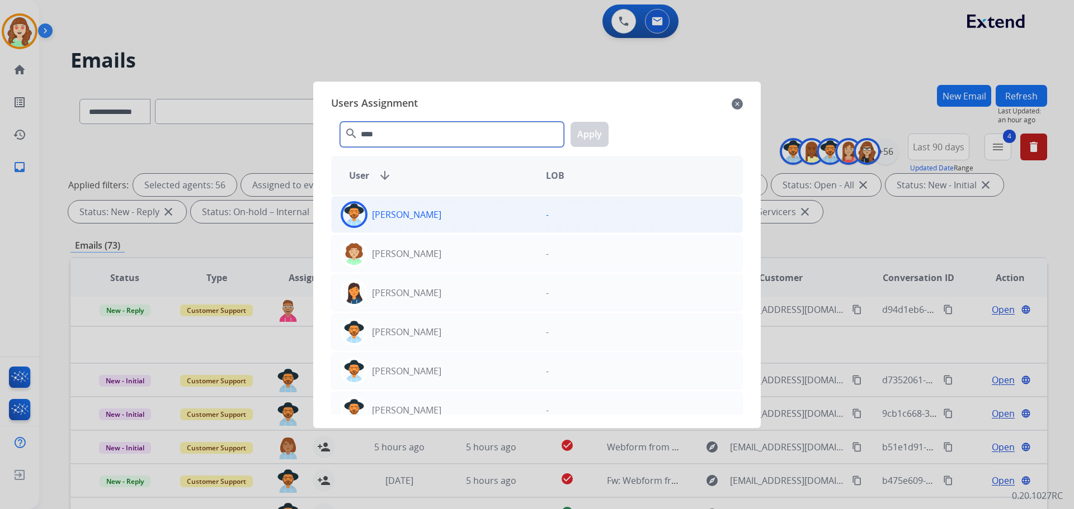
type input "****"
click at [475, 223] on div "[PERSON_NAME]" at bounding box center [434, 214] width 205 height 27
click at [597, 136] on button "Apply" at bounding box center [589, 134] width 38 height 25
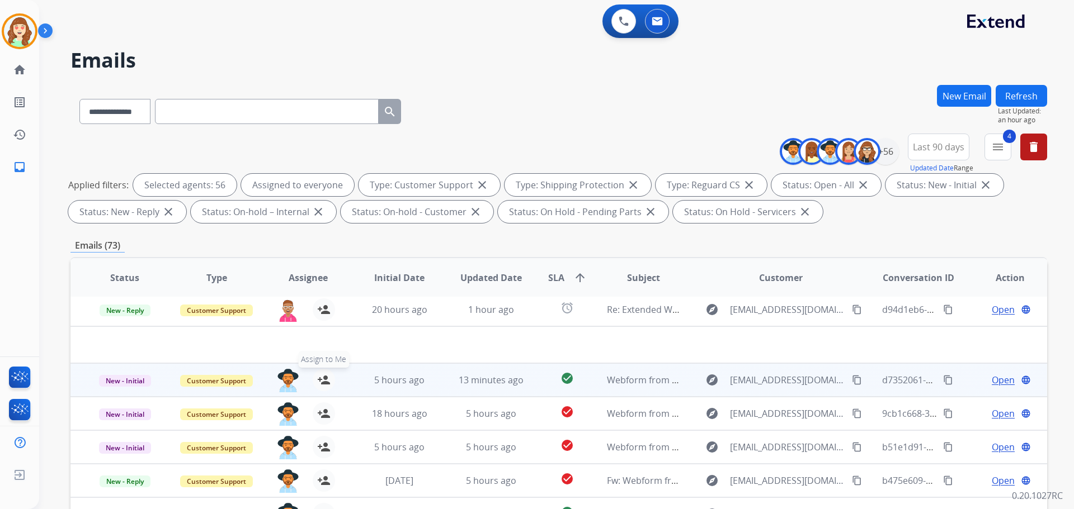
scroll to position [56, 0]
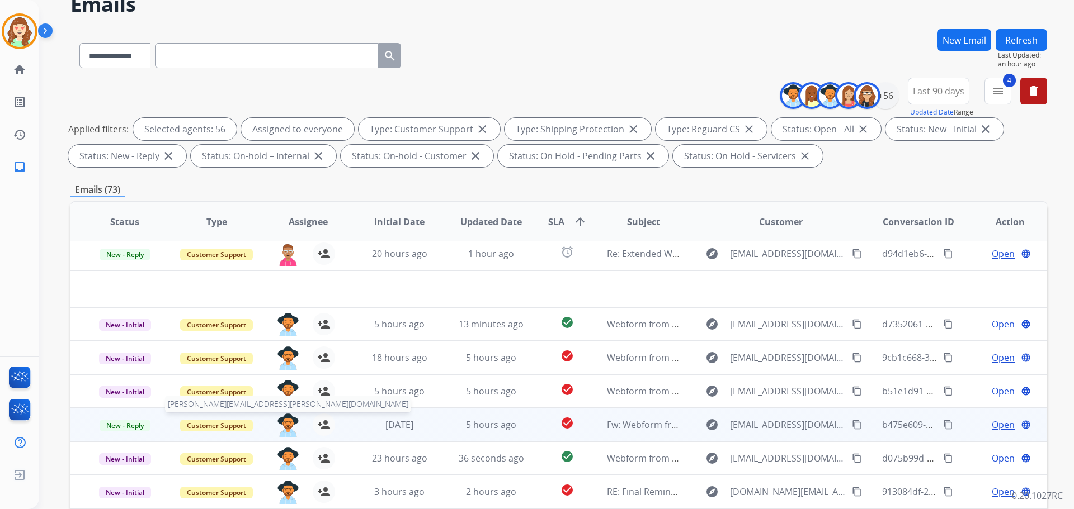
click at [282, 422] on img at bounding box center [288, 425] width 22 height 23
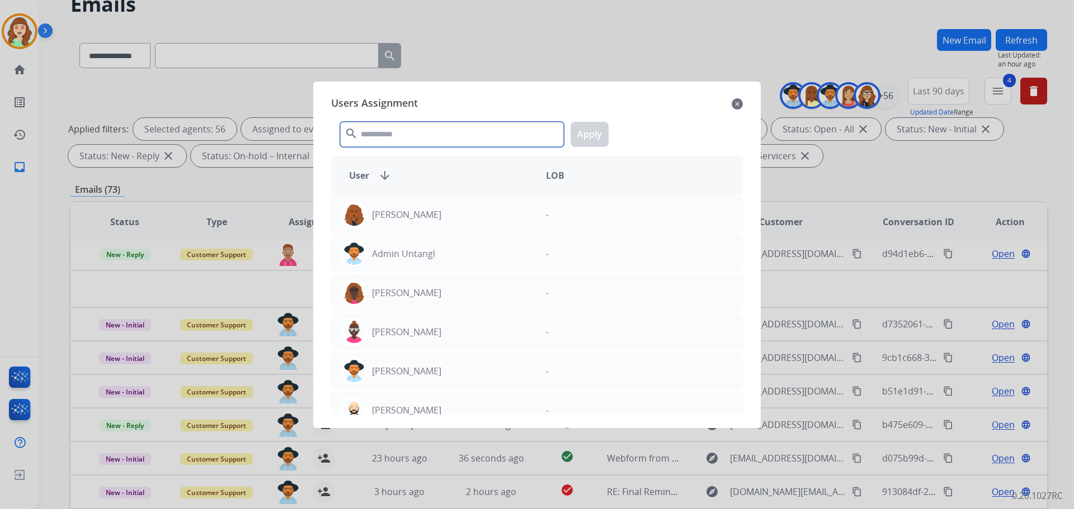
drag, startPoint x: 395, startPoint y: 131, endPoint x: 394, endPoint y: 141, distance: 9.6
click at [394, 135] on input "text" at bounding box center [452, 134] width 224 height 25
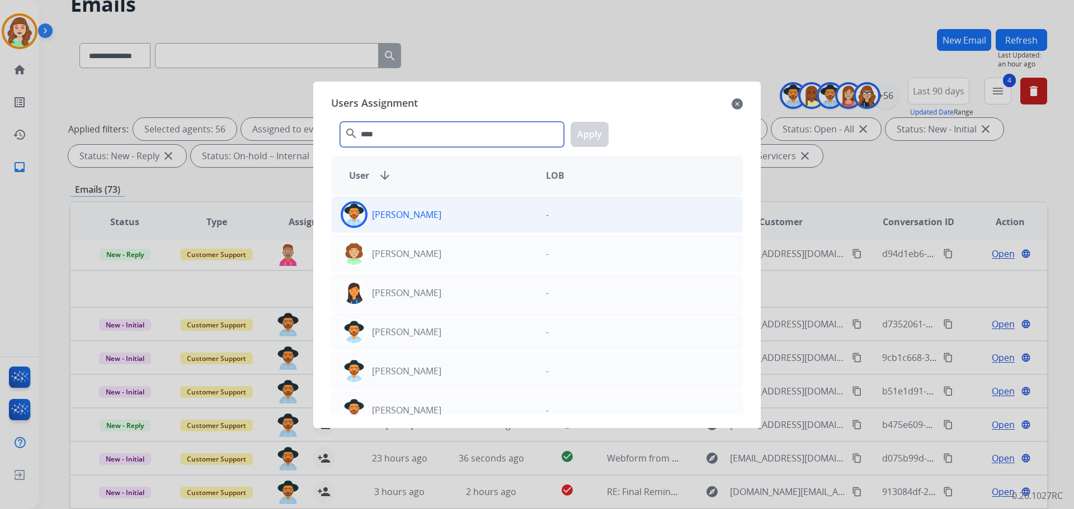
type input "****"
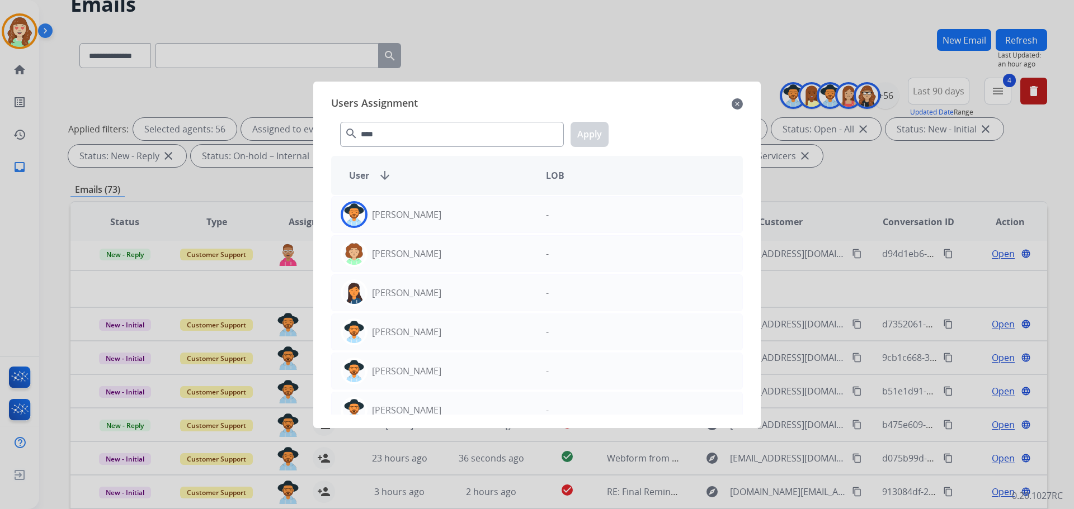
click at [460, 221] on div "[PERSON_NAME]" at bounding box center [434, 214] width 205 height 27
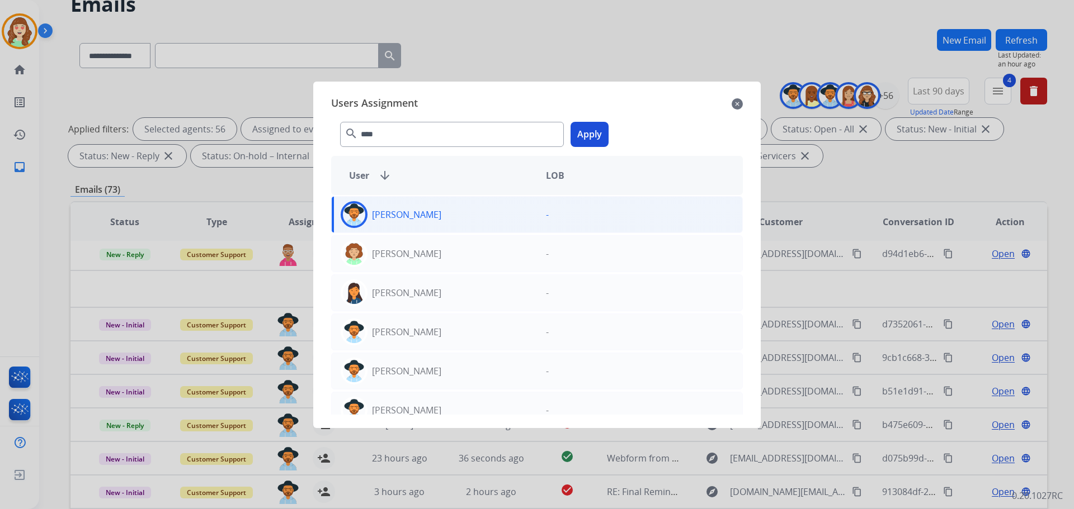
click at [594, 133] on button "Apply" at bounding box center [589, 134] width 38 height 25
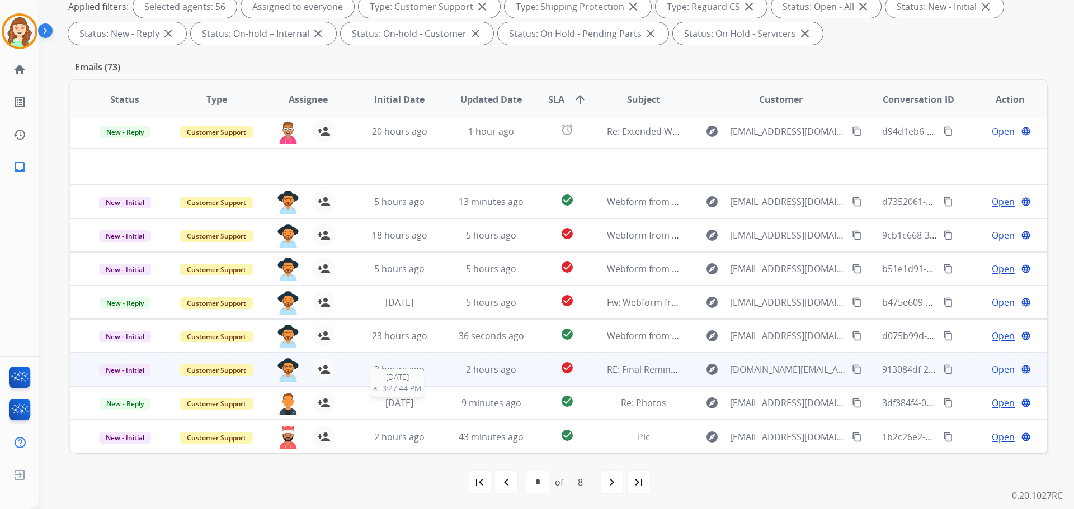
scroll to position [181, 0]
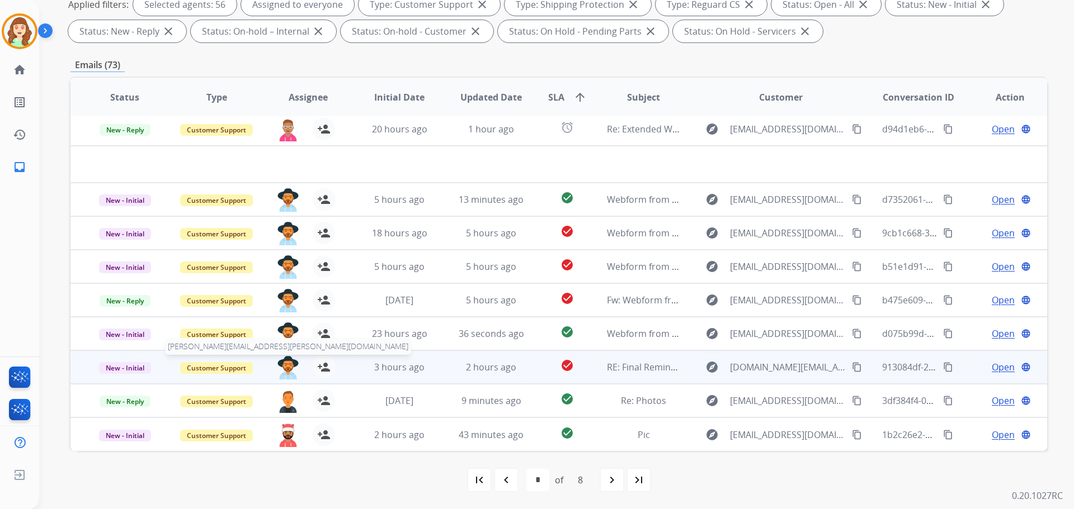
click at [284, 365] on img at bounding box center [288, 367] width 22 height 23
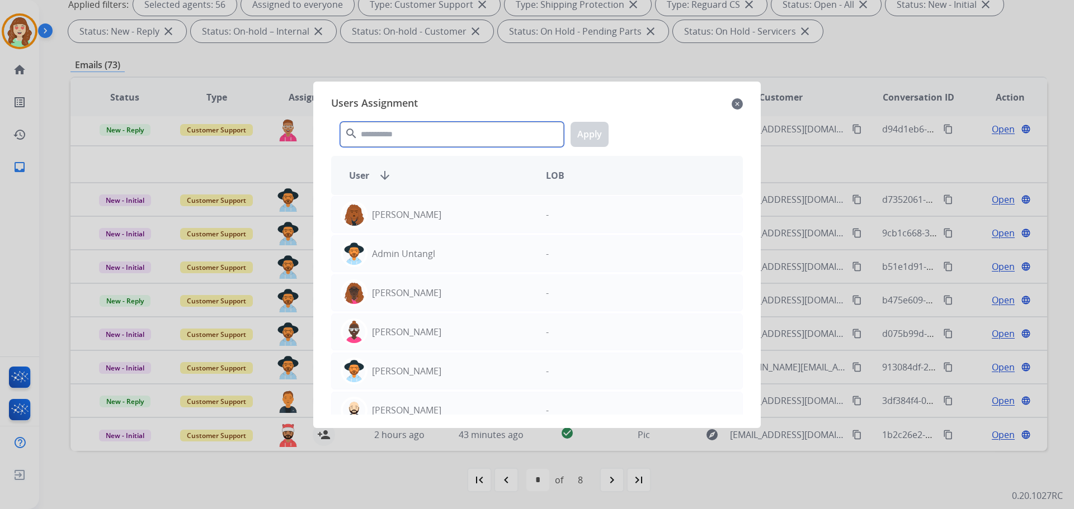
click at [430, 125] on input "text" at bounding box center [452, 134] width 224 height 25
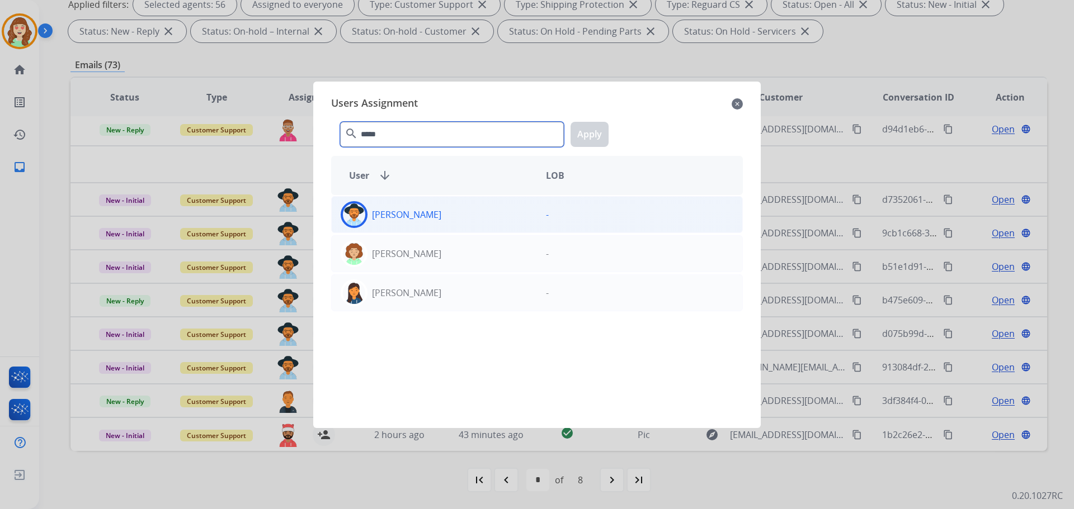
type input "*****"
click at [457, 210] on div "[PERSON_NAME]" at bounding box center [434, 214] width 205 height 27
drag, startPoint x: 594, startPoint y: 134, endPoint x: 541, endPoint y: 148, distance: 54.5
click at [592, 134] on button "Apply" at bounding box center [589, 134] width 38 height 25
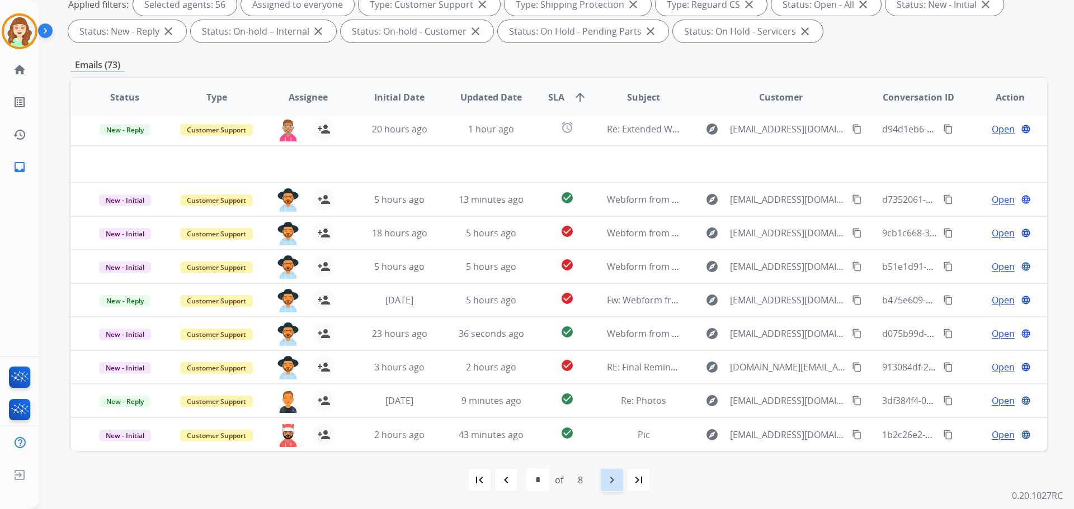
click at [608, 474] on mat-icon "navigate_next" at bounding box center [611, 480] width 13 height 13
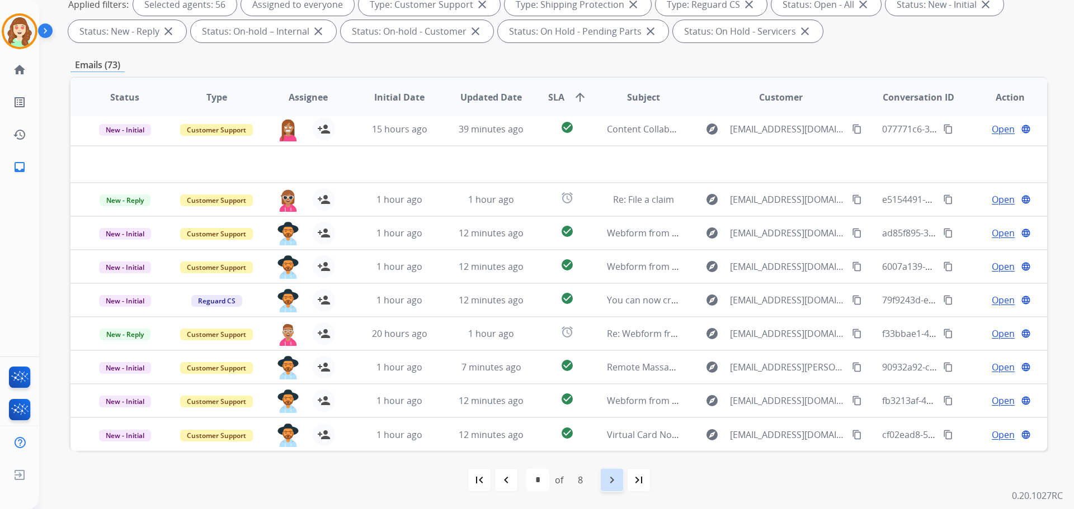
click at [612, 476] on mat-icon "navigate_next" at bounding box center [611, 480] width 13 height 13
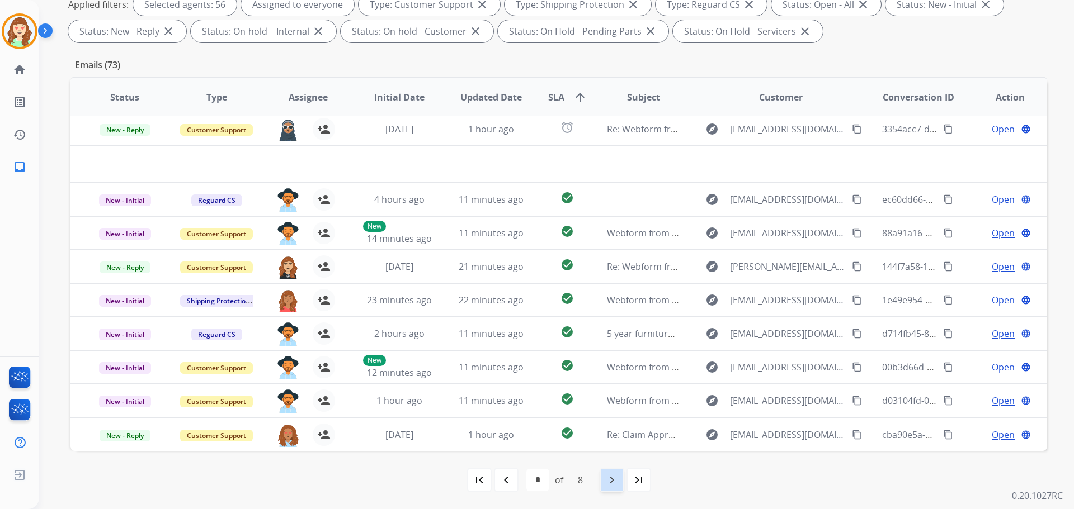
click at [611, 478] on mat-icon "navigate_next" at bounding box center [611, 480] width 13 height 13
select select "*"
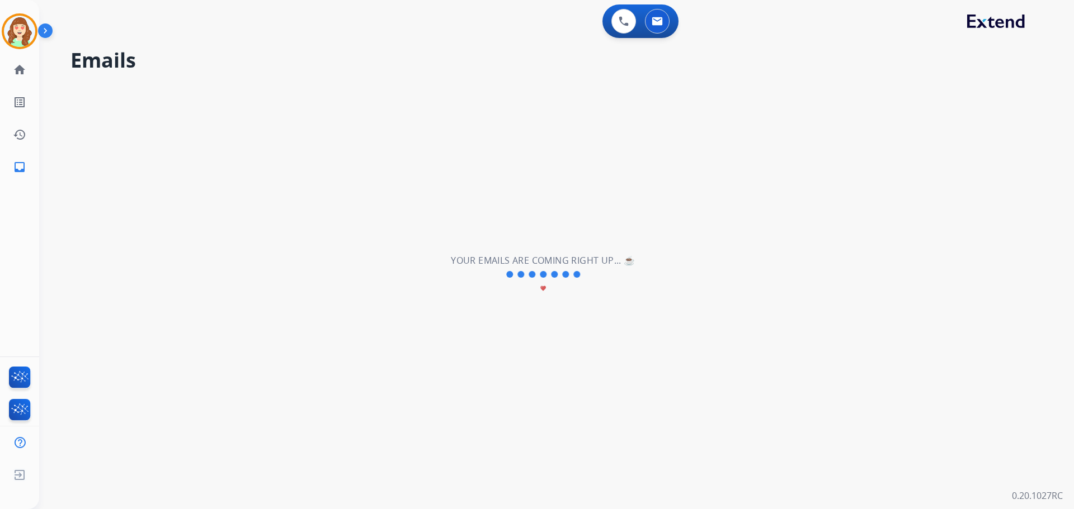
scroll to position [0, 0]
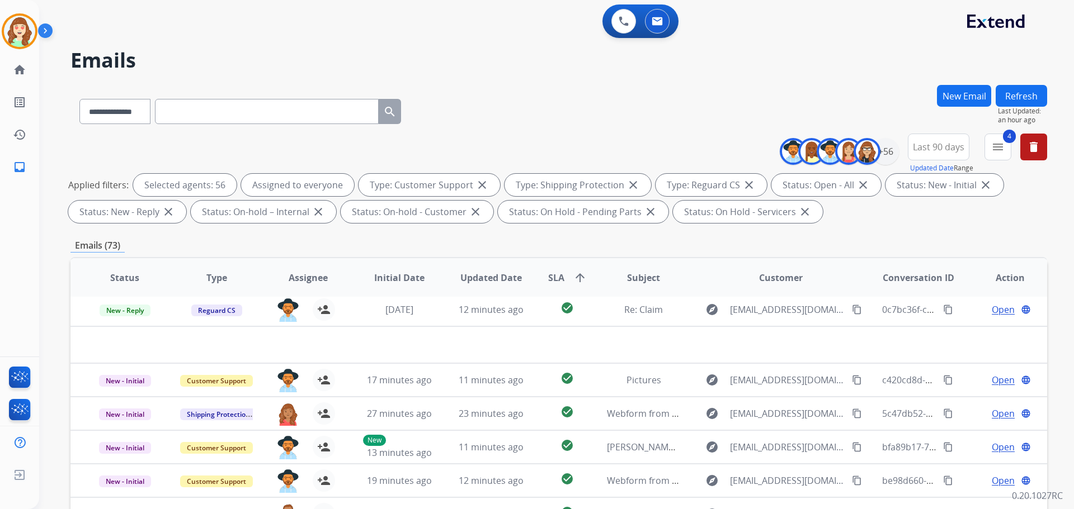
drag, startPoint x: 588, startPoint y: 125, endPoint x: 777, endPoint y: 105, distance: 190.7
click at [595, 121] on div "**********" at bounding box center [558, 109] width 976 height 49
